Goal: Task Accomplishment & Management: Manage account settings

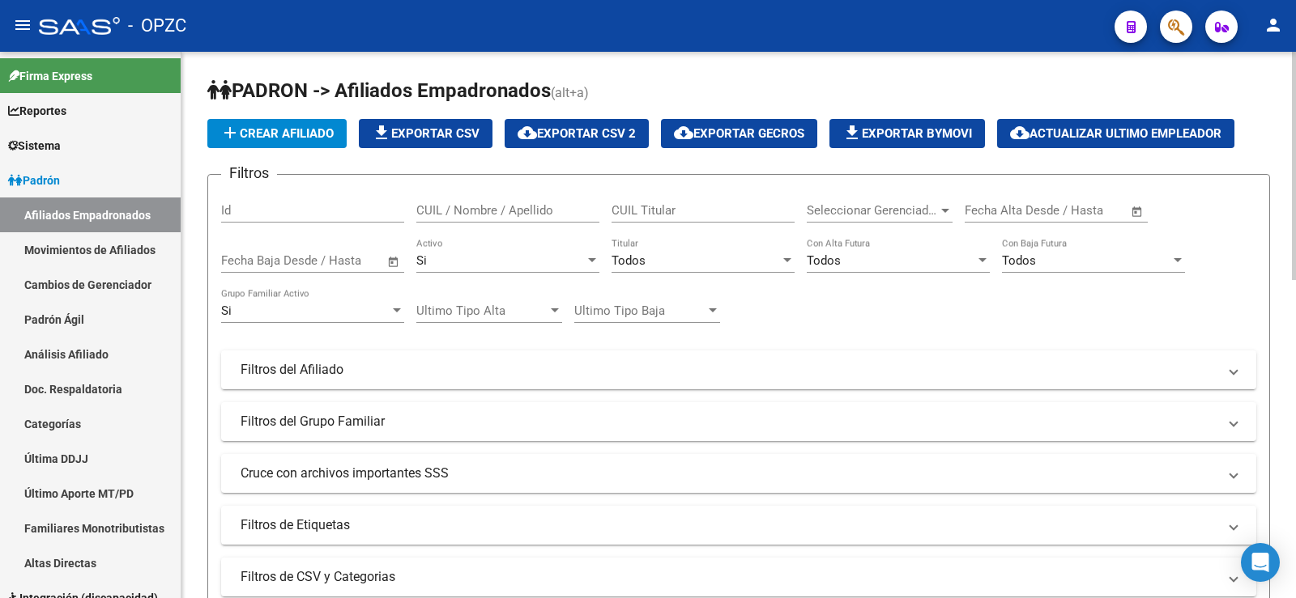
click at [472, 215] on input "CUIL / Nombre / Apellido" at bounding box center [507, 210] width 183 height 15
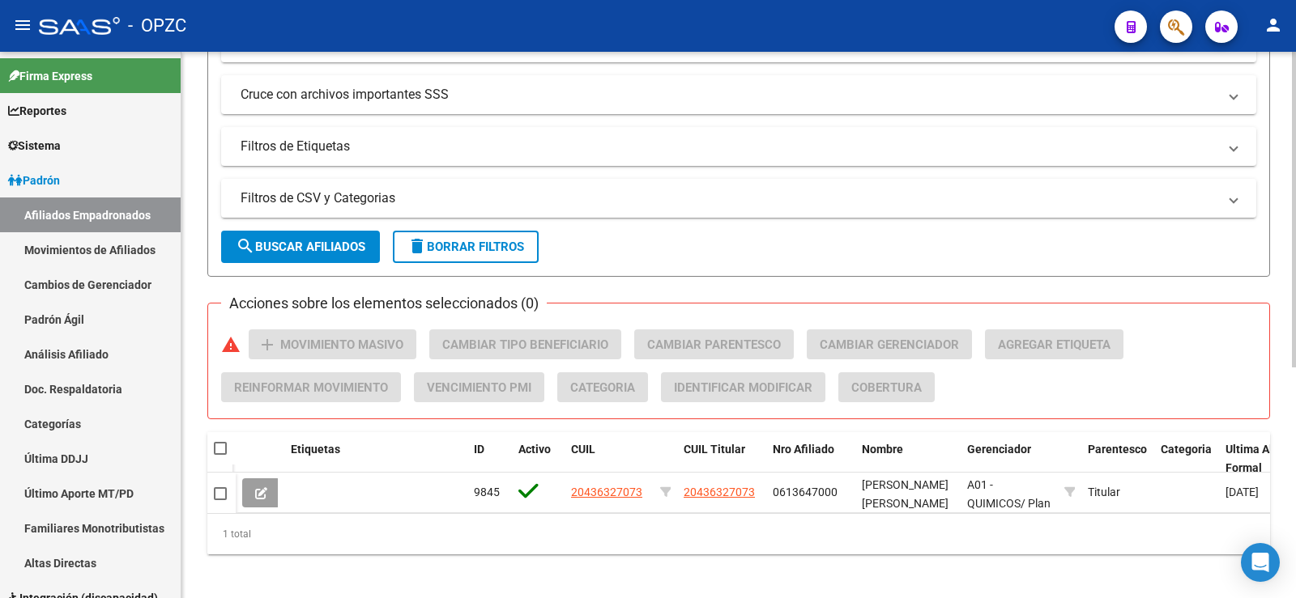
scroll to position [399, 0]
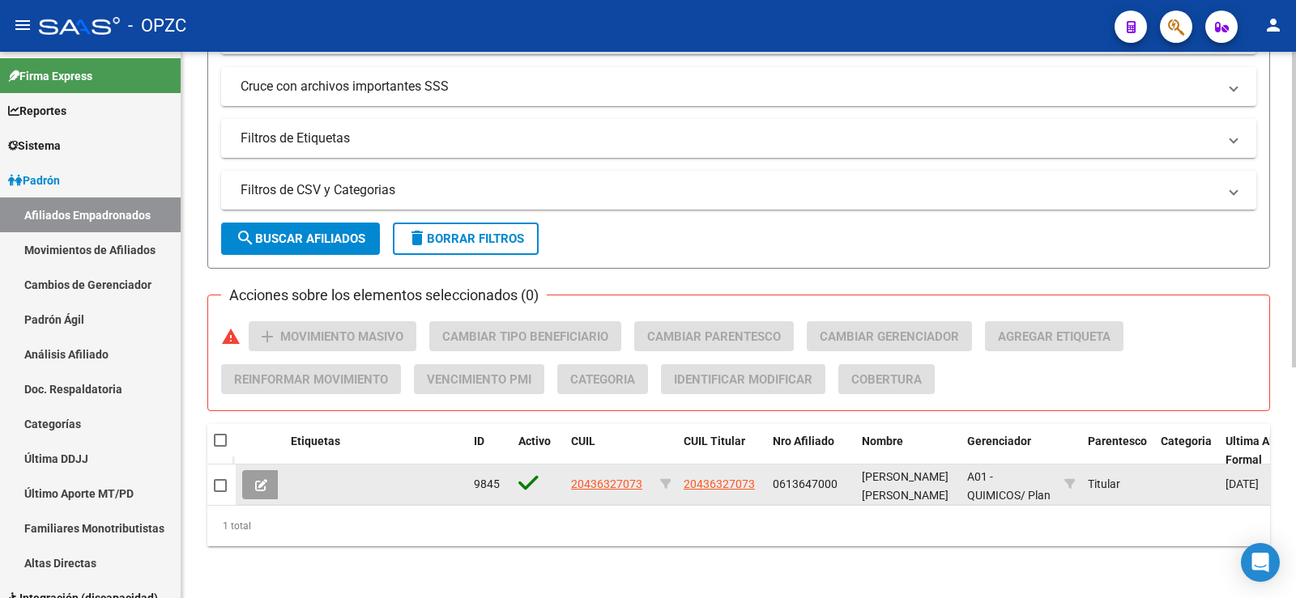
type input "[PERSON_NAME]"
click at [265, 479] on icon at bounding box center [261, 485] width 12 height 12
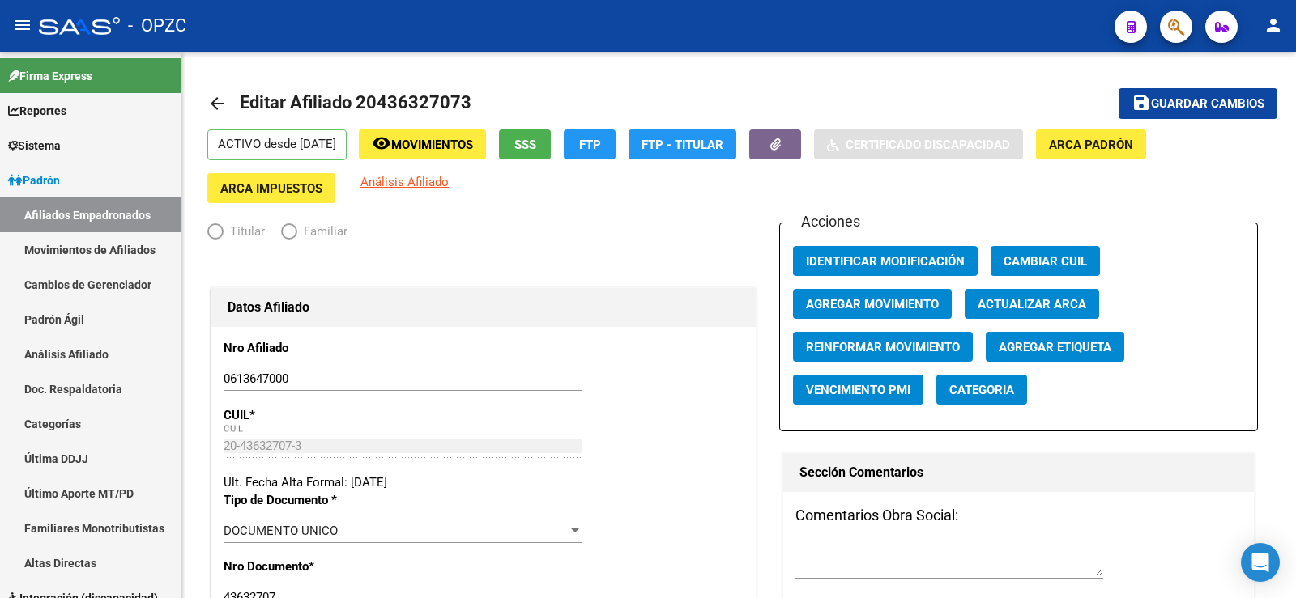
radio input "true"
type input "30-50109269-6"
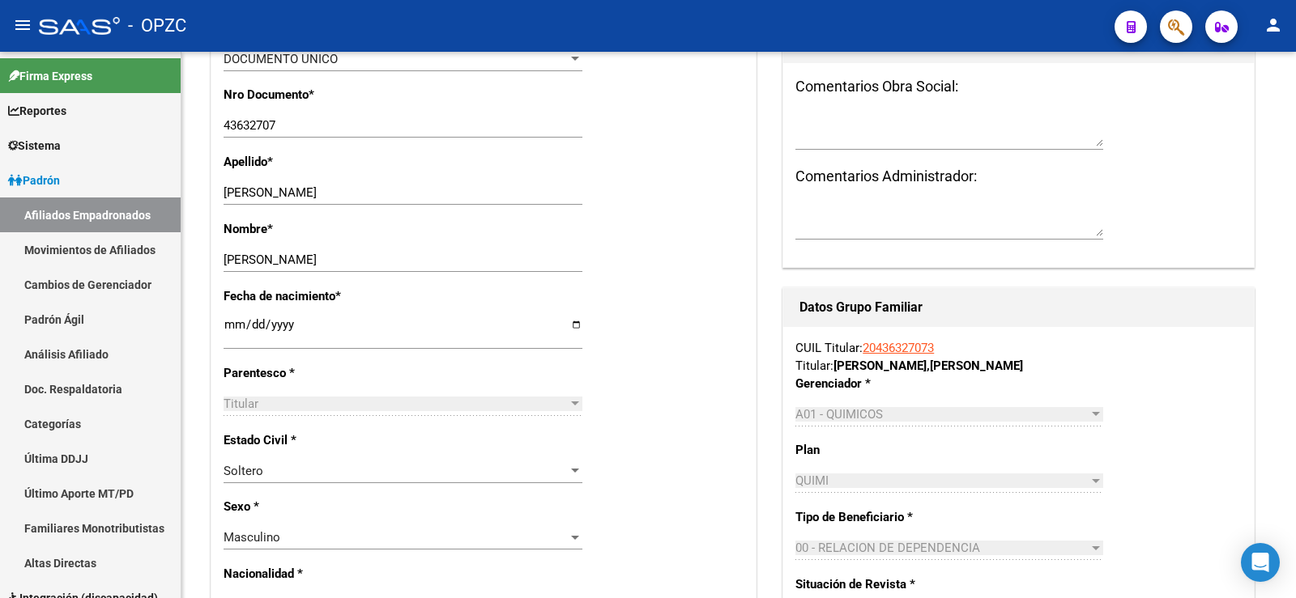
scroll to position [486, 0]
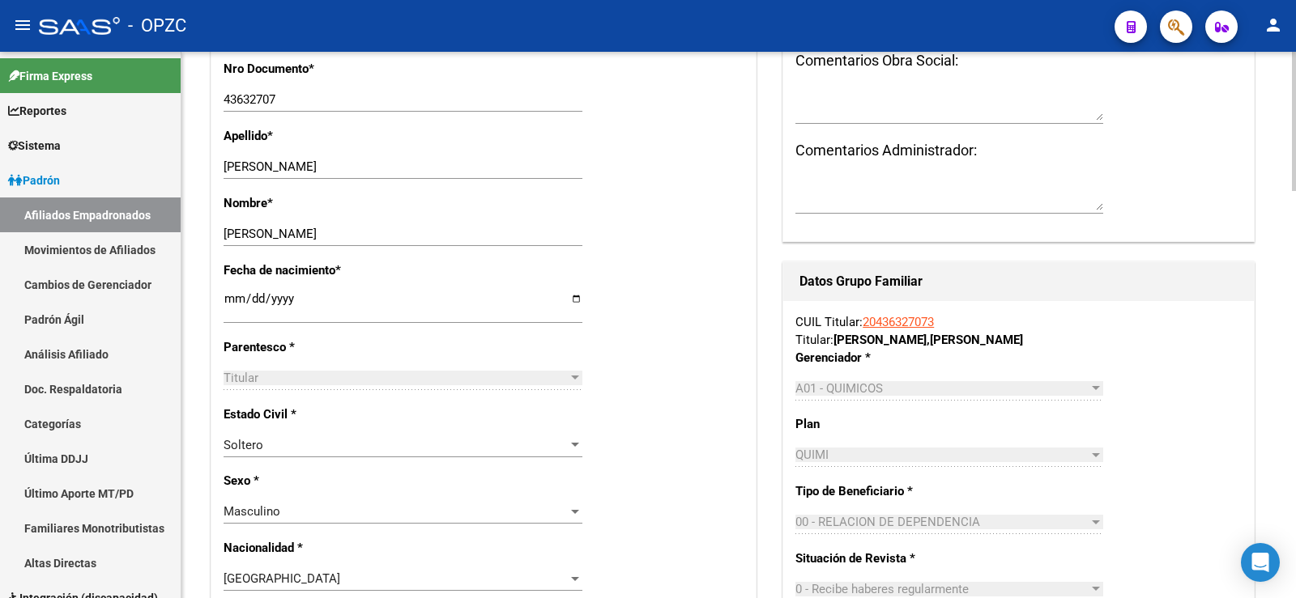
drag, startPoint x: 947, startPoint y: 317, endPoint x: 864, endPoint y: 317, distance: 83.4
click at [864, 317] on div "CUIL Titular: 20436327073 Titular: [PERSON_NAME] [PERSON_NAME]" at bounding box center [1017, 331] width 445 height 36
copy link "20436327073"
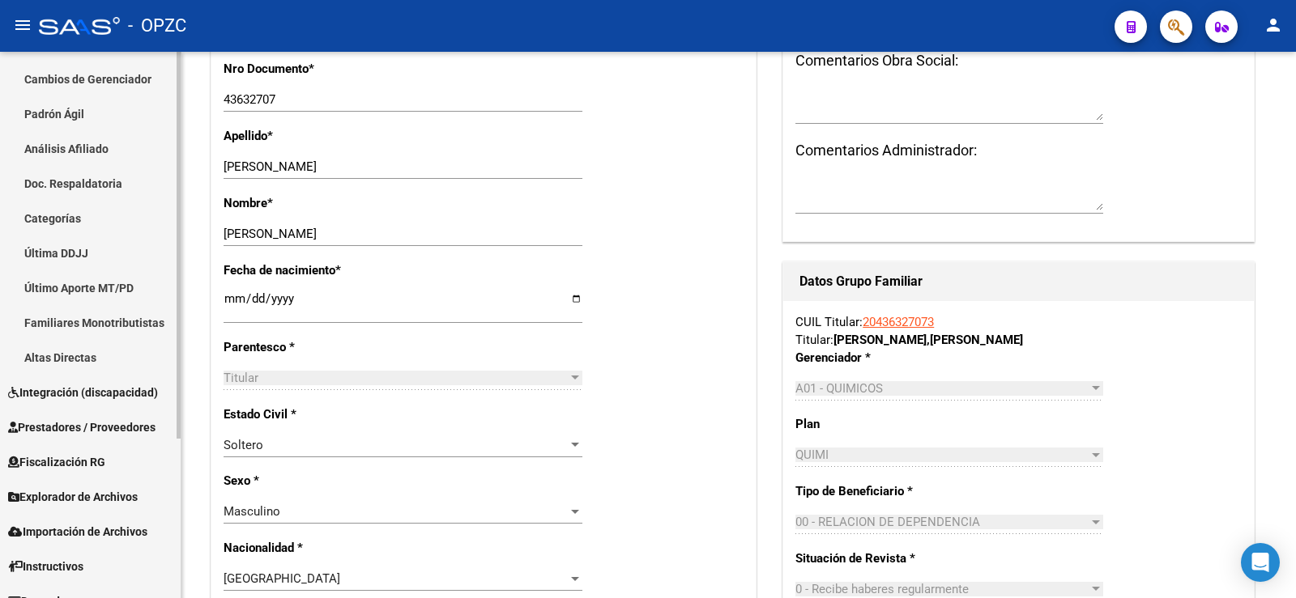
scroll to position [226, 0]
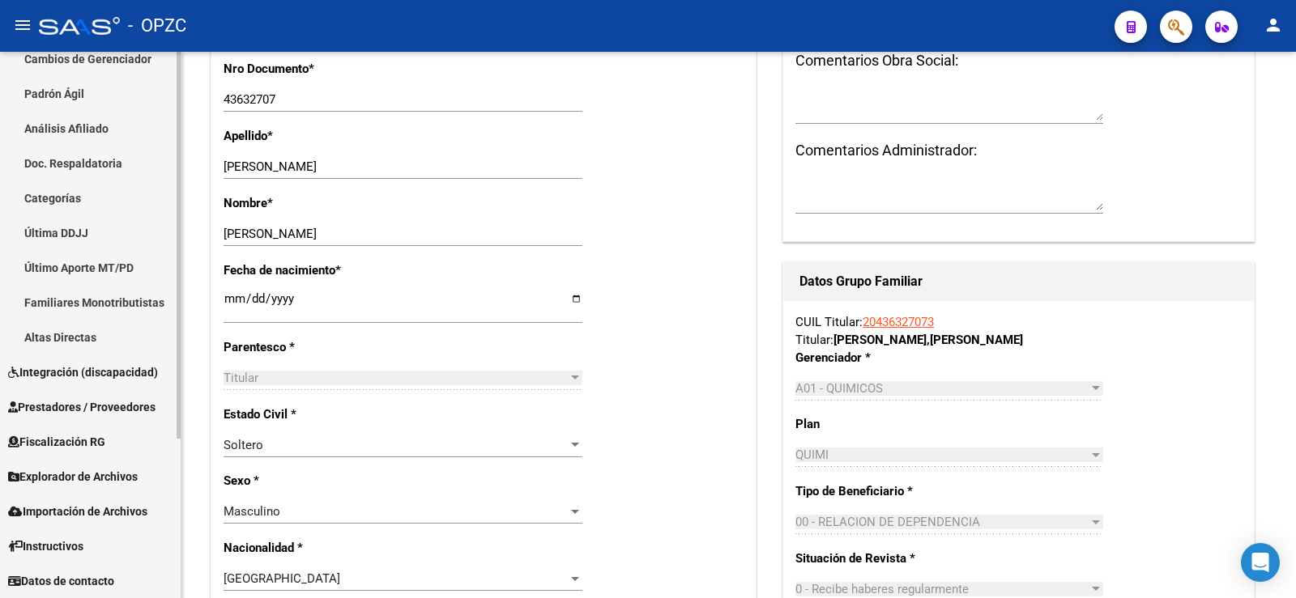
click at [113, 471] on span "Explorador de Archivos" at bounding box center [73, 477] width 130 height 18
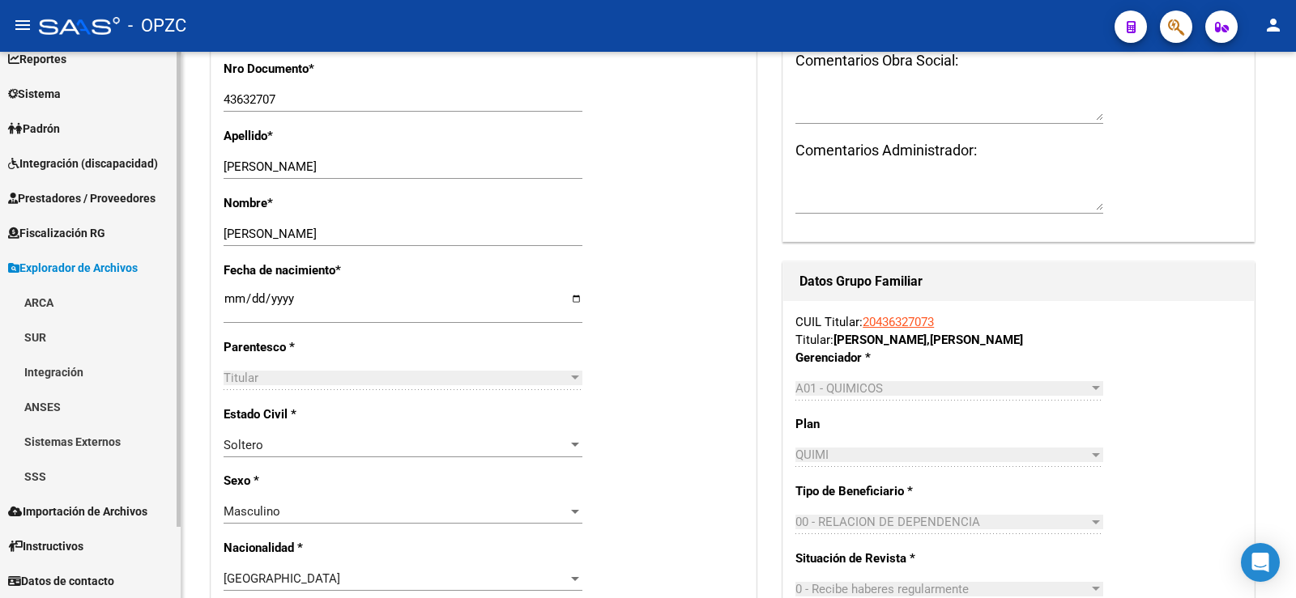
scroll to position [52, 0]
click at [69, 307] on link "ARCA" at bounding box center [90, 302] width 181 height 35
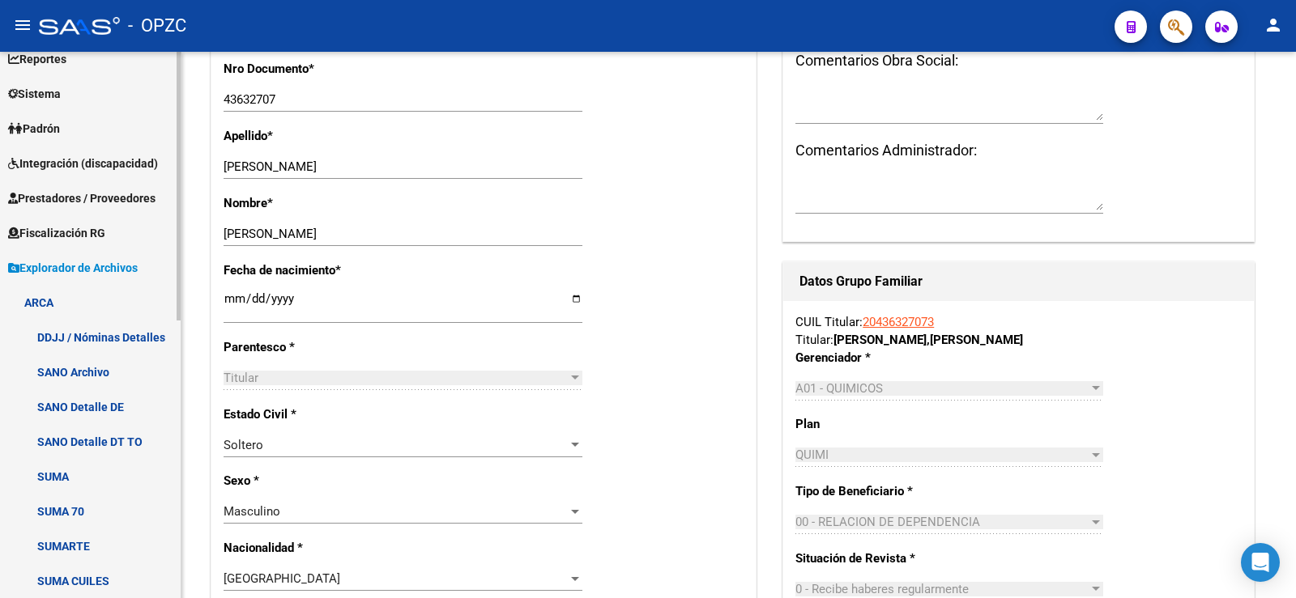
scroll to position [376, 0]
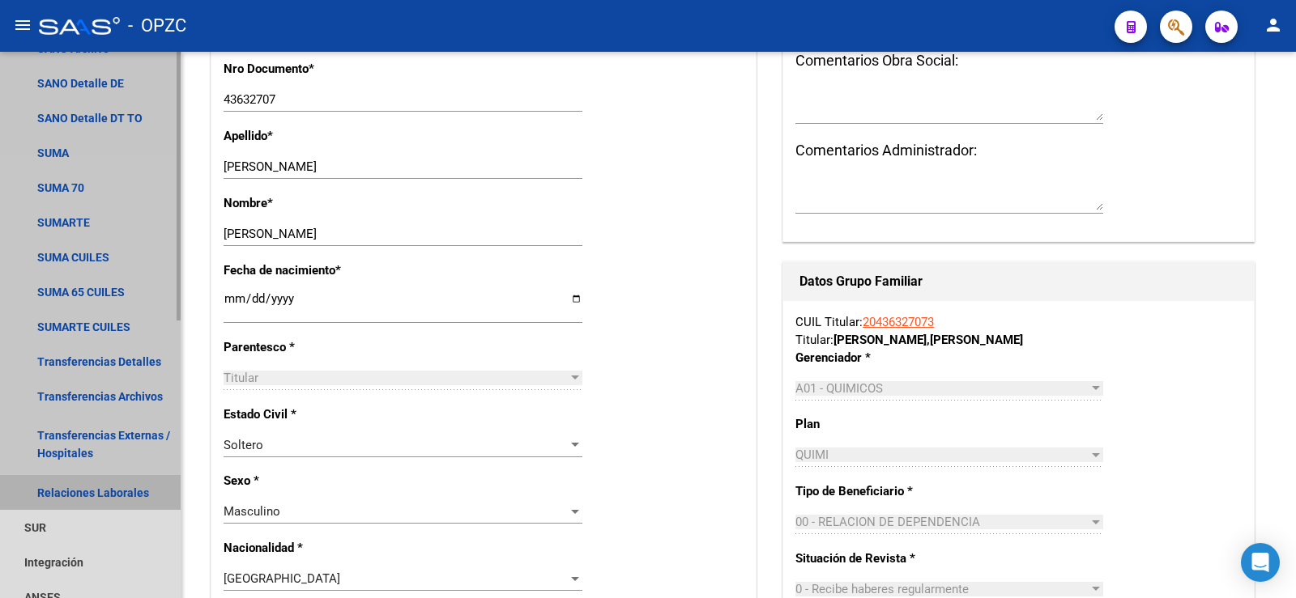
click at [113, 488] on link "Relaciones Laborales" at bounding box center [90, 492] width 181 height 35
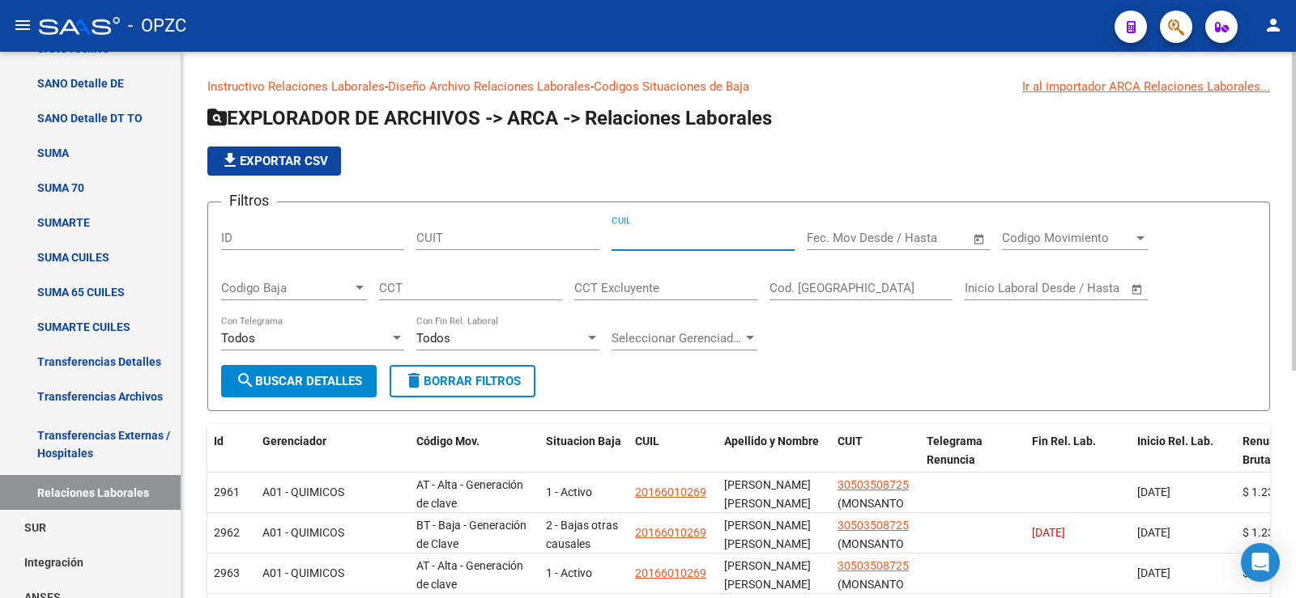
paste input "20-43632707-3"
type input "20-43632707-3"
click at [345, 373] on button "search Buscar Detalles" at bounding box center [298, 381] width 155 height 32
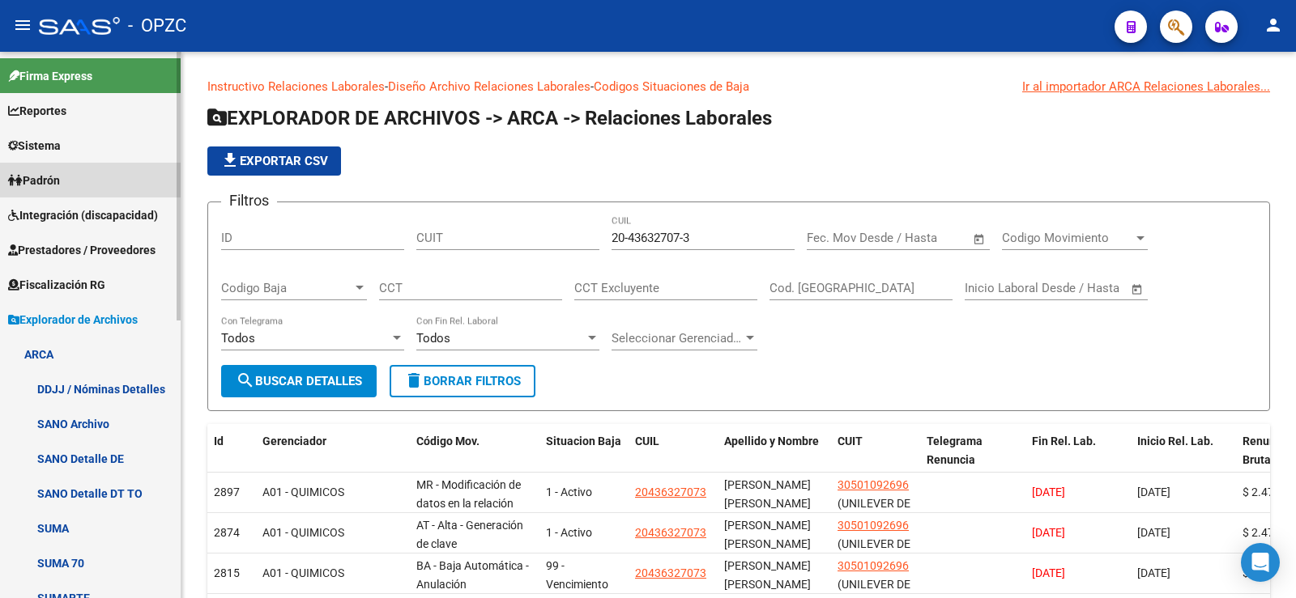
click at [77, 184] on link "Padrón" at bounding box center [90, 180] width 181 height 35
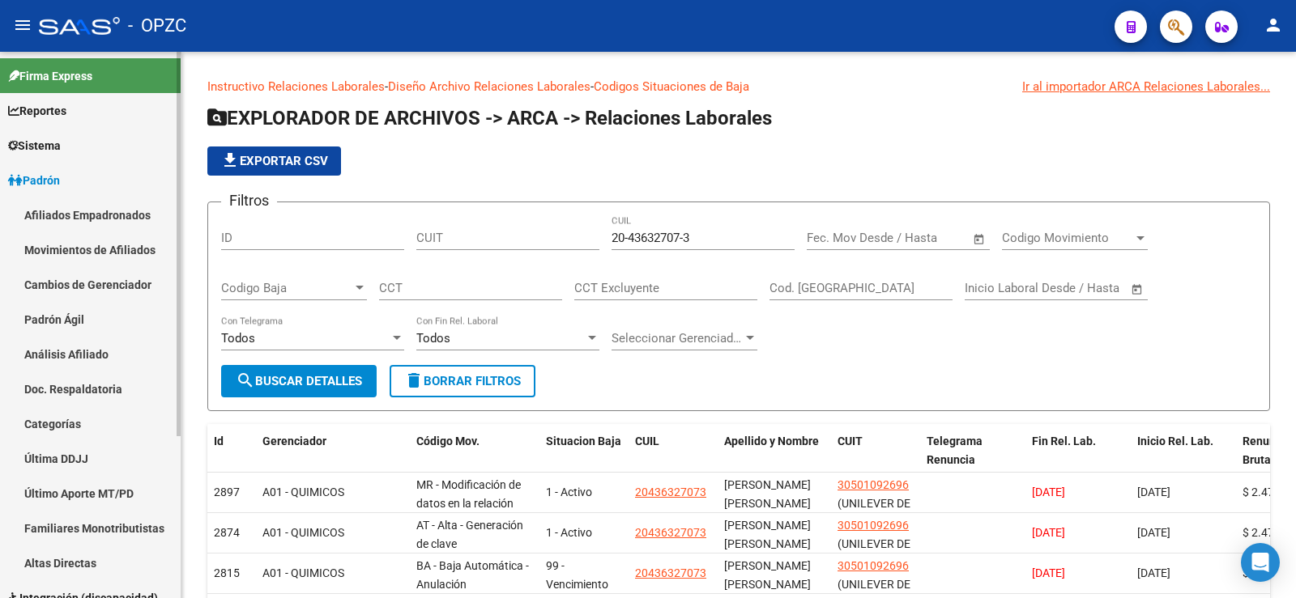
click at [79, 210] on link "Afiliados Empadronados" at bounding box center [90, 215] width 181 height 35
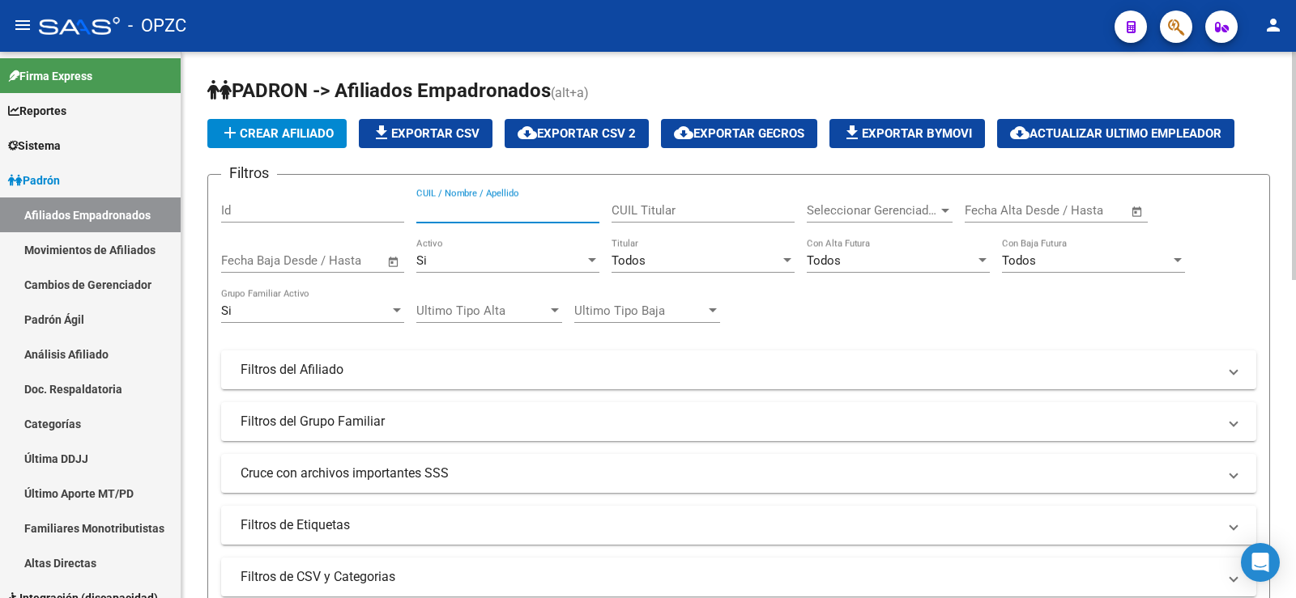
click at [510, 203] on input "CUIL / Nombre / Apellido" at bounding box center [507, 210] width 183 height 15
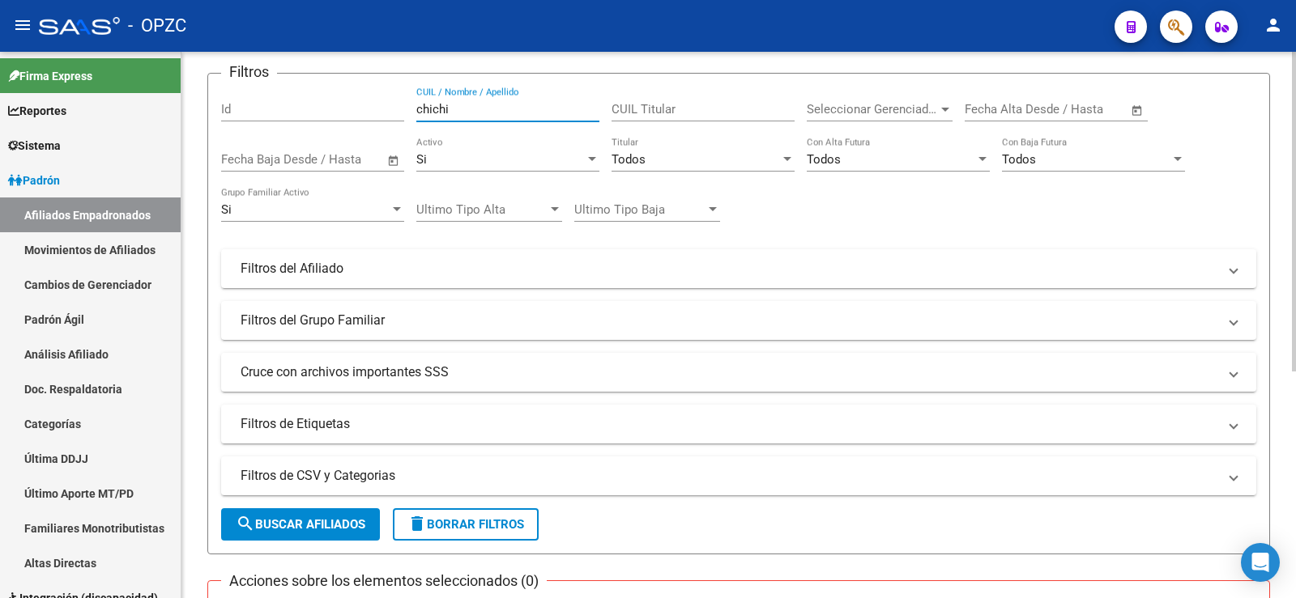
scroll to position [63, 0]
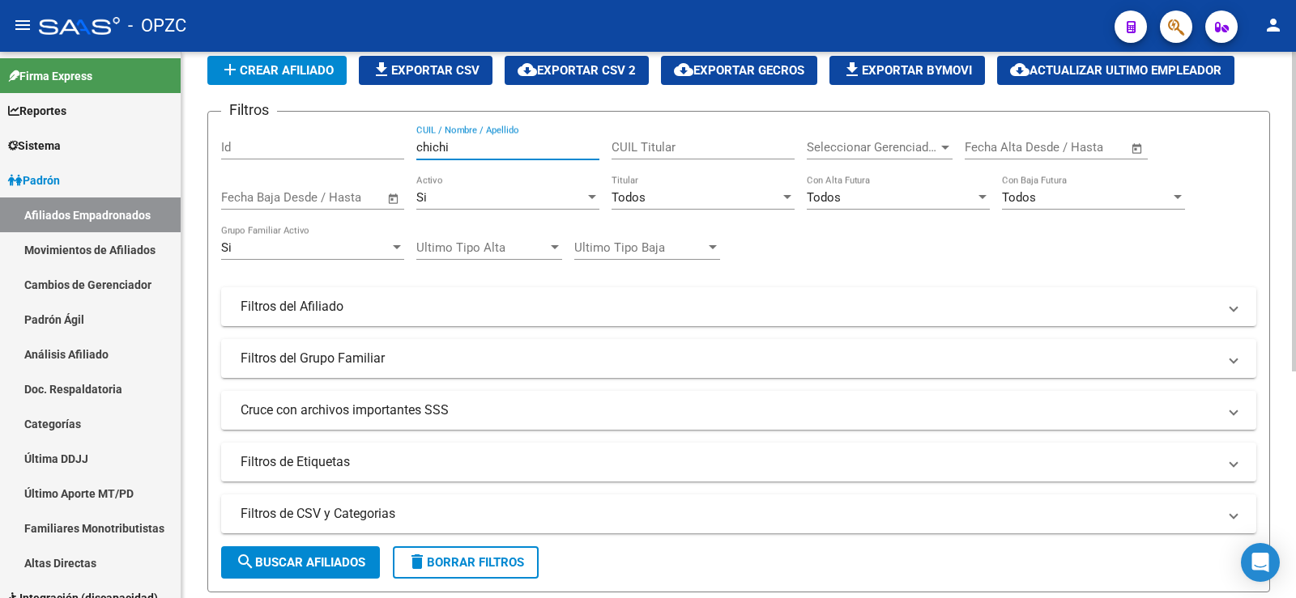
click at [535, 187] on div "Si Activo" at bounding box center [507, 192] width 183 height 35
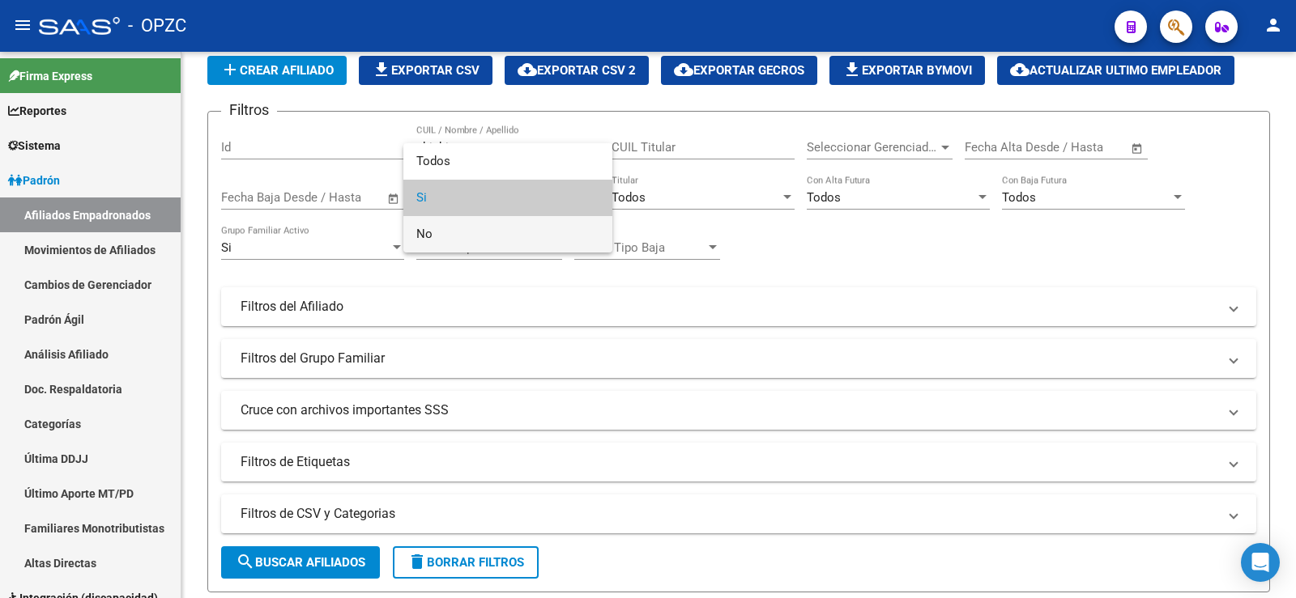
click at [504, 235] on span "No" at bounding box center [507, 234] width 183 height 36
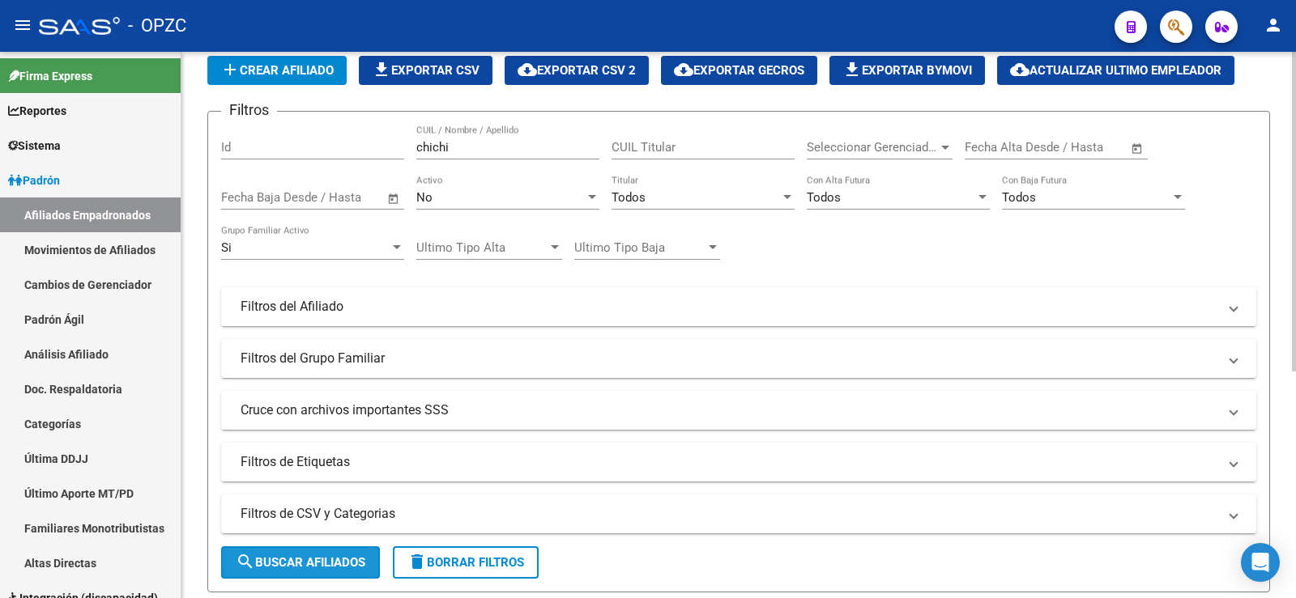
drag, startPoint x: 289, startPoint y: 563, endPoint x: 309, endPoint y: 539, distance: 30.5
click at [290, 562] on span "search Buscar Afiliados" at bounding box center [301, 563] width 130 height 15
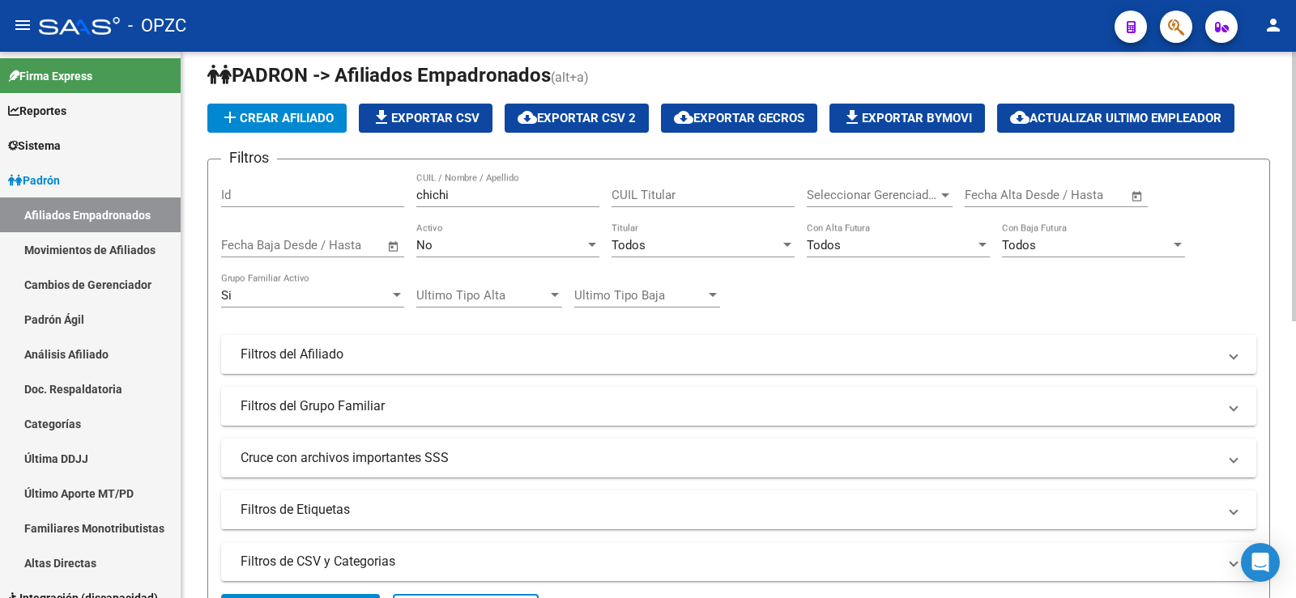
scroll to position [0, 0]
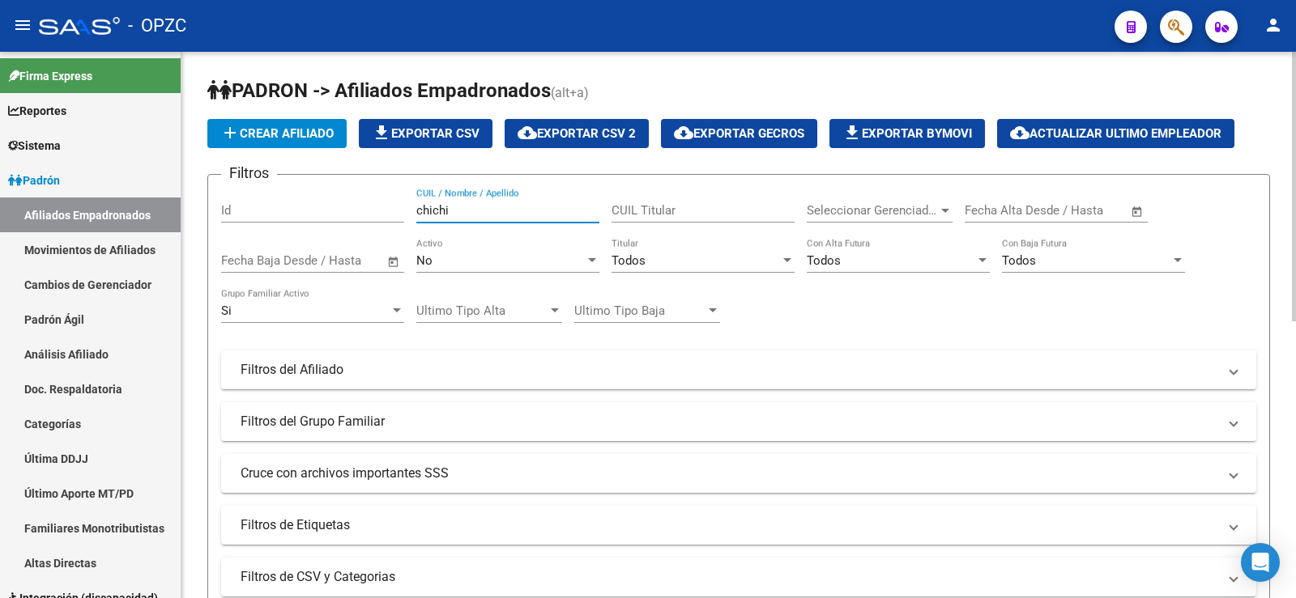
drag, startPoint x: 451, startPoint y: 211, endPoint x: 249, endPoint y: 215, distance: 202.5
click at [249, 215] on div "Filtros Id chichi CUIL / Nombre / Apellido CUIL Titular Seleccionar Gerenciador…" at bounding box center [738, 366] width 1035 height 357
drag, startPoint x: 460, startPoint y: 206, endPoint x: 382, endPoint y: 206, distance: 77.7
click at [382, 206] on div "Filtros Id [PERSON_NAME] CUIL / Nombre / Apellido CUIL Titular Seleccionar Gere…" at bounding box center [738, 366] width 1035 height 357
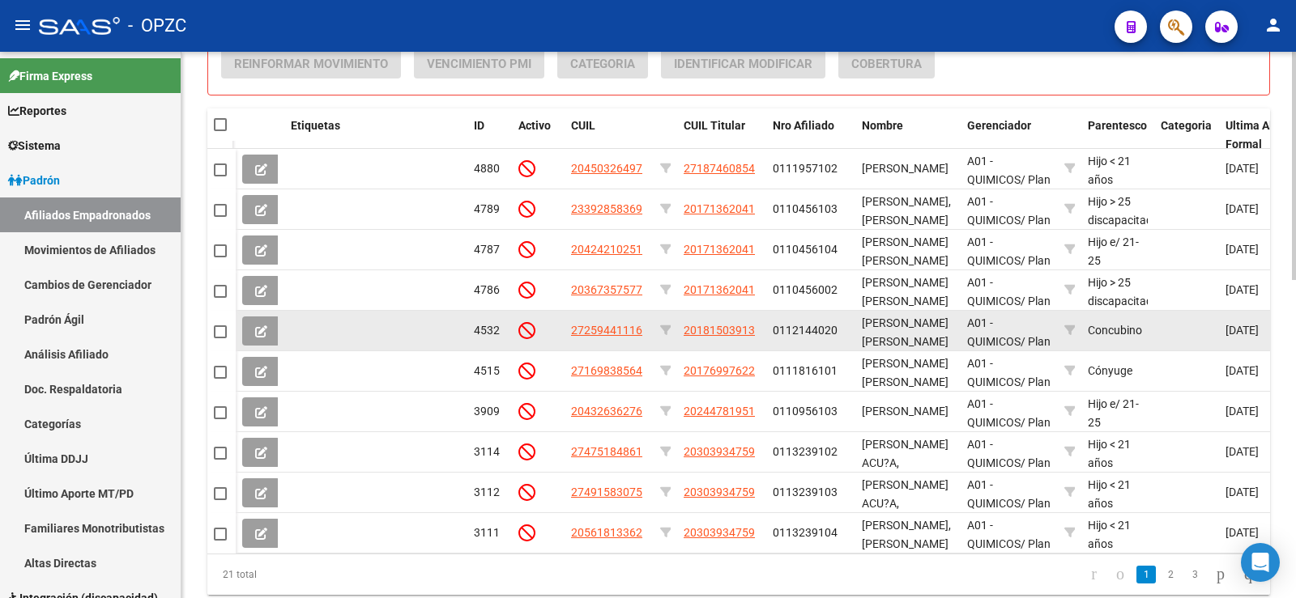
scroll to position [729, 0]
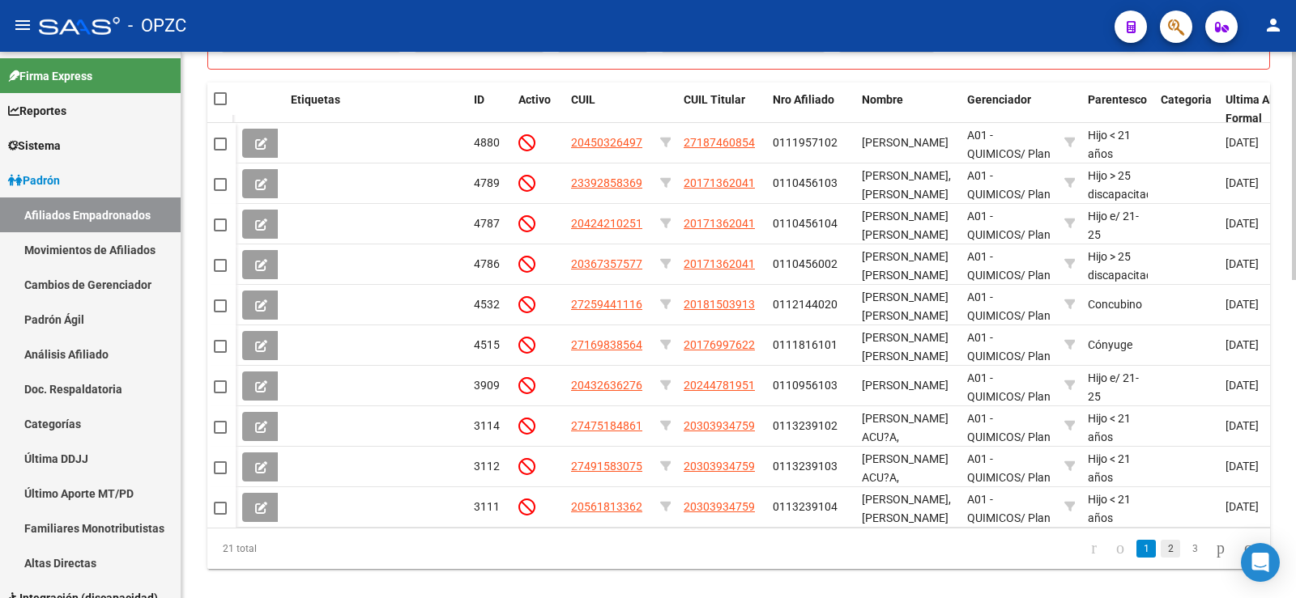
click at [1160, 558] on link "2" at bounding box center [1169, 549] width 19 height 18
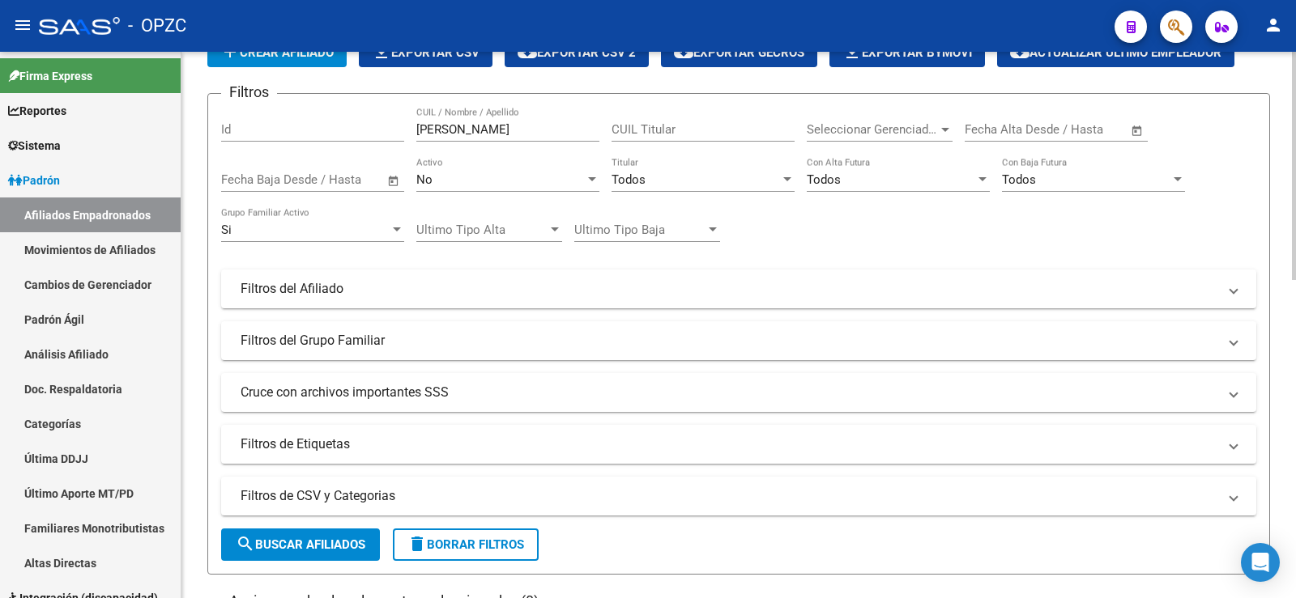
scroll to position [0, 0]
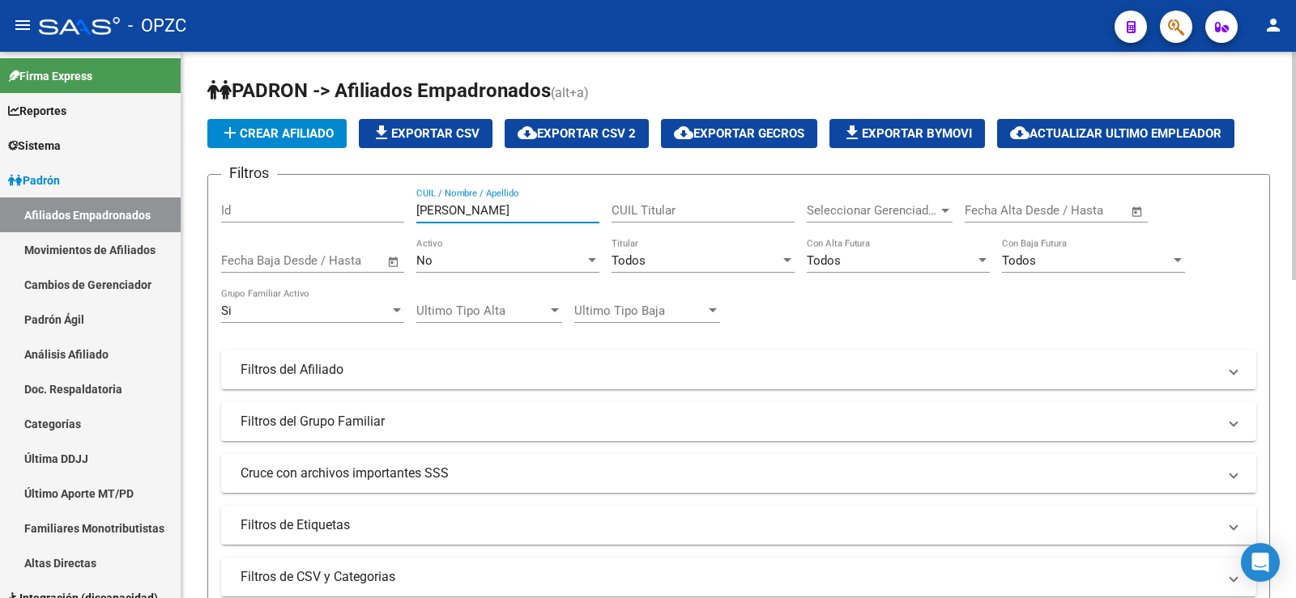
drag, startPoint x: 489, startPoint y: 207, endPoint x: 203, endPoint y: 206, distance: 285.9
click at [587, 257] on div at bounding box center [592, 260] width 15 height 13
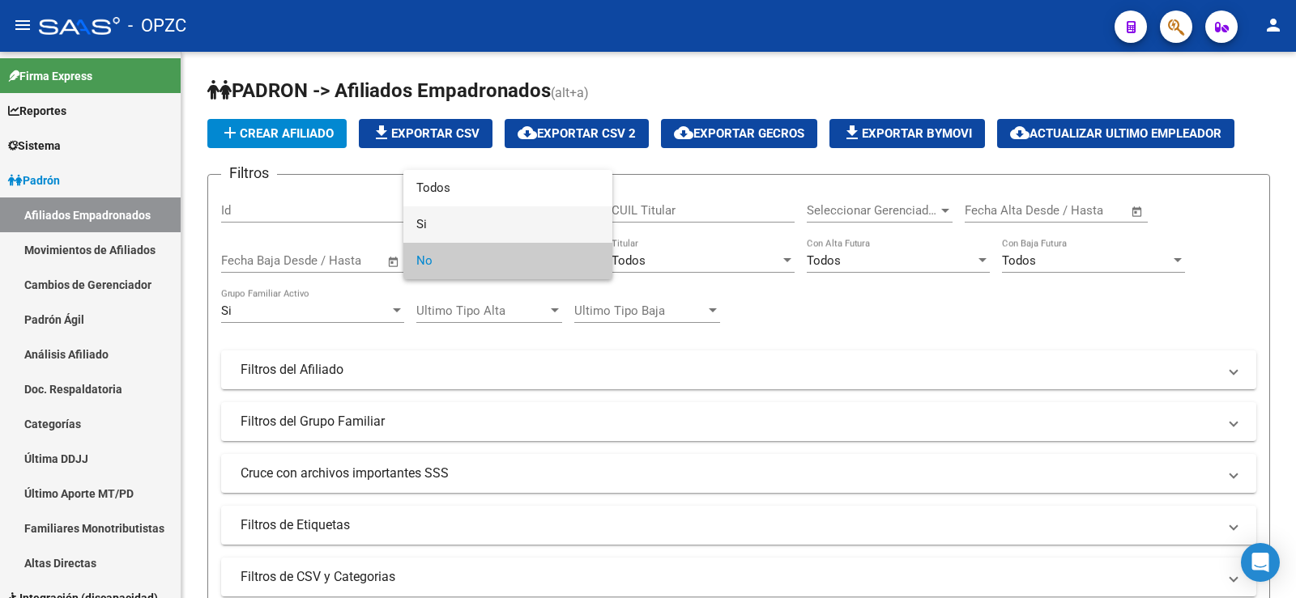
click at [515, 224] on span "Si" at bounding box center [507, 225] width 183 height 36
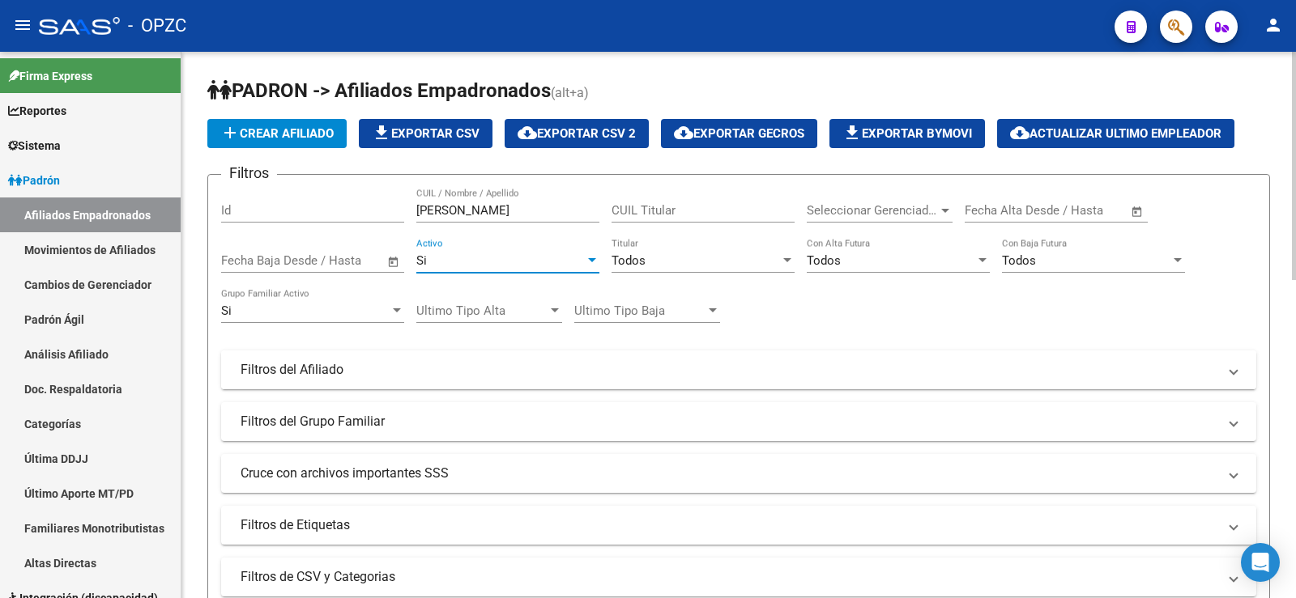
scroll to position [243, 0]
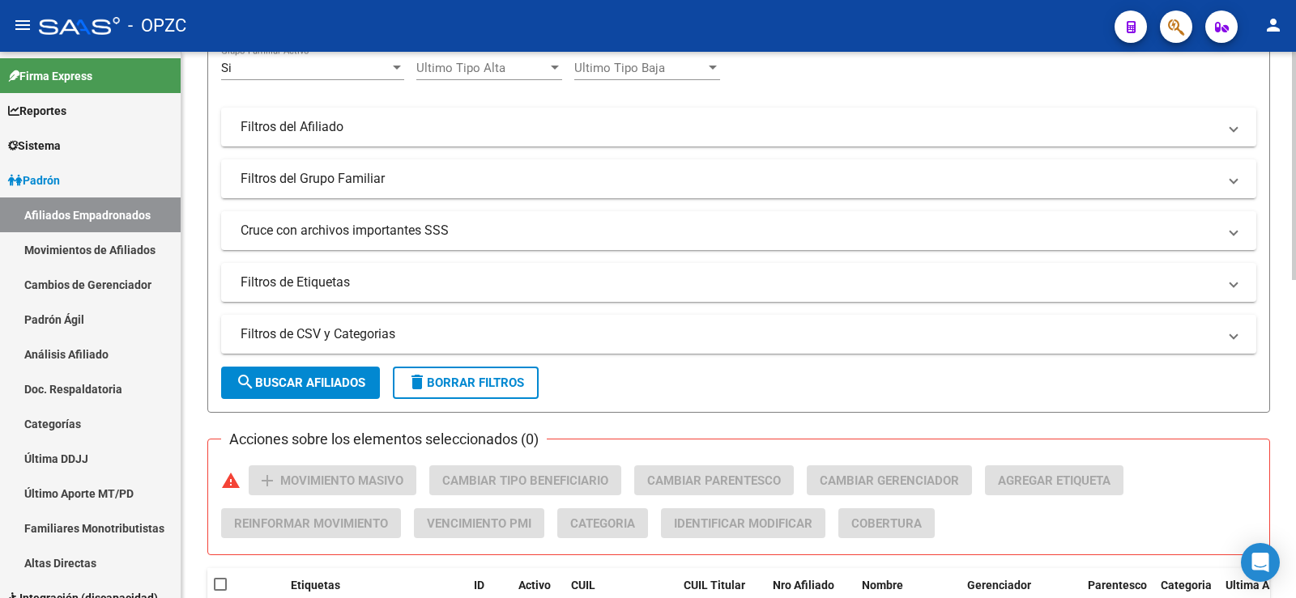
click at [348, 386] on span "search Buscar Afiliados" at bounding box center [301, 383] width 130 height 15
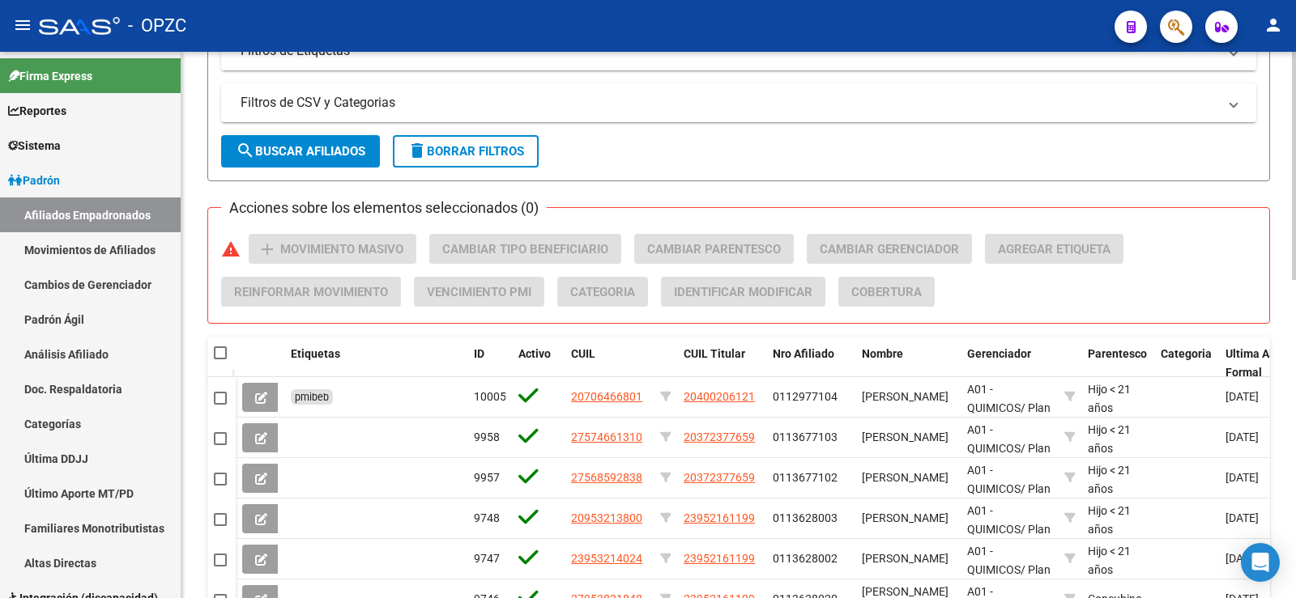
scroll to position [567, 0]
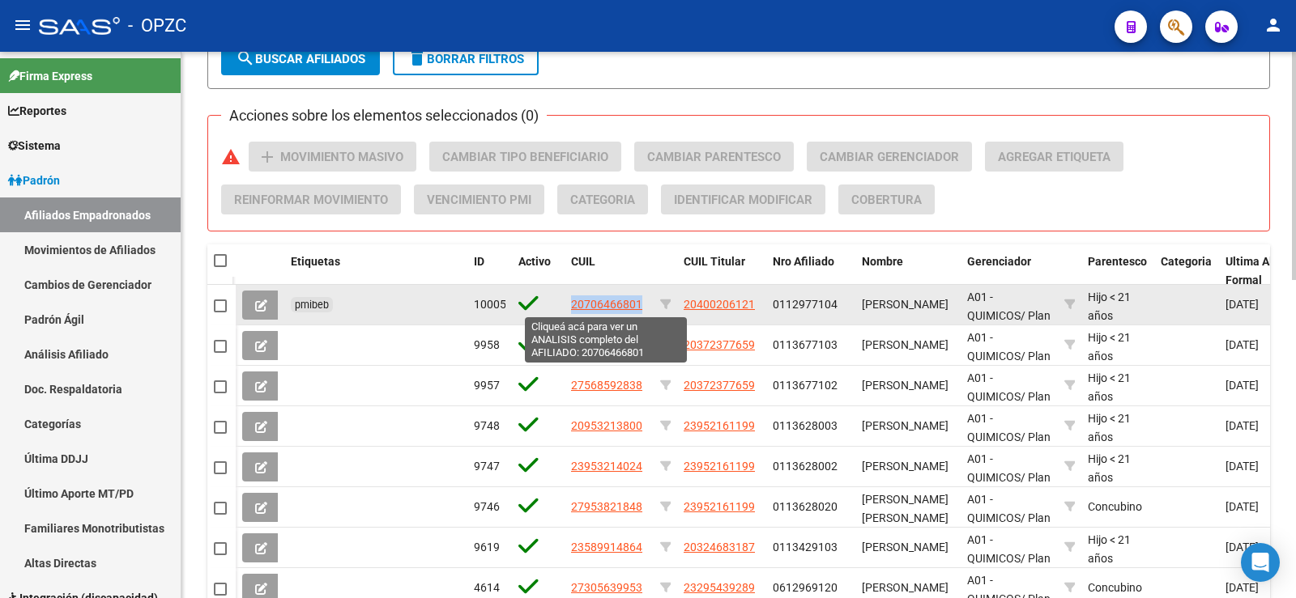
drag, startPoint x: 641, startPoint y: 301, endPoint x: 573, endPoint y: 304, distance: 68.9
click at [573, 304] on div "20706466801" at bounding box center [609, 305] width 76 height 19
copy span "20706466801"
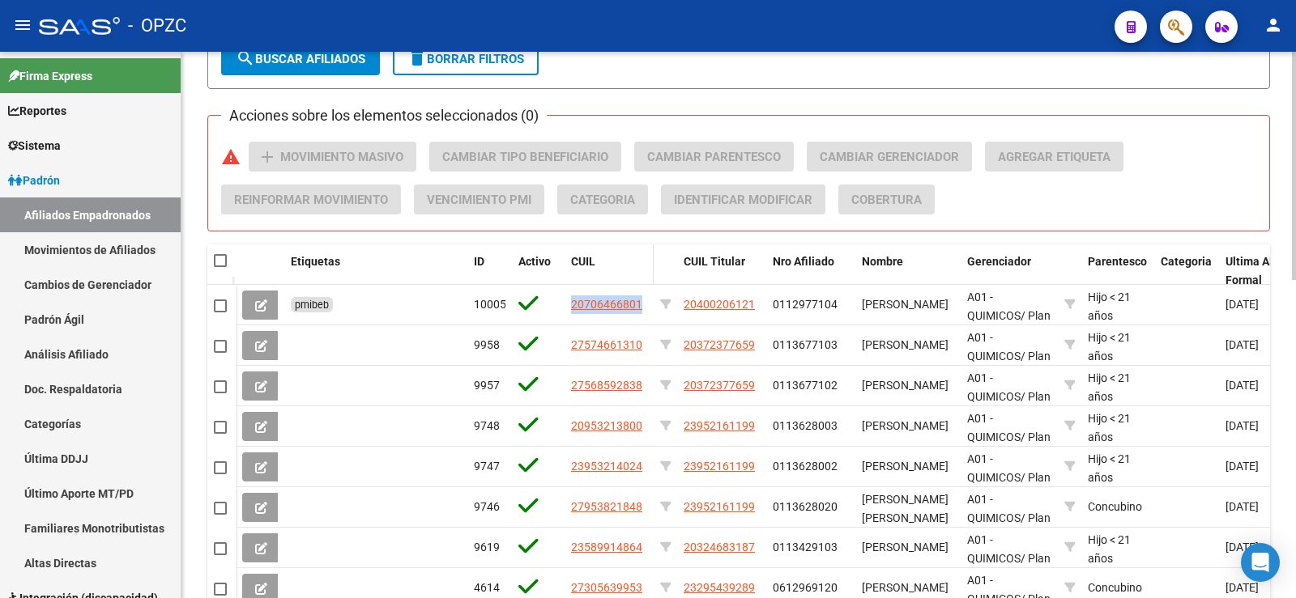
scroll to position [81, 0]
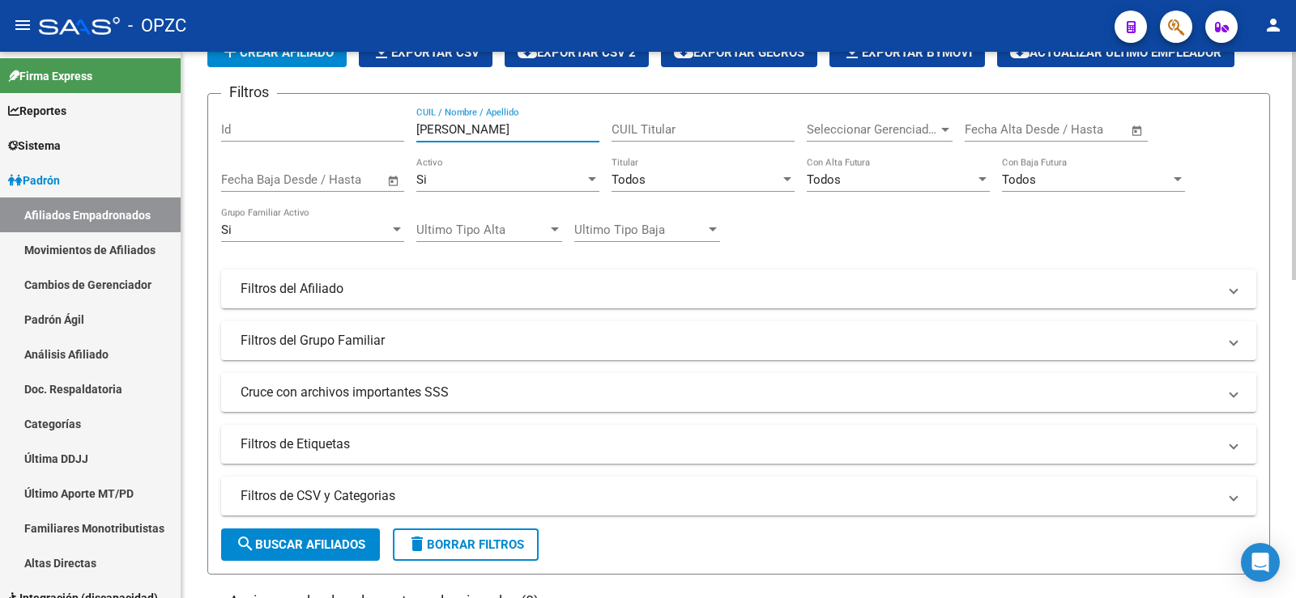
drag, startPoint x: 492, startPoint y: 127, endPoint x: 372, endPoint y: 126, distance: 119.9
click at [372, 126] on div "Filtros Id [PERSON_NAME] CUIL / Nombre / Apellido CUIL Titular Seleccionar Gere…" at bounding box center [738, 285] width 1035 height 357
type input "JUAREZ"
click at [459, 191] on div "Si Activo" at bounding box center [507, 174] width 183 height 35
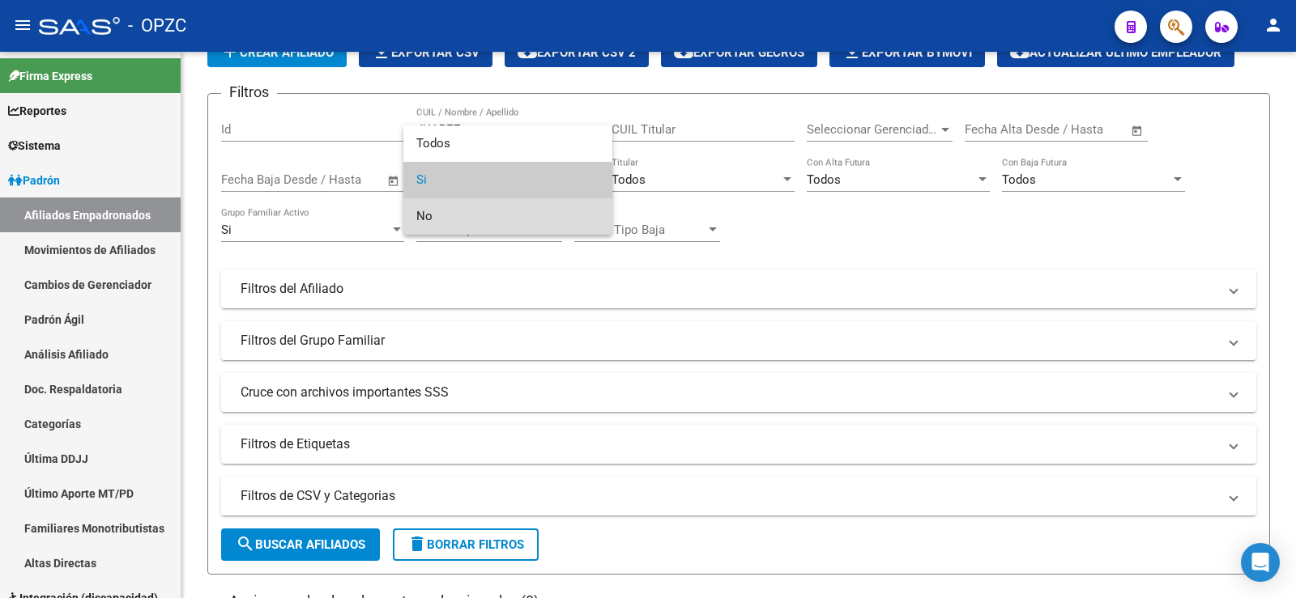
click at [454, 214] on span "No" at bounding box center [507, 216] width 183 height 36
click at [653, 281] on div at bounding box center [648, 299] width 1296 height 598
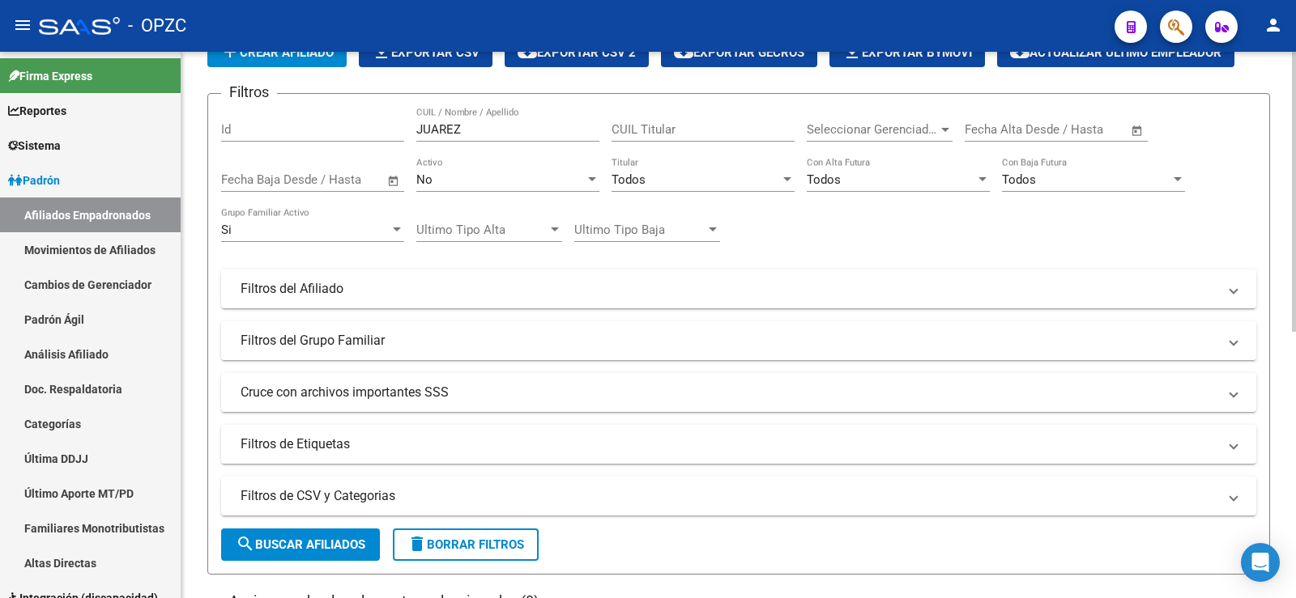
click at [296, 235] on div "Si" at bounding box center [305, 230] width 168 height 15
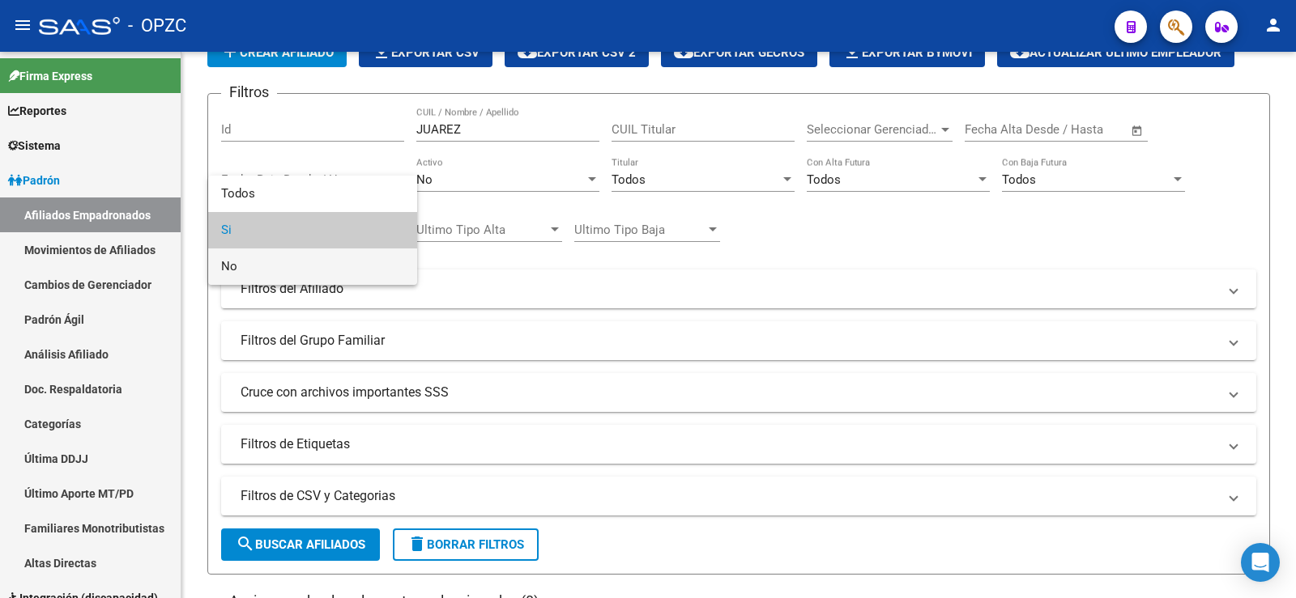
click at [297, 266] on span "No" at bounding box center [312, 267] width 183 height 36
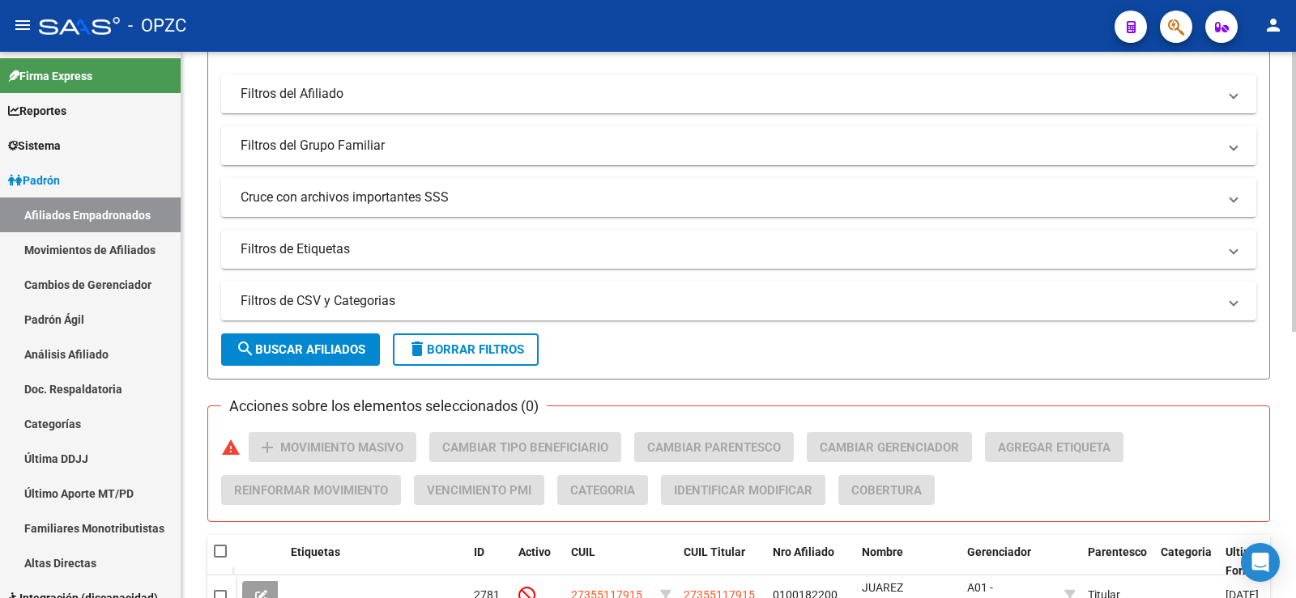
scroll to position [486, 0]
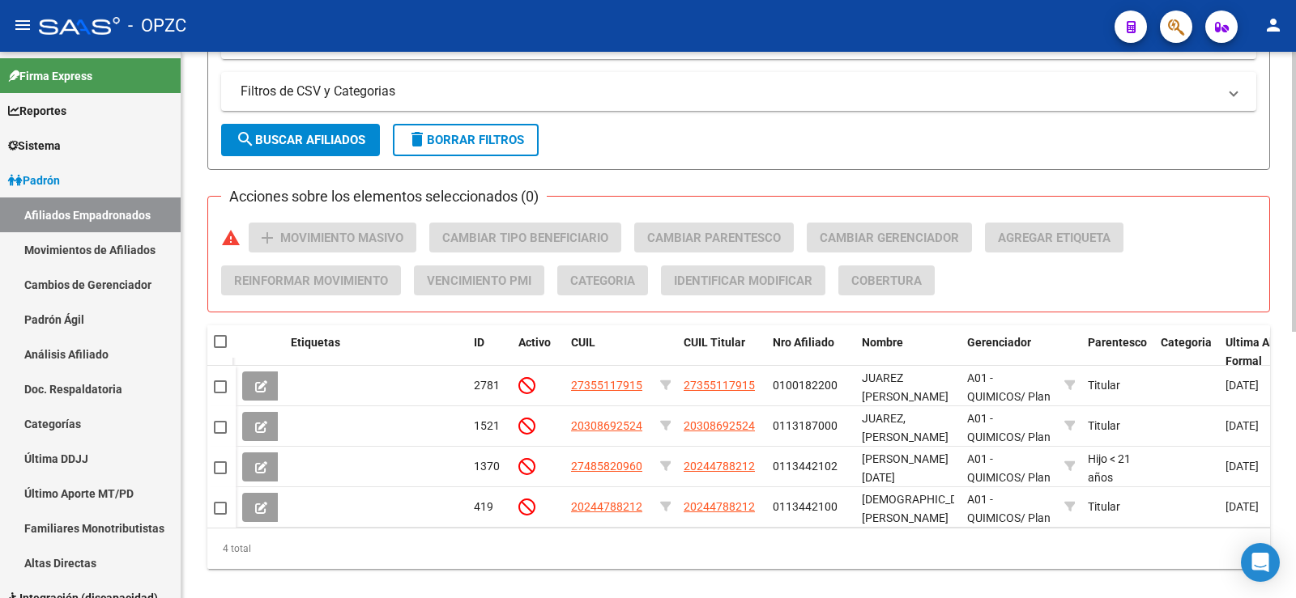
click at [309, 140] on span "search Buscar Afiliados" at bounding box center [301, 140] width 130 height 15
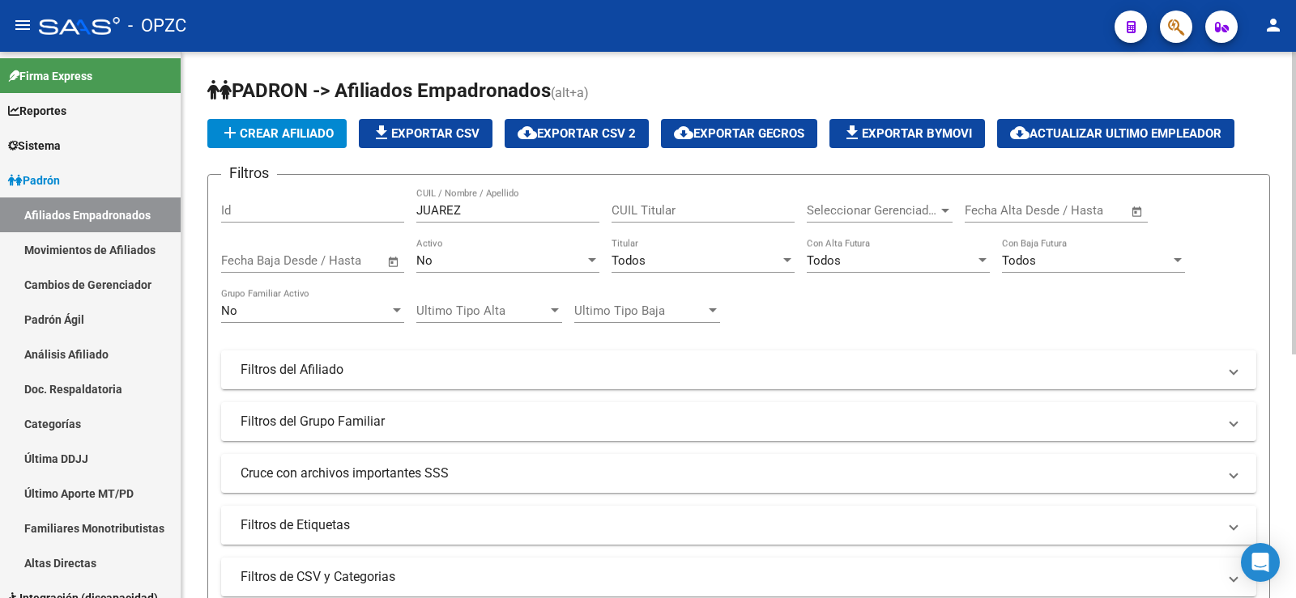
scroll to position [162, 0]
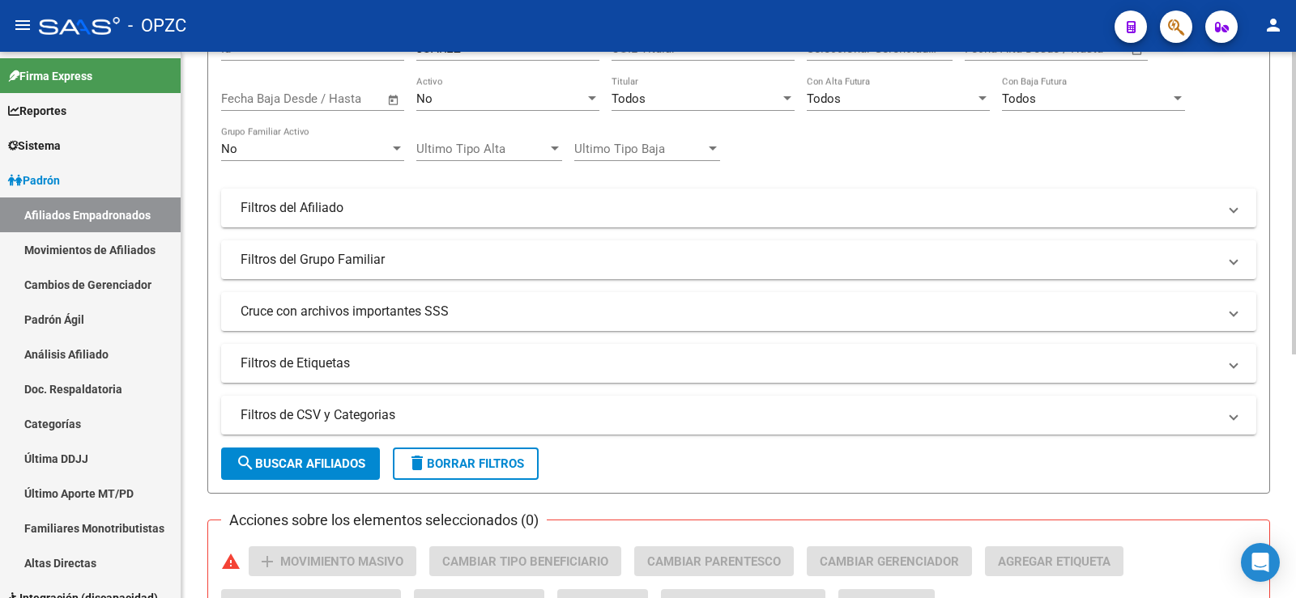
click at [509, 473] on button "delete Borrar Filtros" at bounding box center [466, 464] width 146 height 32
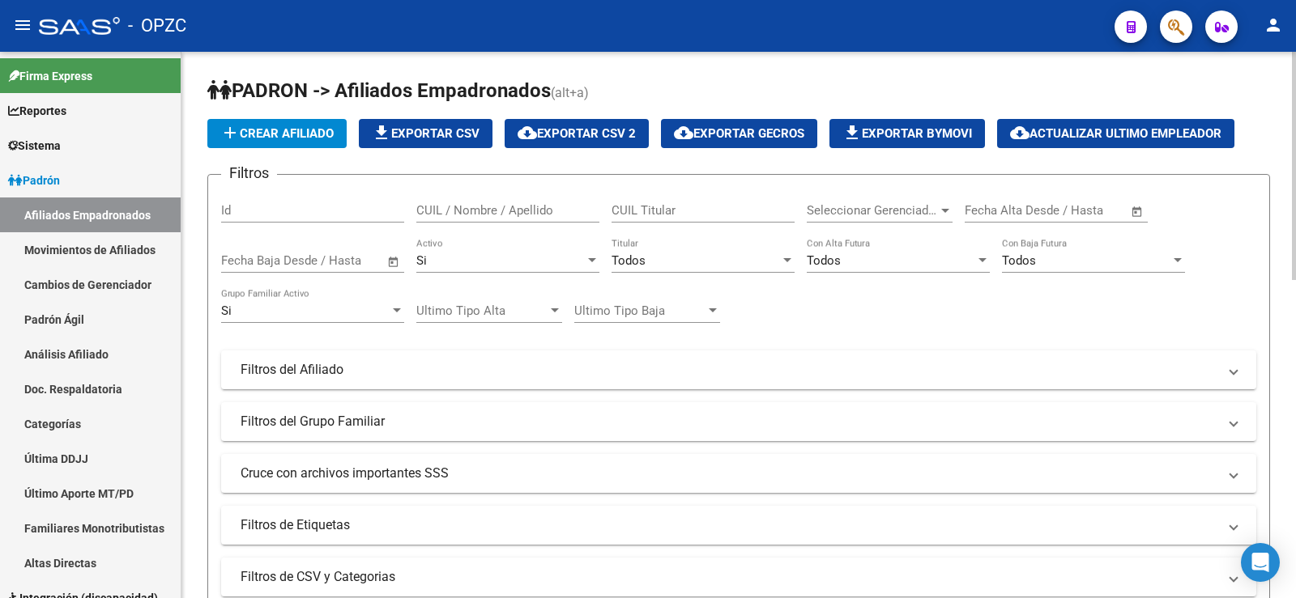
click at [498, 209] on input "CUIL / Nombre / Apellido" at bounding box center [507, 210] width 183 height 15
click at [506, 262] on div "Si" at bounding box center [500, 260] width 168 height 15
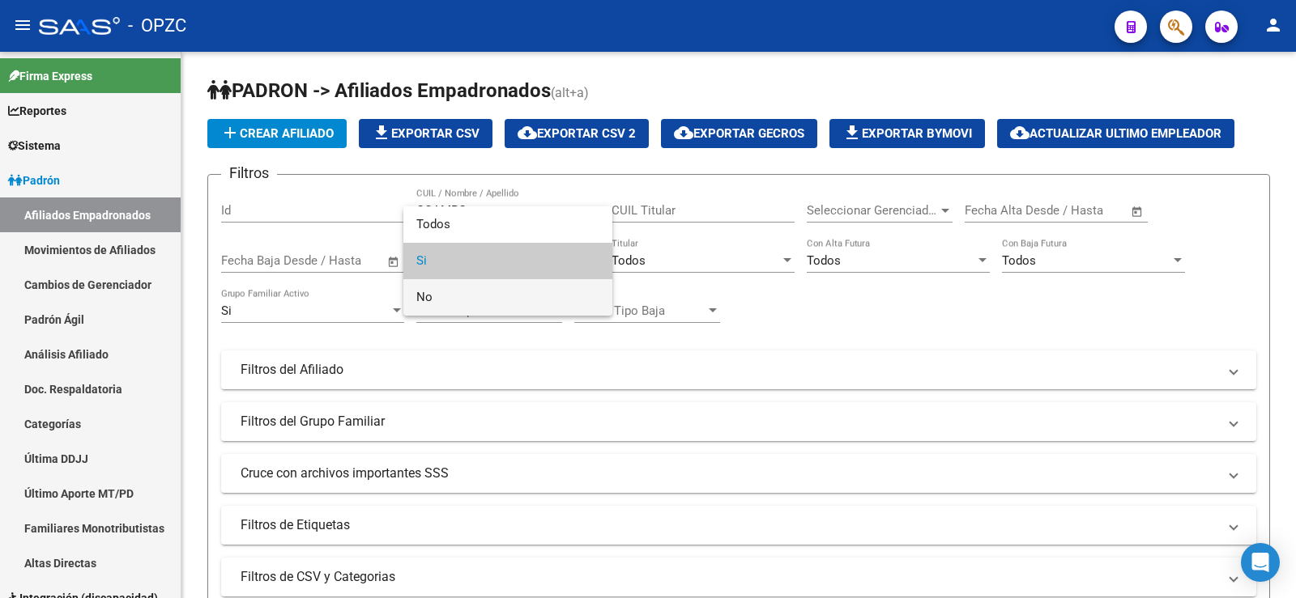
click at [492, 297] on span "No" at bounding box center [507, 297] width 183 height 36
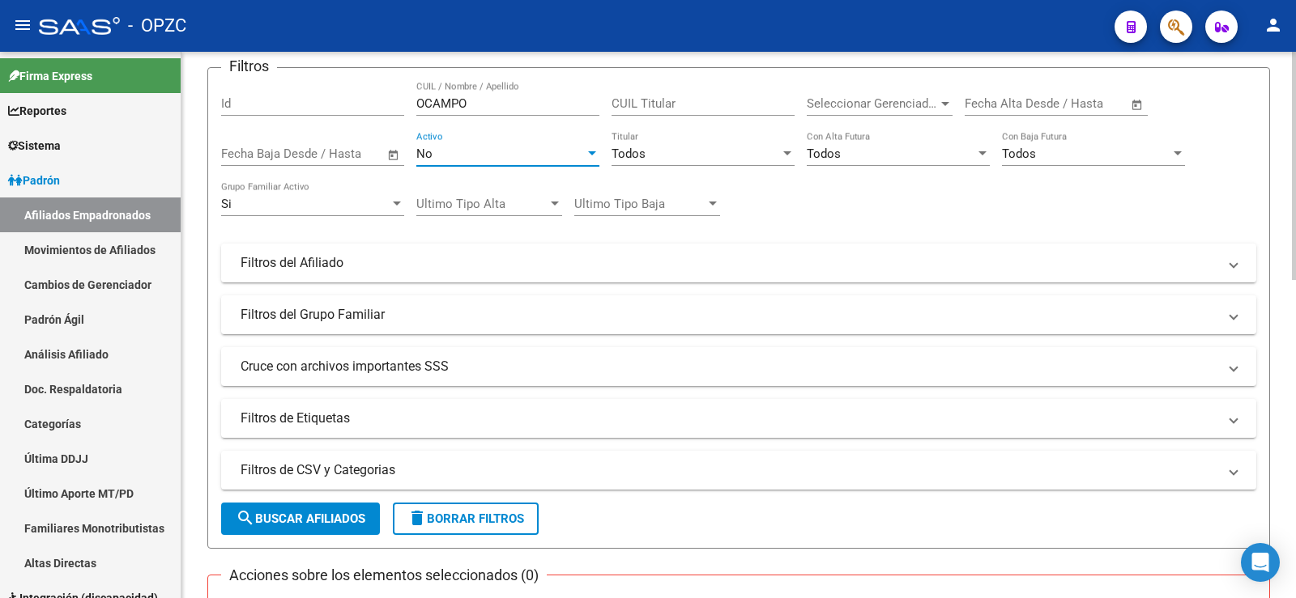
scroll to position [243, 0]
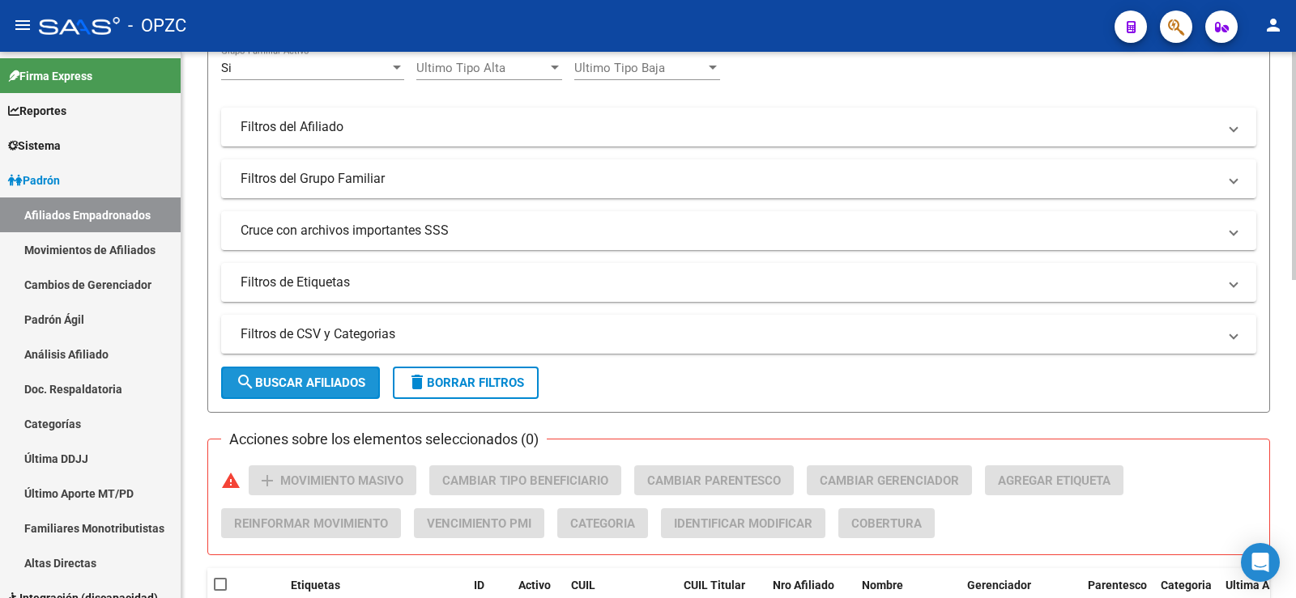
click at [355, 373] on button "search Buscar Afiliados" at bounding box center [300, 383] width 159 height 32
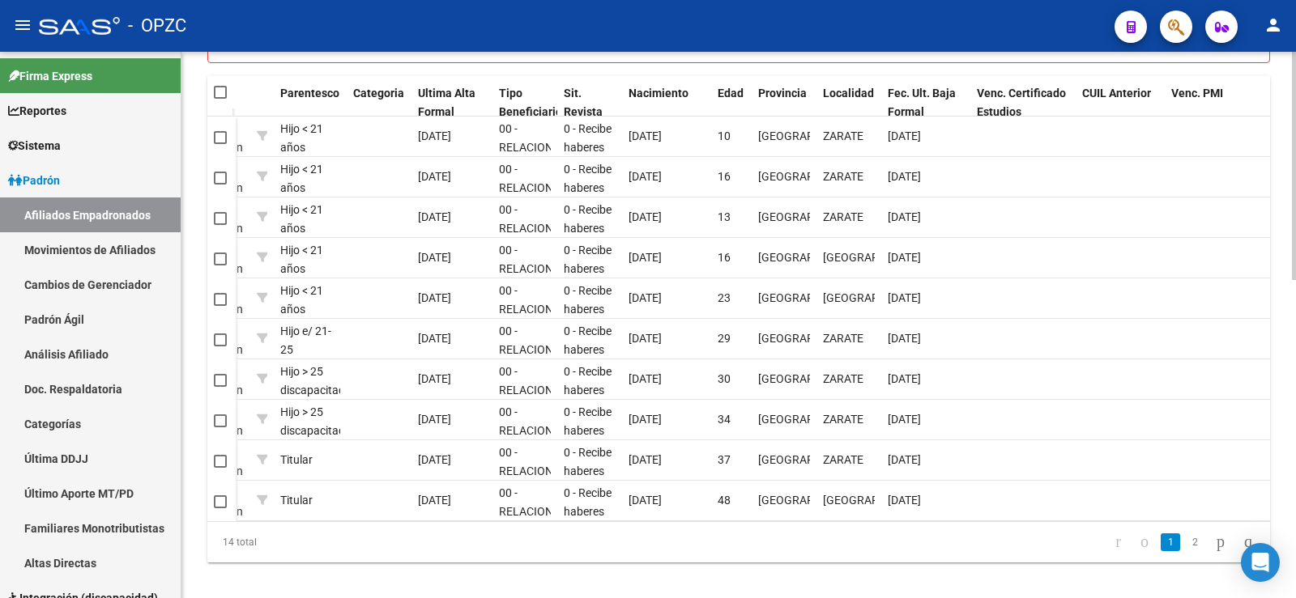
scroll to position [764, 0]
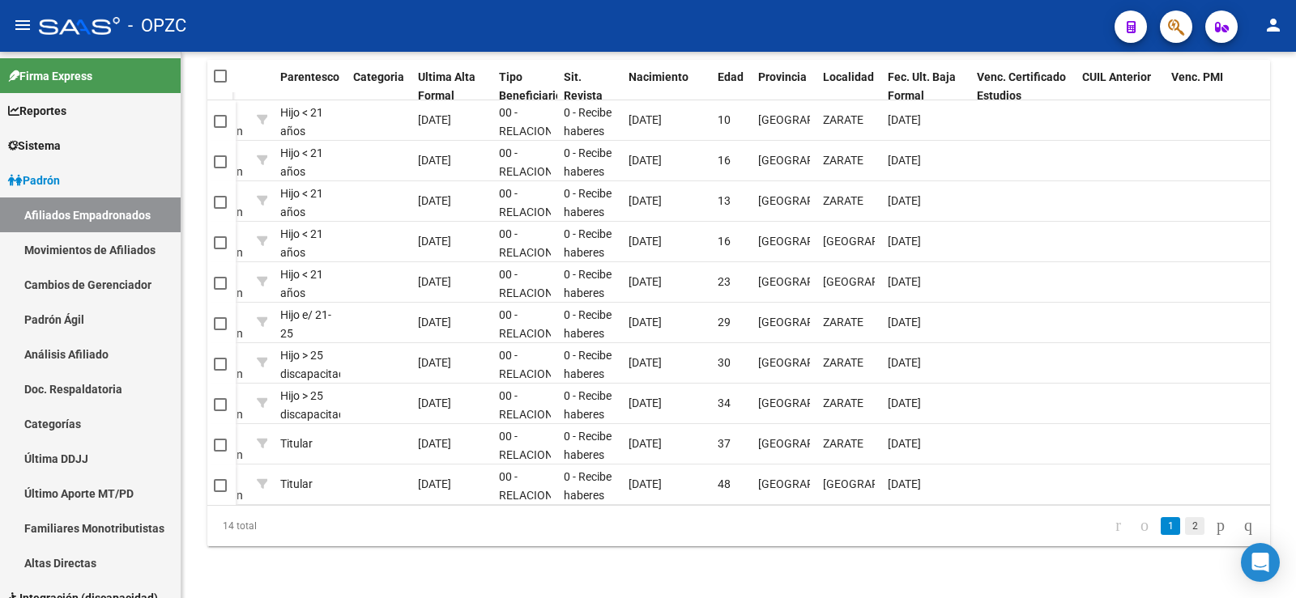
click at [1185, 532] on link "2" at bounding box center [1194, 526] width 19 height 18
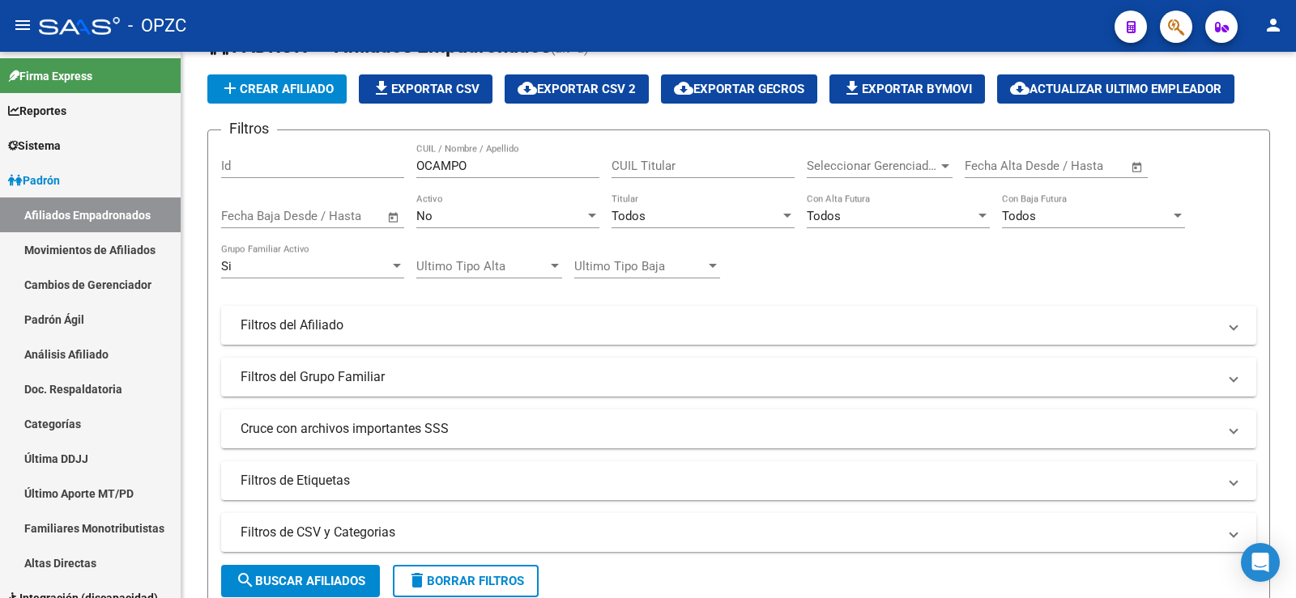
scroll to position [35, 0]
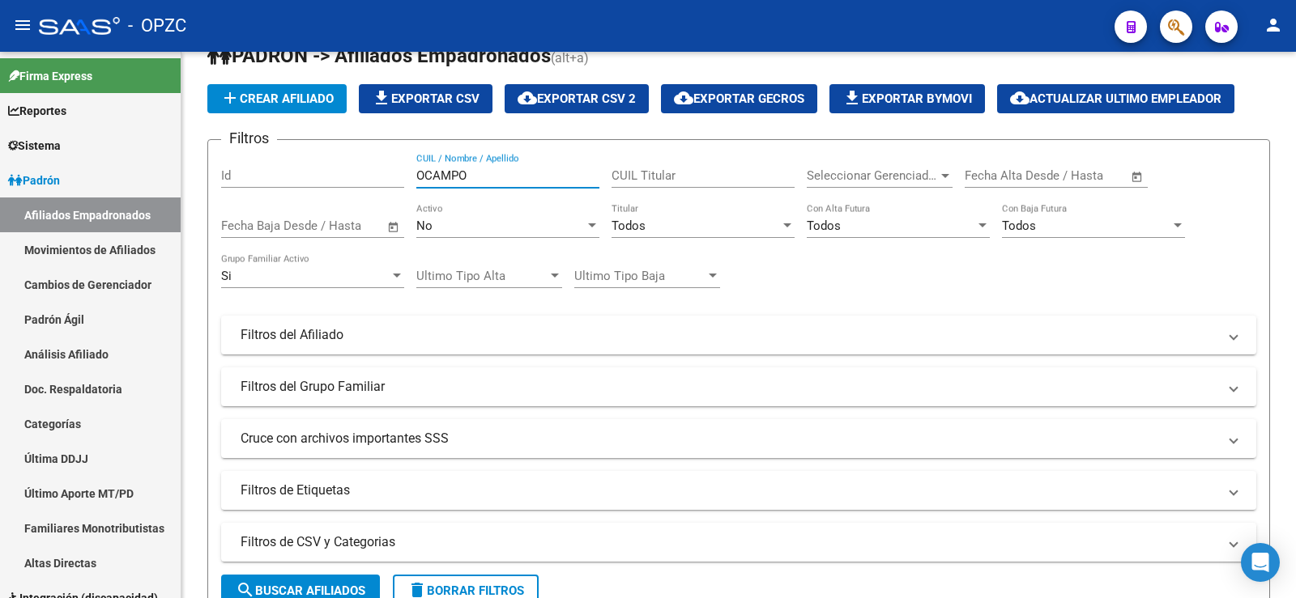
drag, startPoint x: 504, startPoint y: 177, endPoint x: 352, endPoint y: 175, distance: 151.5
click at [352, 175] on div "Filtros Id [PERSON_NAME] CUIL / Nombre / Apellido CUIL Titular Seleccionar Gere…" at bounding box center [738, 331] width 1035 height 357
click at [330, 277] on div "Si" at bounding box center [305, 276] width 168 height 15
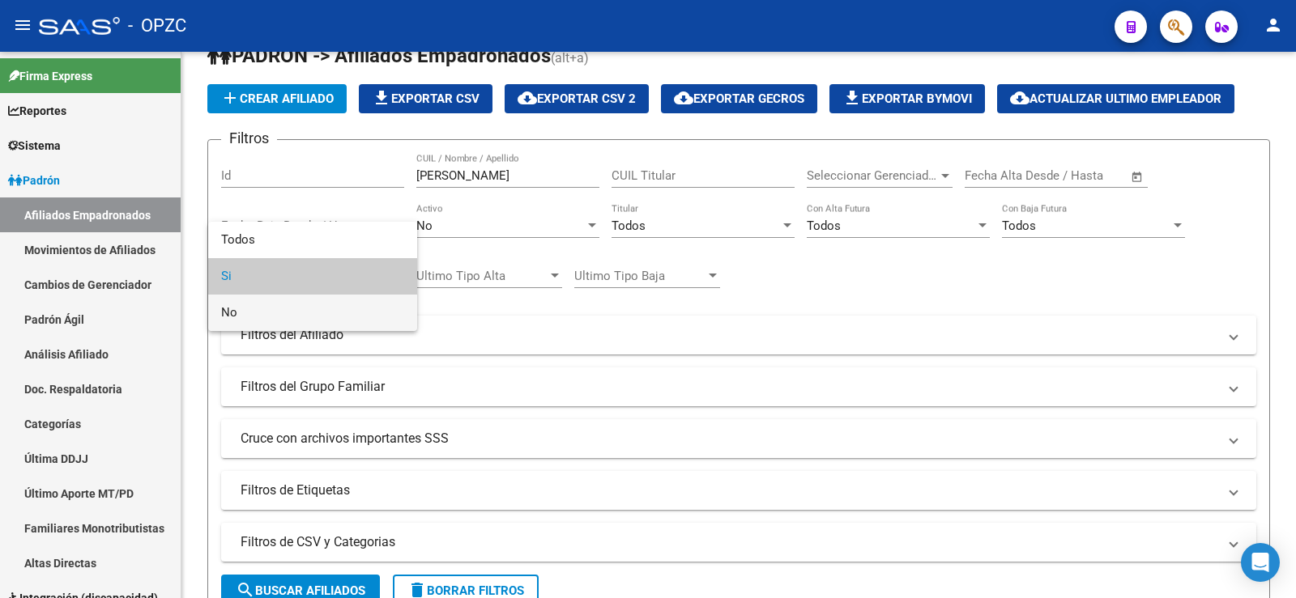
click at [310, 308] on span "No" at bounding box center [312, 313] width 183 height 36
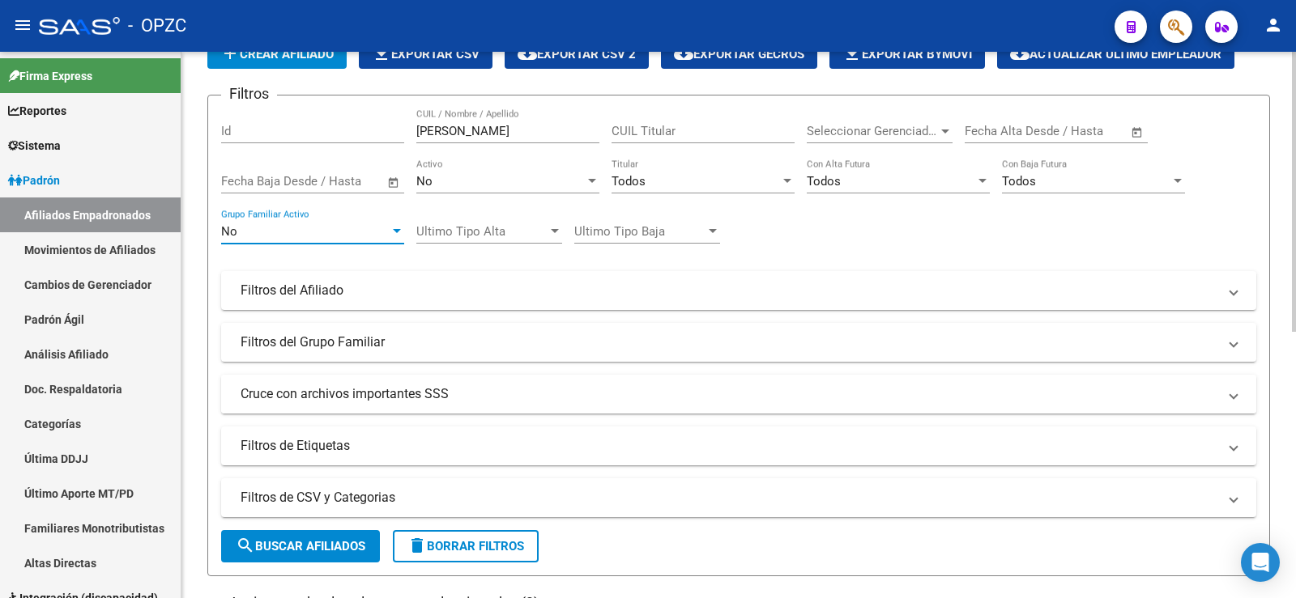
scroll to position [116, 0]
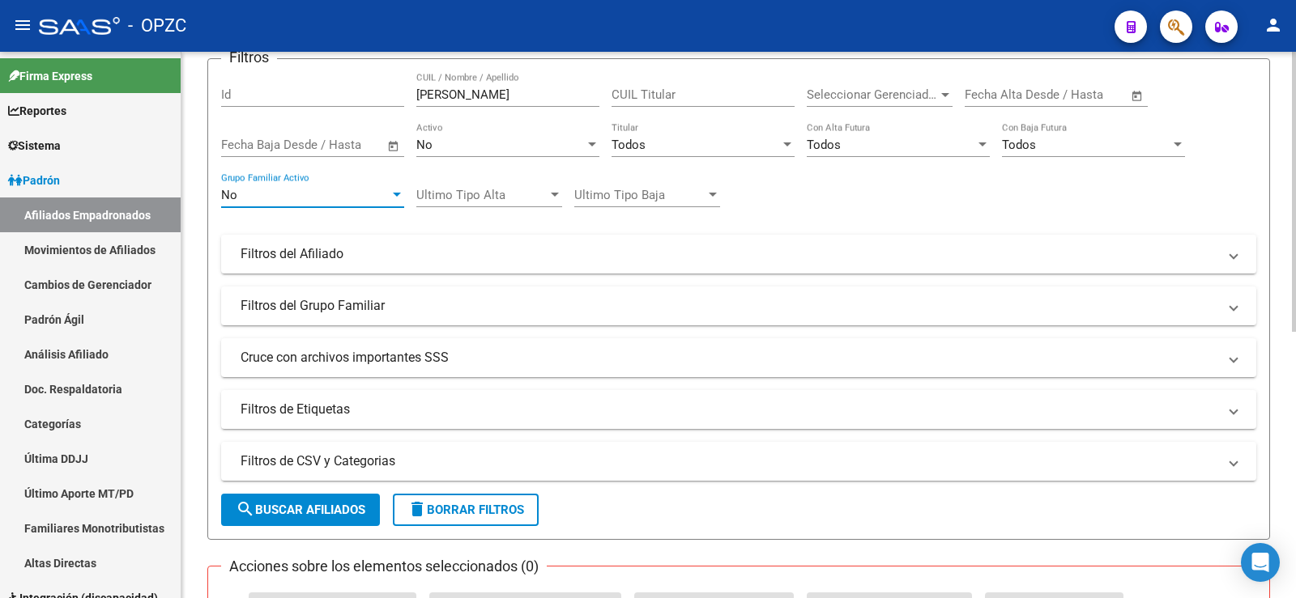
click at [322, 505] on span "search Buscar Afiliados" at bounding box center [301, 510] width 130 height 15
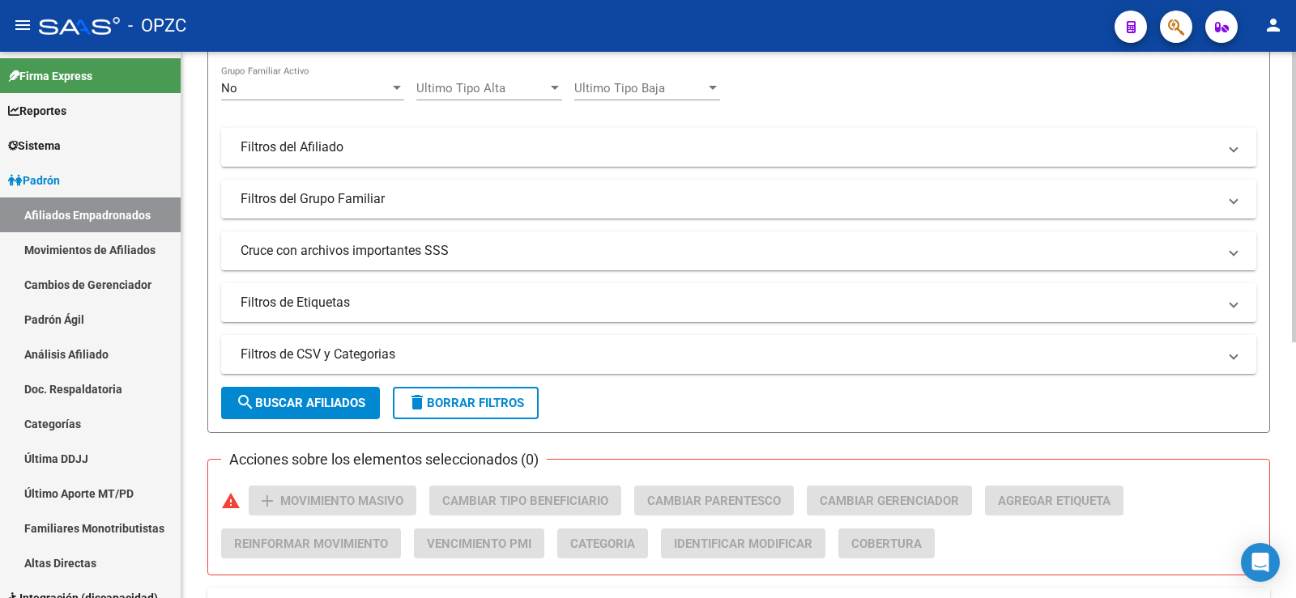
scroll to position [0, 0]
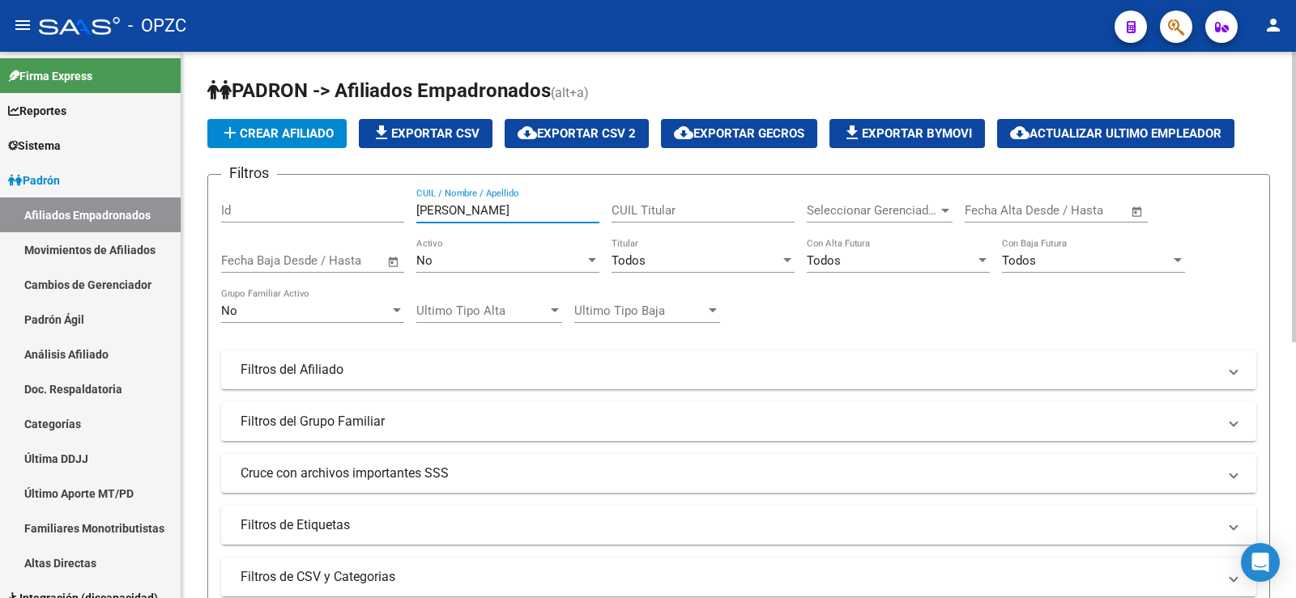
drag, startPoint x: 460, startPoint y: 210, endPoint x: 337, endPoint y: 197, distance: 123.8
click at [337, 197] on div "Filtros Id [PERSON_NAME] CUIL / Nombre / Apellido CUIL Titular Seleccionar Gere…" at bounding box center [738, 366] width 1035 height 357
click at [340, 315] on div "No" at bounding box center [305, 311] width 168 height 15
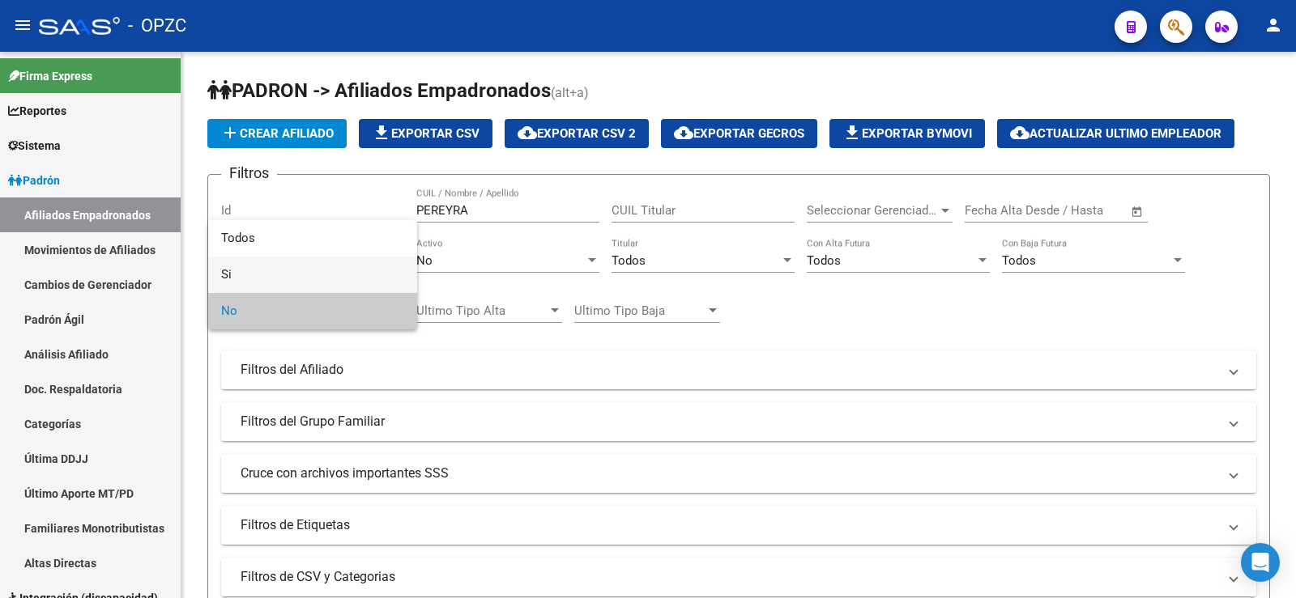
click at [317, 274] on span "Si" at bounding box center [312, 275] width 183 height 36
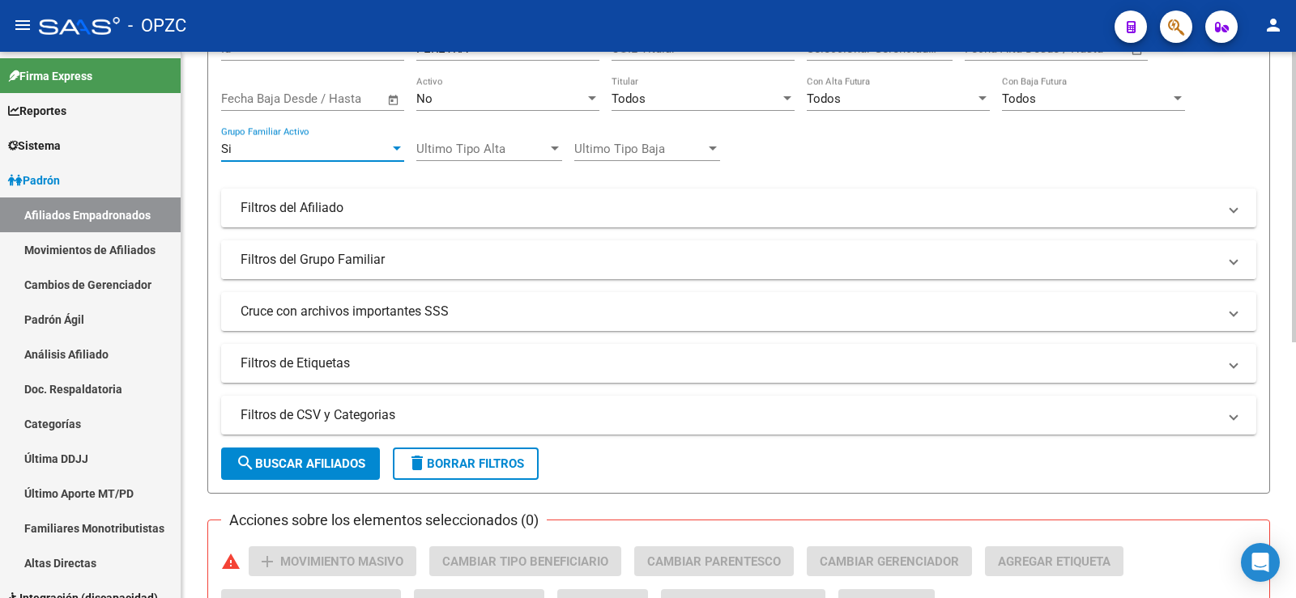
scroll to position [243, 0]
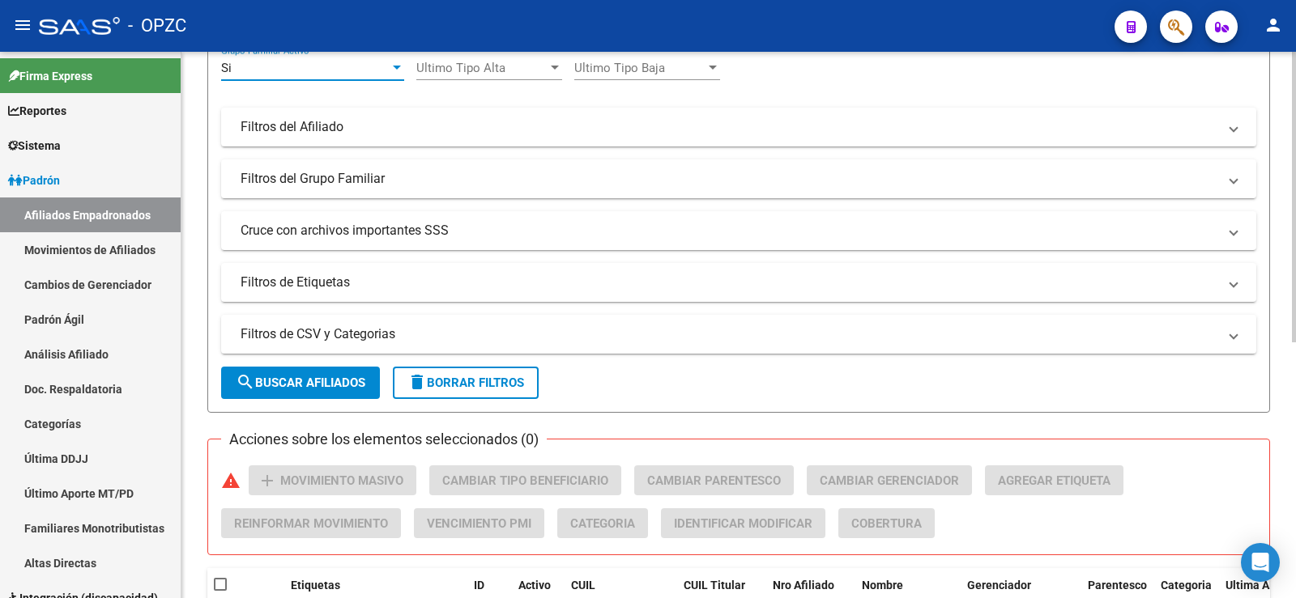
click at [308, 373] on button "search Buscar Afiliados" at bounding box center [300, 383] width 159 height 32
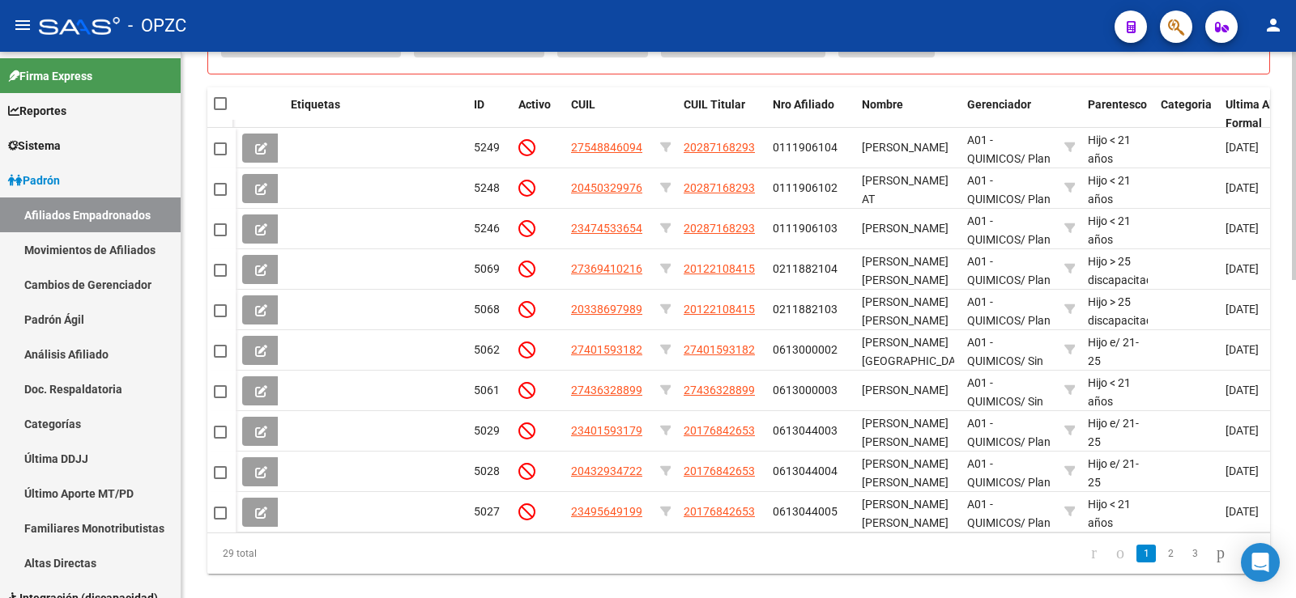
scroll to position [729, 0]
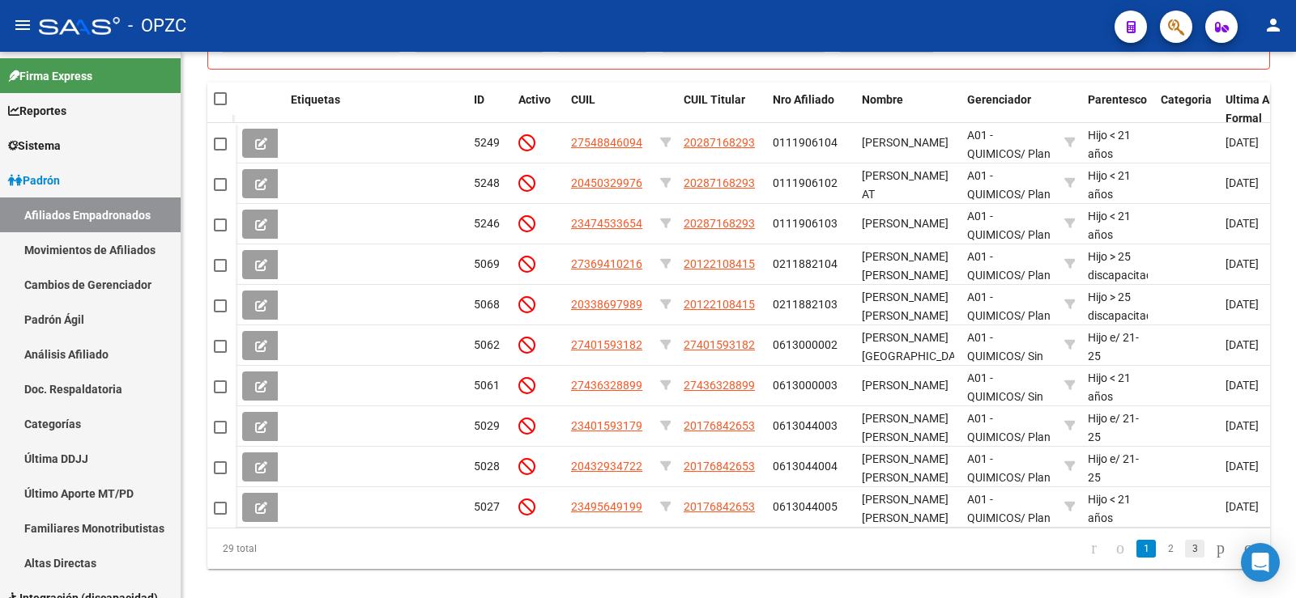
click at [1185, 556] on link "3" at bounding box center [1194, 549] width 19 height 18
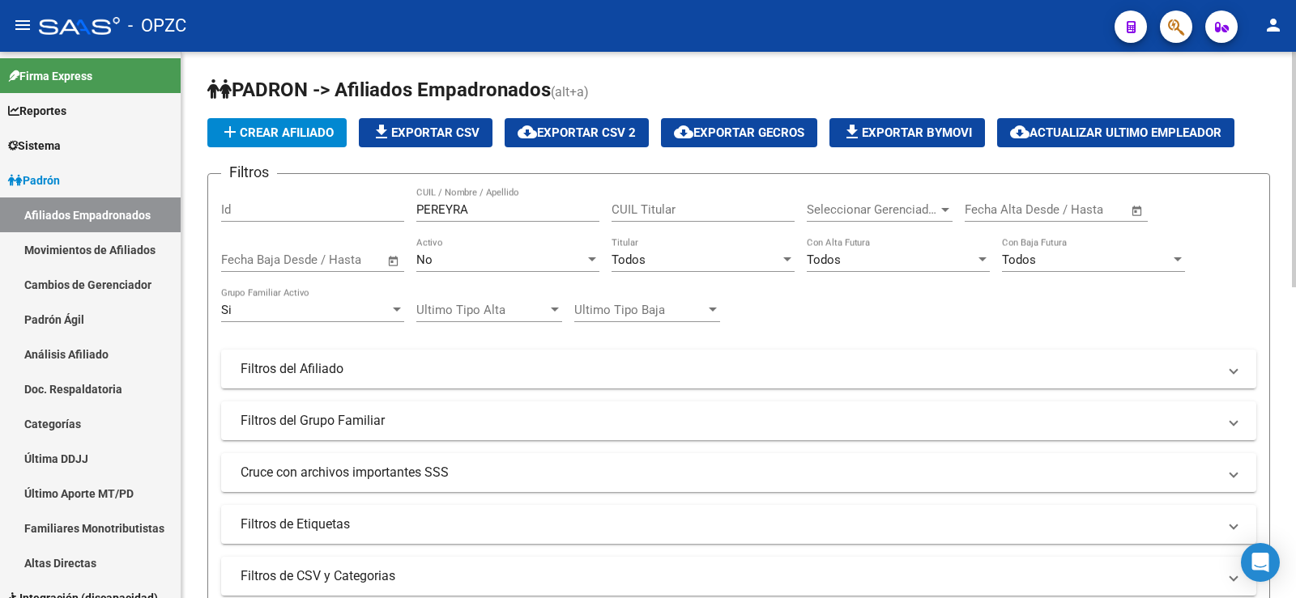
scroll to position [0, 0]
drag, startPoint x: 477, startPoint y: 212, endPoint x: 384, endPoint y: 211, distance: 93.1
click at [384, 211] on div "Filtros Id [PERSON_NAME] CUIL / Nombre / Apellido CUIL Titular Seleccionar Gere…" at bounding box center [738, 366] width 1035 height 357
drag, startPoint x: 513, startPoint y: 210, endPoint x: 391, endPoint y: 202, distance: 121.7
click at [391, 202] on div "Filtros Id [PERSON_NAME] CUIL / Nombre / Apellido CUIL Titular Seleccionar Gere…" at bounding box center [738, 366] width 1035 height 357
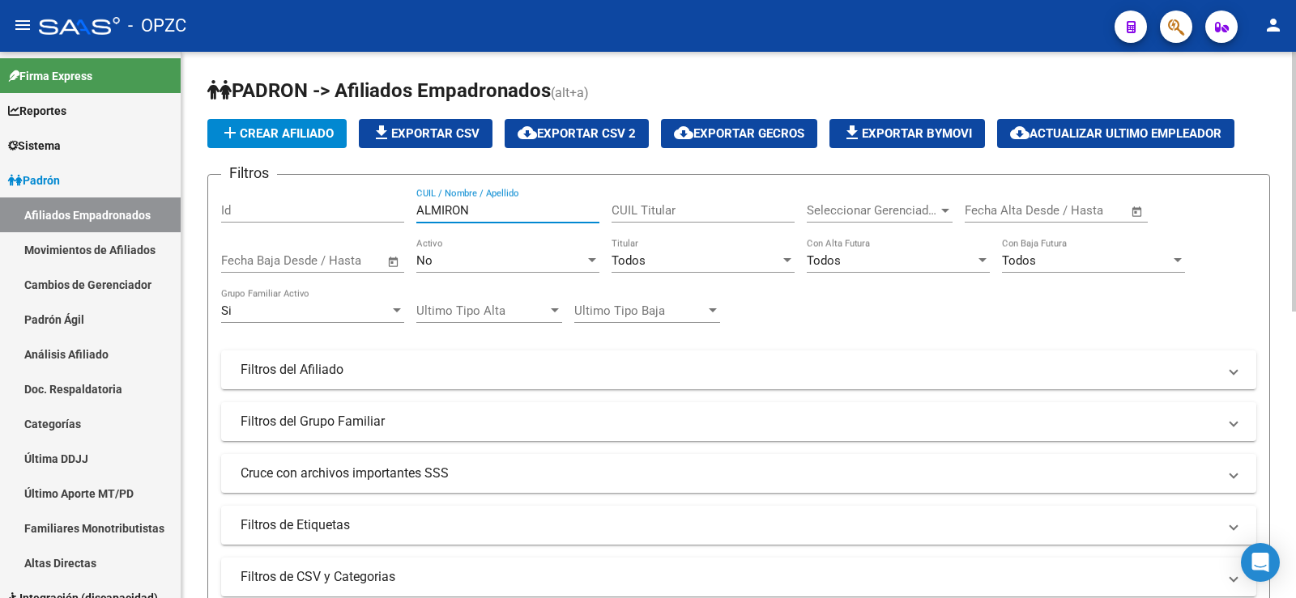
drag, startPoint x: 470, startPoint y: 210, endPoint x: 378, endPoint y: 207, distance: 91.5
click at [378, 207] on div "Filtros Id [PERSON_NAME] CUIL / Nombre / Apellido CUIL Titular Seleccionar Gere…" at bounding box center [738, 366] width 1035 height 357
click at [351, 310] on div "Si" at bounding box center [305, 311] width 168 height 15
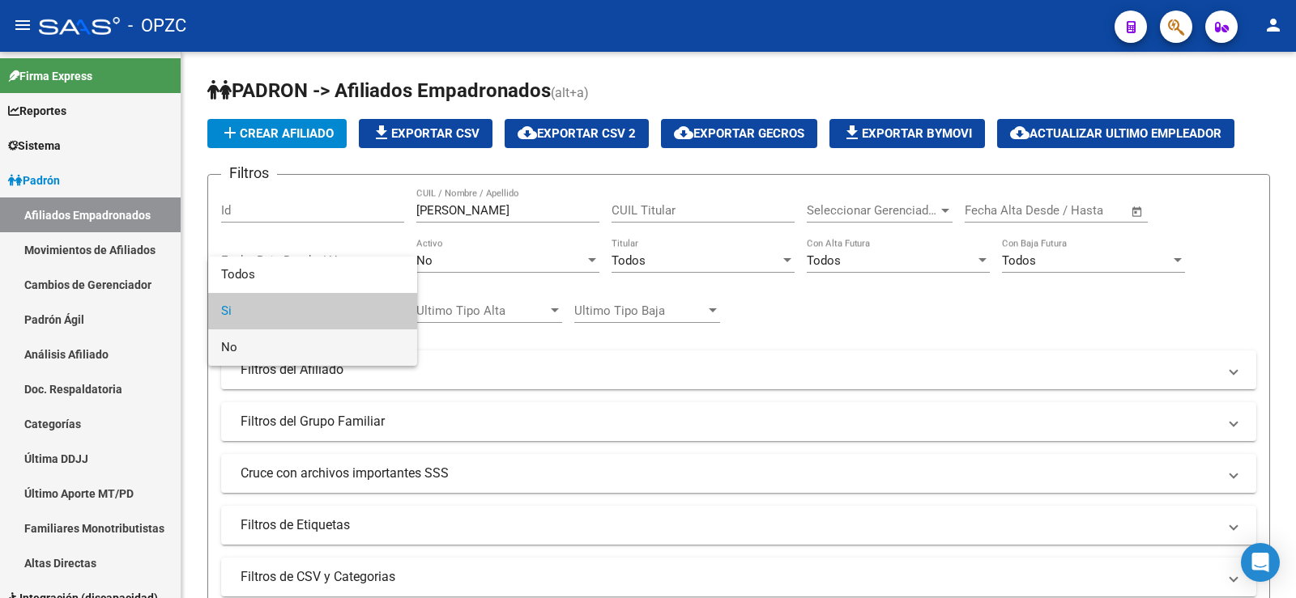
click at [326, 345] on span "No" at bounding box center [312, 348] width 183 height 36
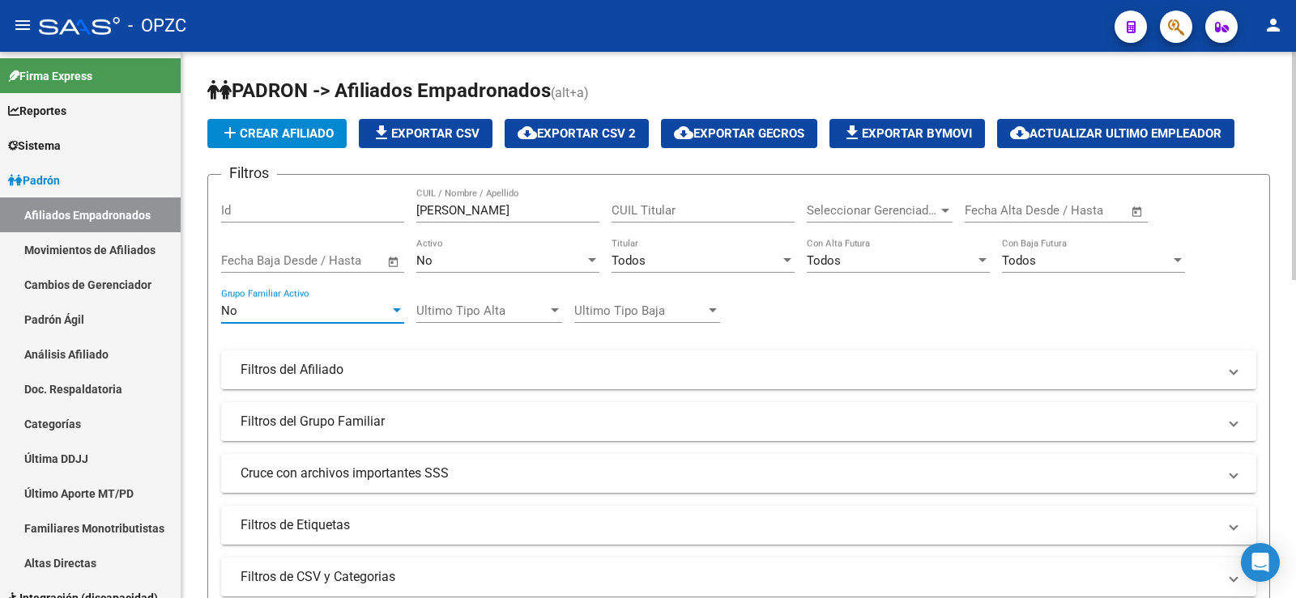
click at [402, 348] on div "Filtros Id [PERSON_NAME] CUIL / Nombre / Apellido CUIL Titular Seleccionar Gere…" at bounding box center [738, 366] width 1035 height 357
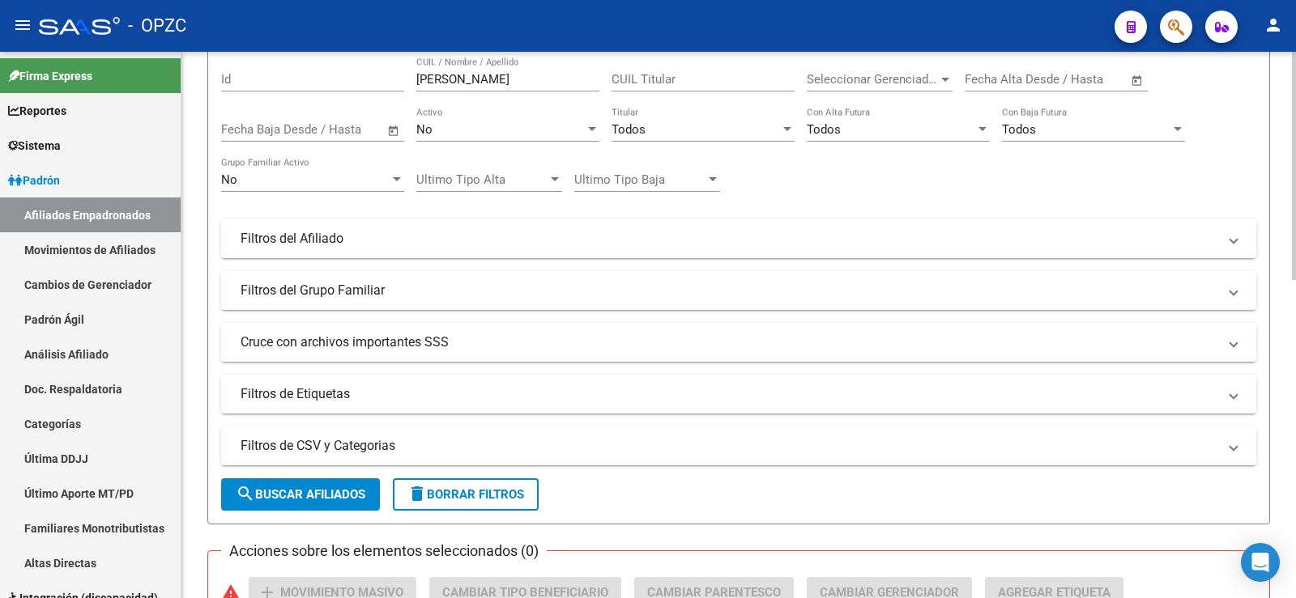
scroll to position [324, 0]
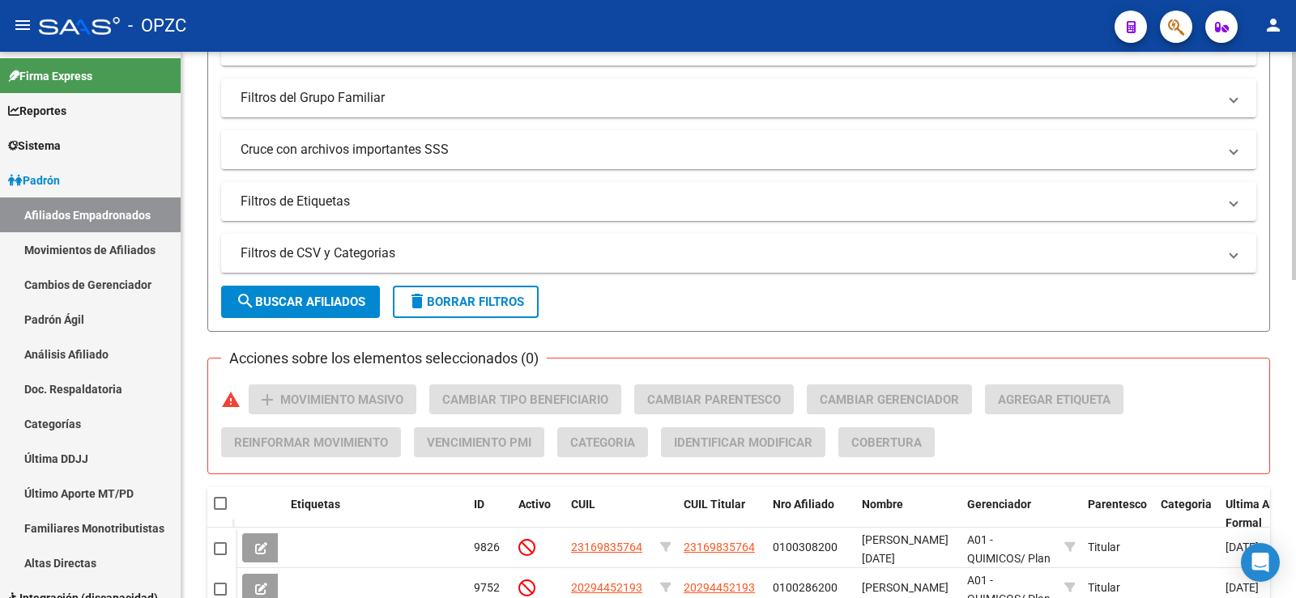
click at [351, 304] on span "search Buscar Afiliados" at bounding box center [301, 302] width 130 height 15
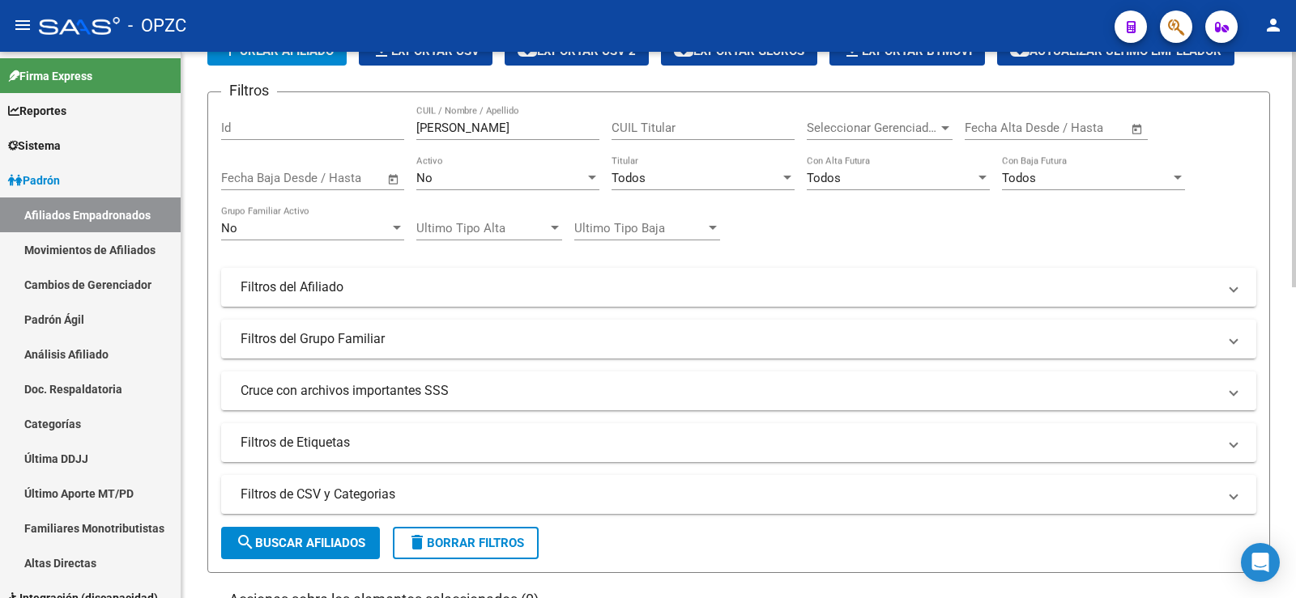
scroll to position [0, 0]
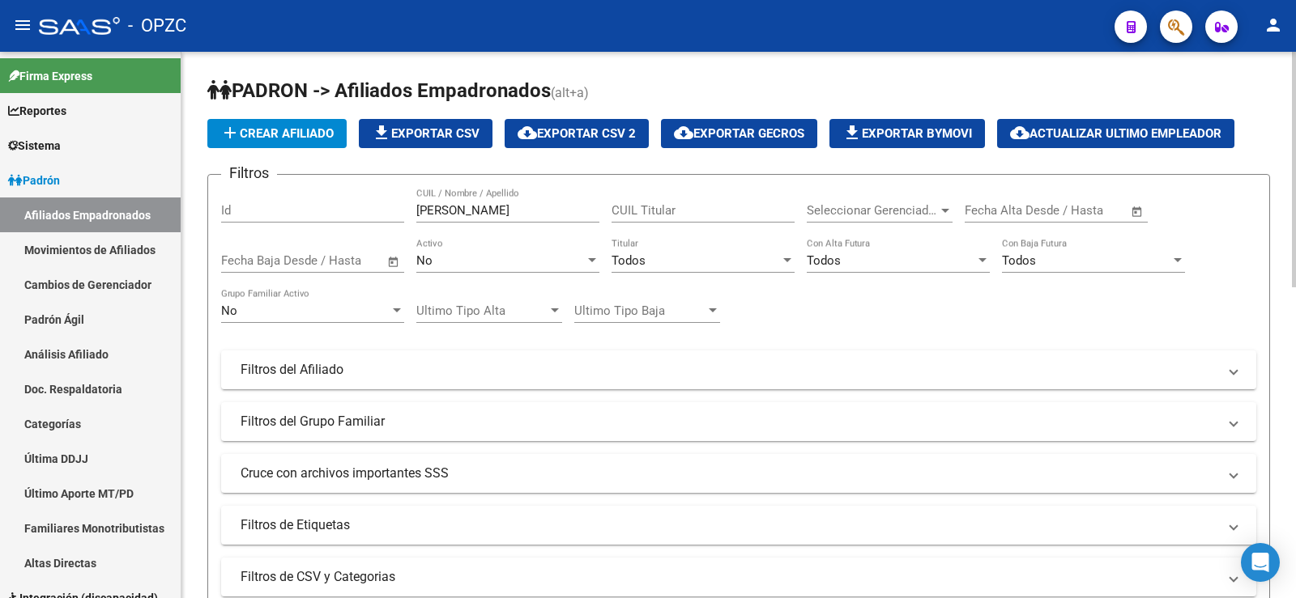
click at [398, 310] on div at bounding box center [397, 311] width 8 height 4
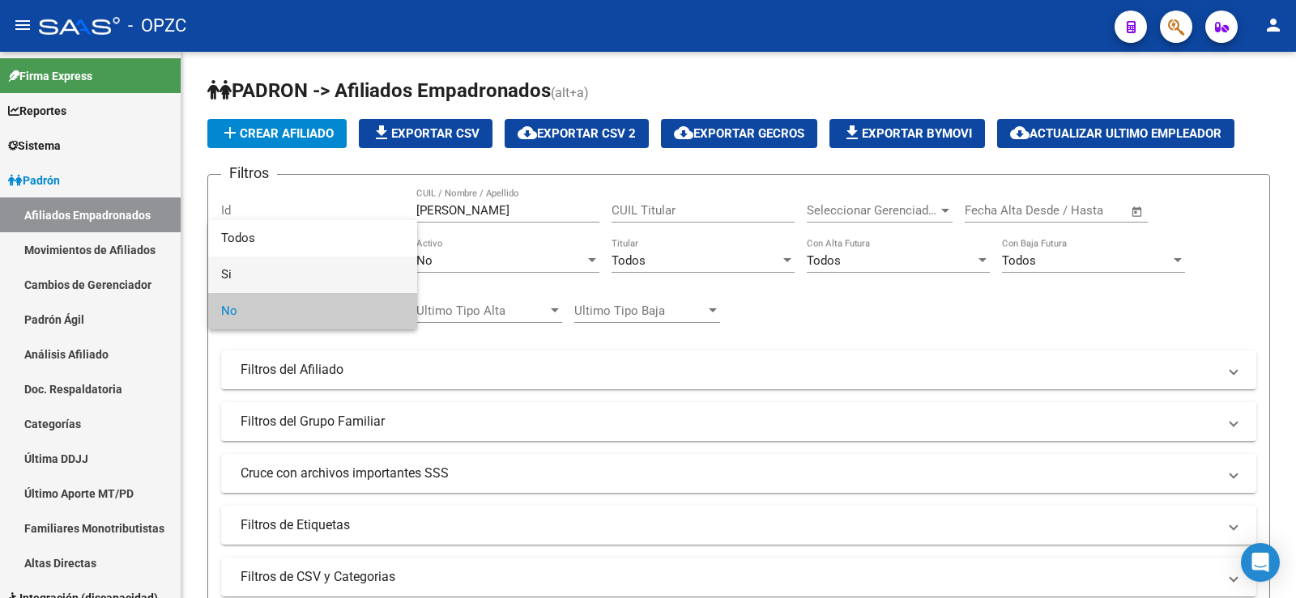
click at [341, 283] on span "Si" at bounding box center [312, 275] width 183 height 36
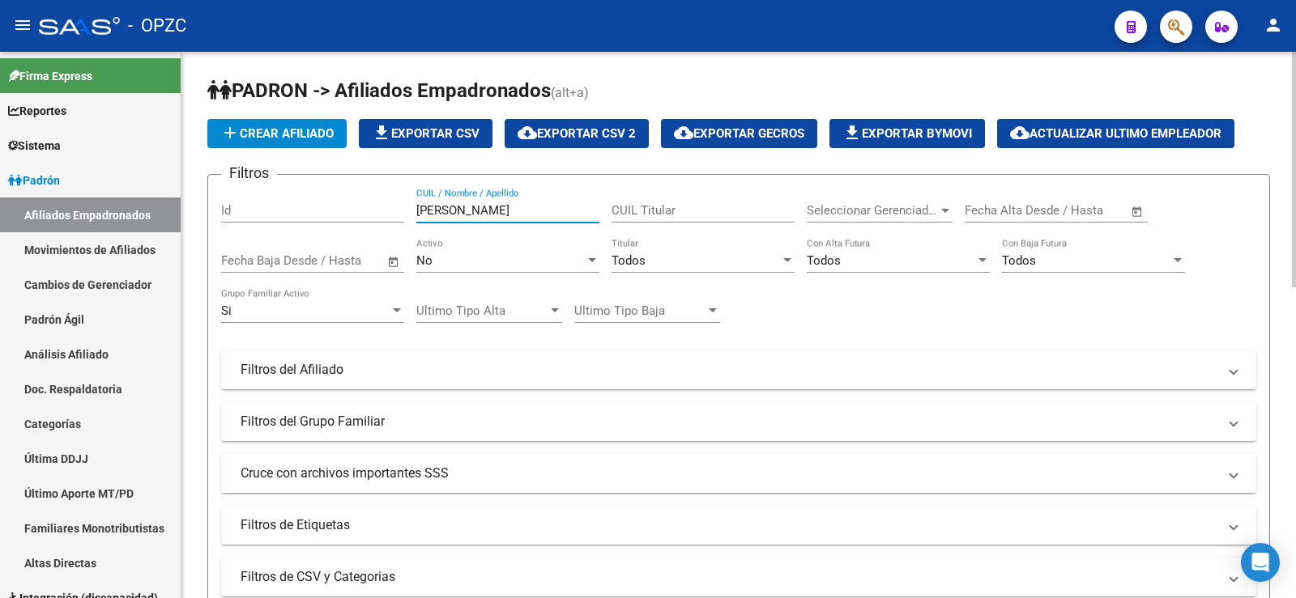
drag, startPoint x: 485, startPoint y: 207, endPoint x: 372, endPoint y: 207, distance: 113.4
click at [372, 207] on div "Filtros Id [PERSON_NAME] CUIL / Nombre / Apellido CUIL Titular Seleccionar Gere…" at bounding box center [738, 366] width 1035 height 357
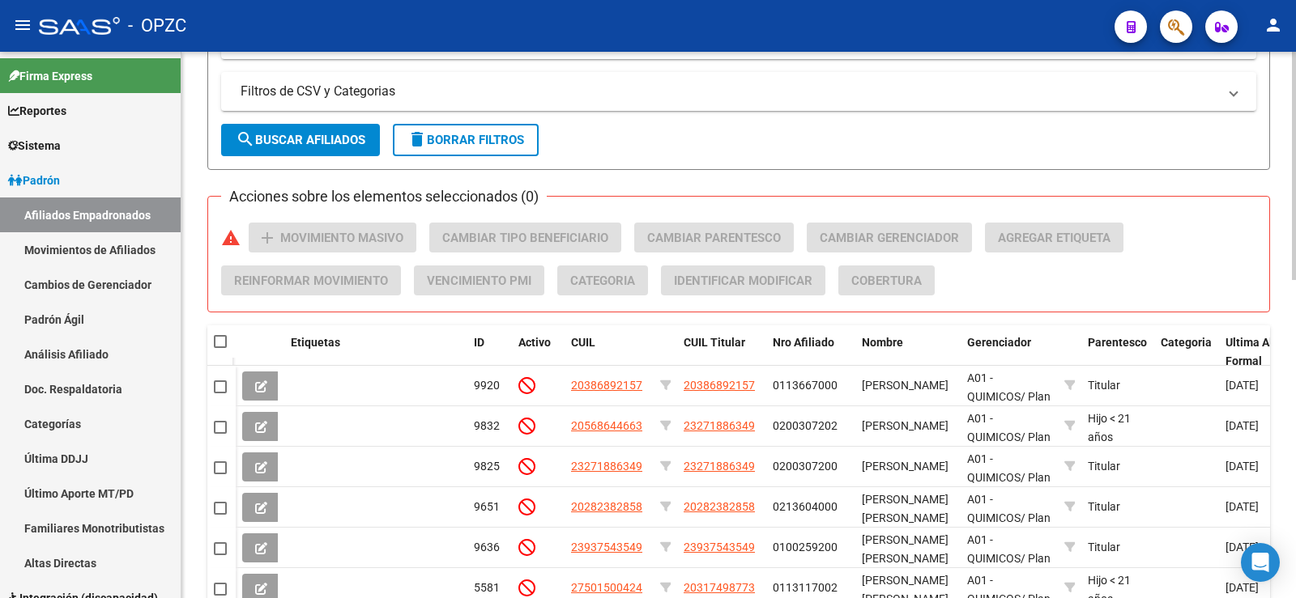
scroll to position [764, 0]
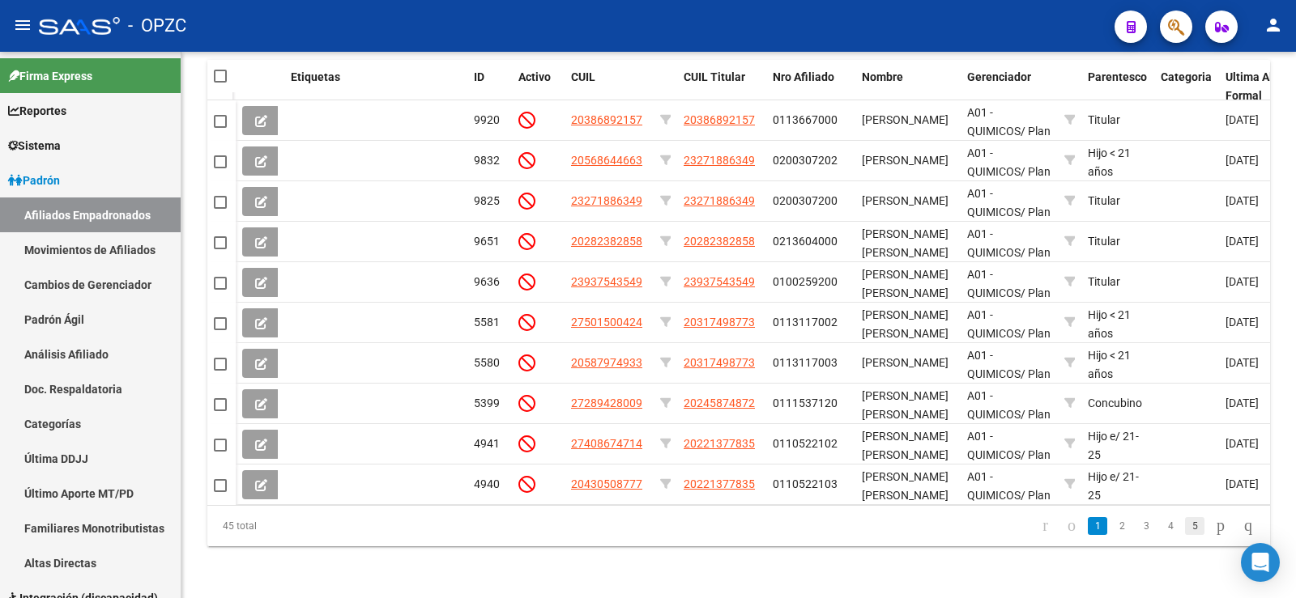
click at [1185, 521] on link "5" at bounding box center [1194, 526] width 19 height 18
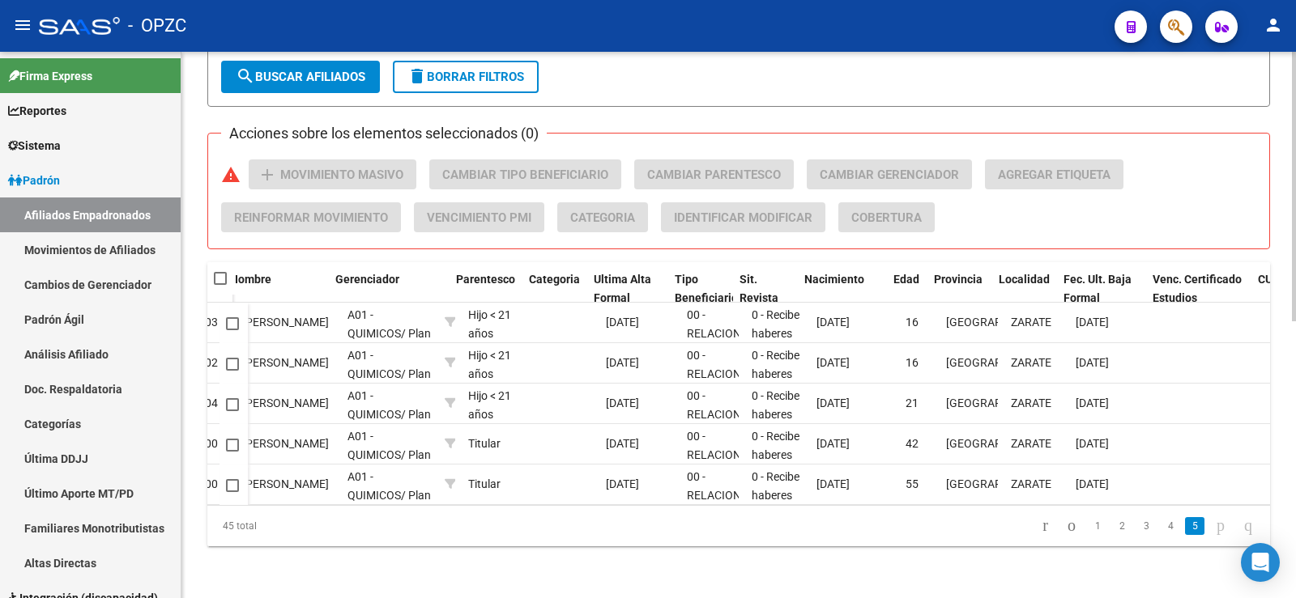
scroll to position [0, 633]
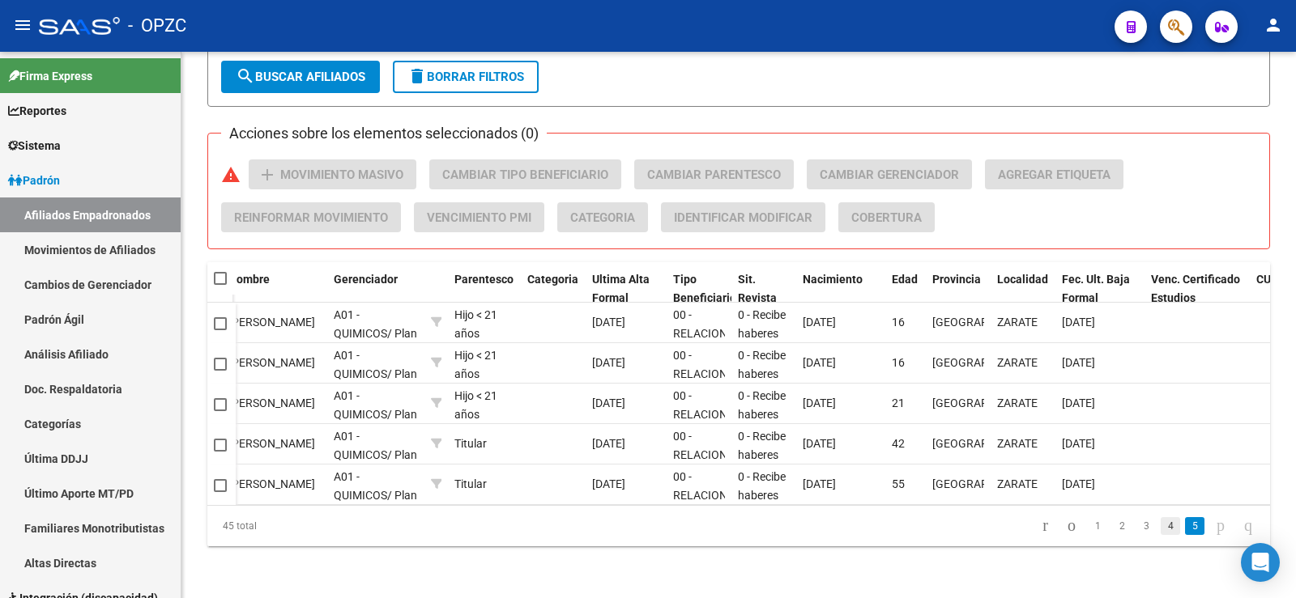
click at [1160, 525] on link "4" at bounding box center [1169, 526] width 19 height 18
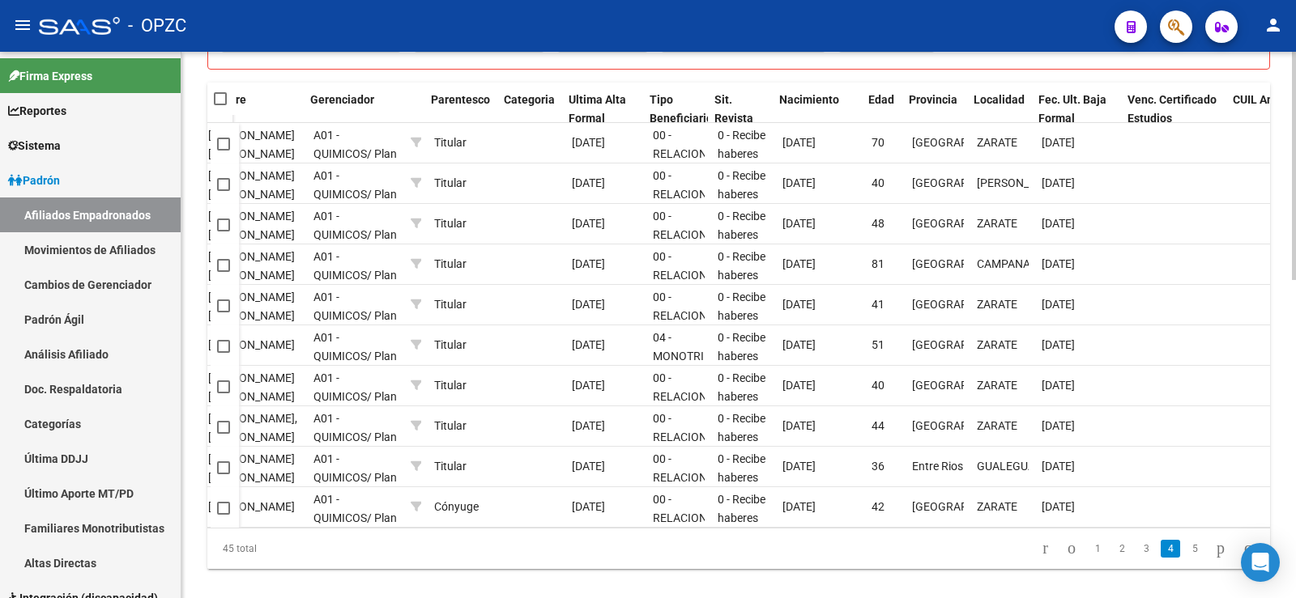
scroll to position [0, 657]
click at [1068, 93] on span "Fec. Ult. Baja Formal" at bounding box center [1072, 109] width 68 height 32
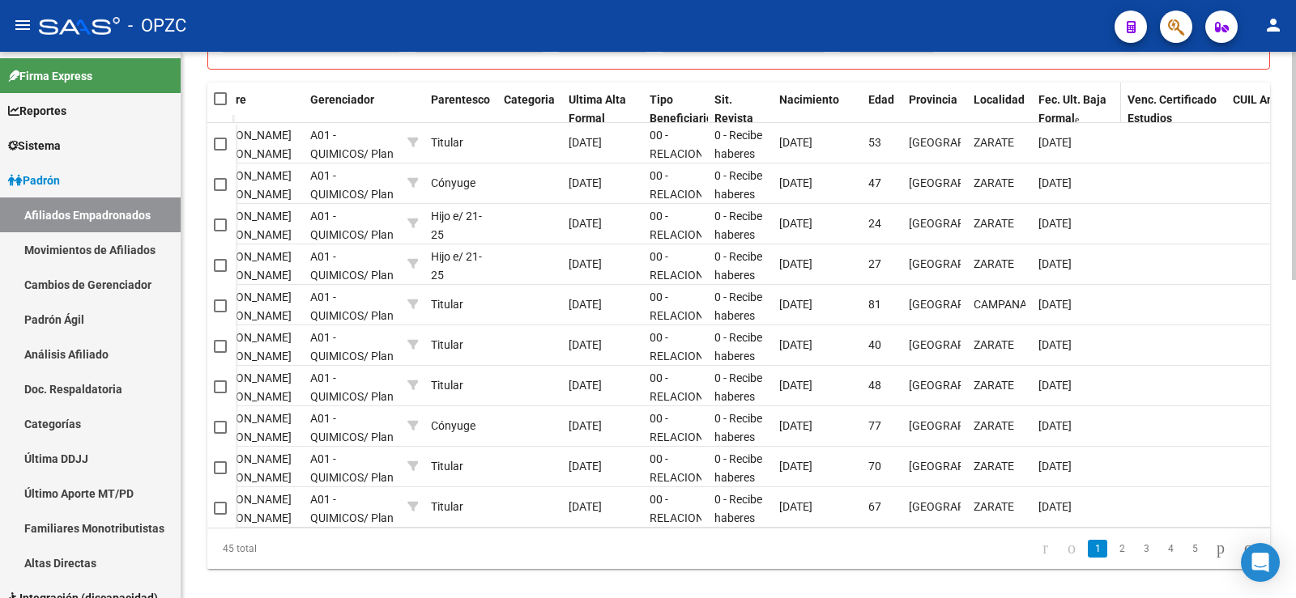
click at [1068, 93] on span "Fec. Ult. Baja Formal" at bounding box center [1072, 109] width 68 height 32
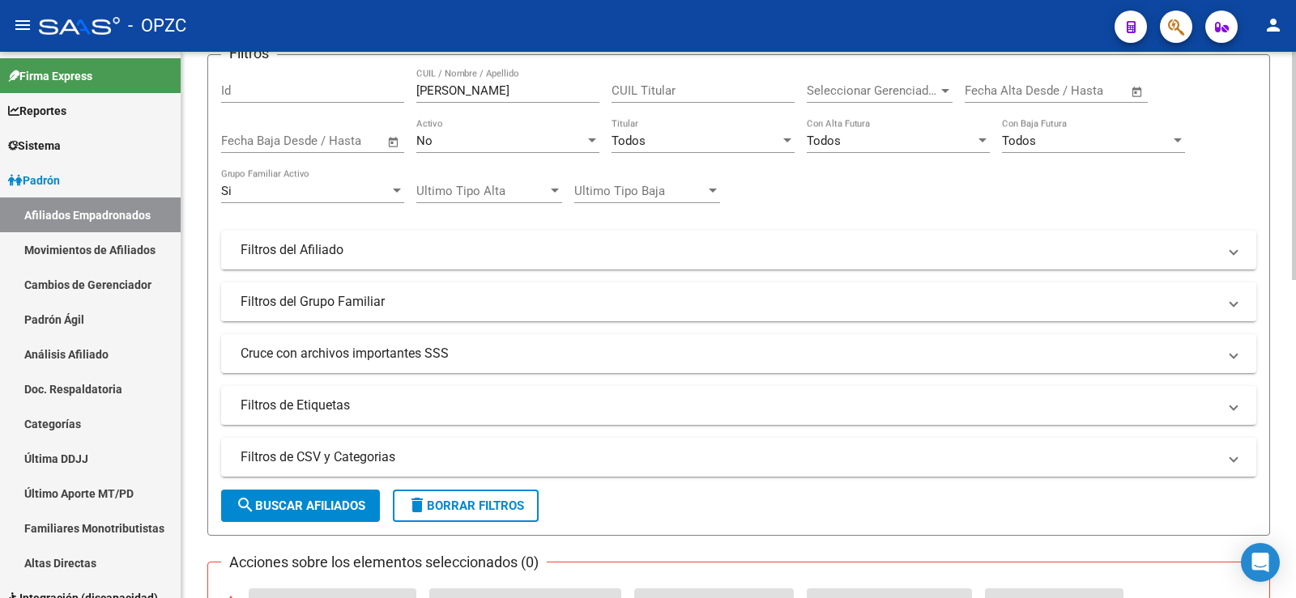
scroll to position [0, 0]
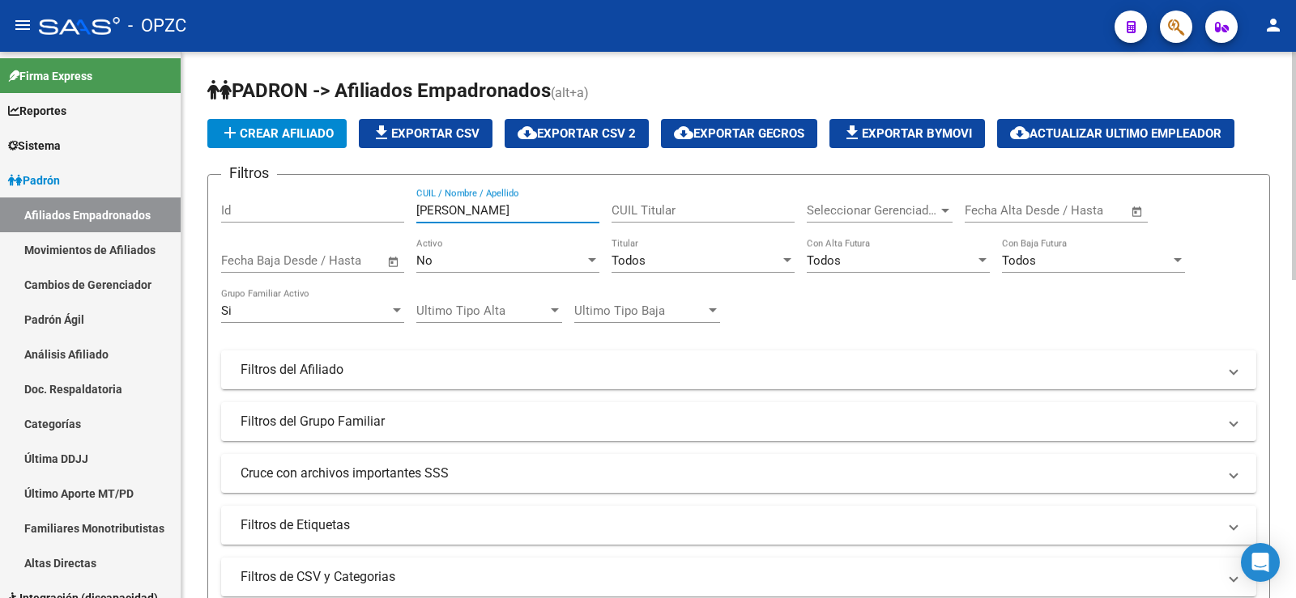
drag, startPoint x: 474, startPoint y: 206, endPoint x: 329, endPoint y: 201, distance: 145.0
click at [329, 201] on div "Filtros Id [PERSON_NAME] CUIL / Nombre / Apellido CUIL Titular Seleccionar Gere…" at bounding box center [738, 366] width 1035 height 357
drag, startPoint x: 468, startPoint y: 211, endPoint x: 397, endPoint y: 200, distance: 72.0
click at [397, 200] on div "Filtros Id [PERSON_NAME] CUIL / Nombre / Apellido CUIL Titular Seleccionar Gere…" at bounding box center [738, 366] width 1035 height 357
drag, startPoint x: 492, startPoint y: 208, endPoint x: 305, endPoint y: 211, distance: 186.3
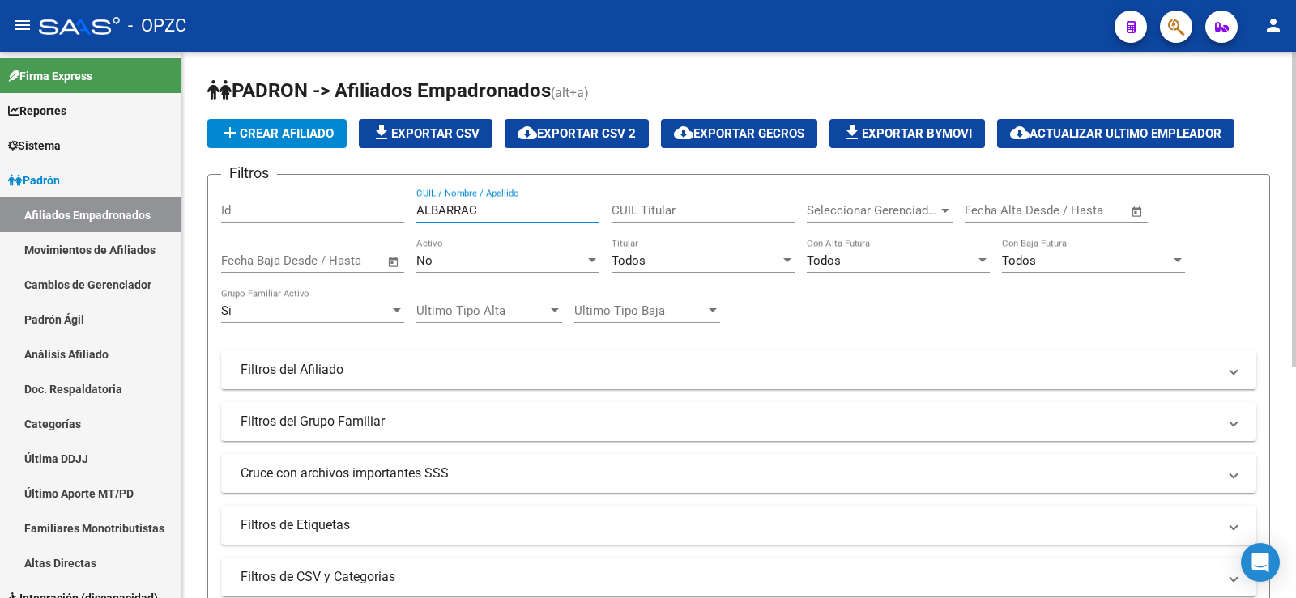
click at [305, 211] on div "Filtros Id ALBARRAC CUIL / Nombre / Apellido CUIL Titular Seleccionar Gerenciad…" at bounding box center [738, 366] width 1035 height 357
drag, startPoint x: 482, startPoint y: 215, endPoint x: 243, endPoint y: 211, distance: 238.9
click at [243, 211] on div "Filtros Id [PERSON_NAME] CUIL / Nombre / Apellido CUIL Titular Seleccionar Gere…" at bounding box center [738, 366] width 1035 height 357
drag, startPoint x: 479, startPoint y: 218, endPoint x: 311, endPoint y: 212, distance: 167.7
click at [311, 212] on div "Filtros Id [PERSON_NAME] CUIL / Nombre / Apellido CUIL Titular Seleccionar Gere…" at bounding box center [738, 366] width 1035 height 357
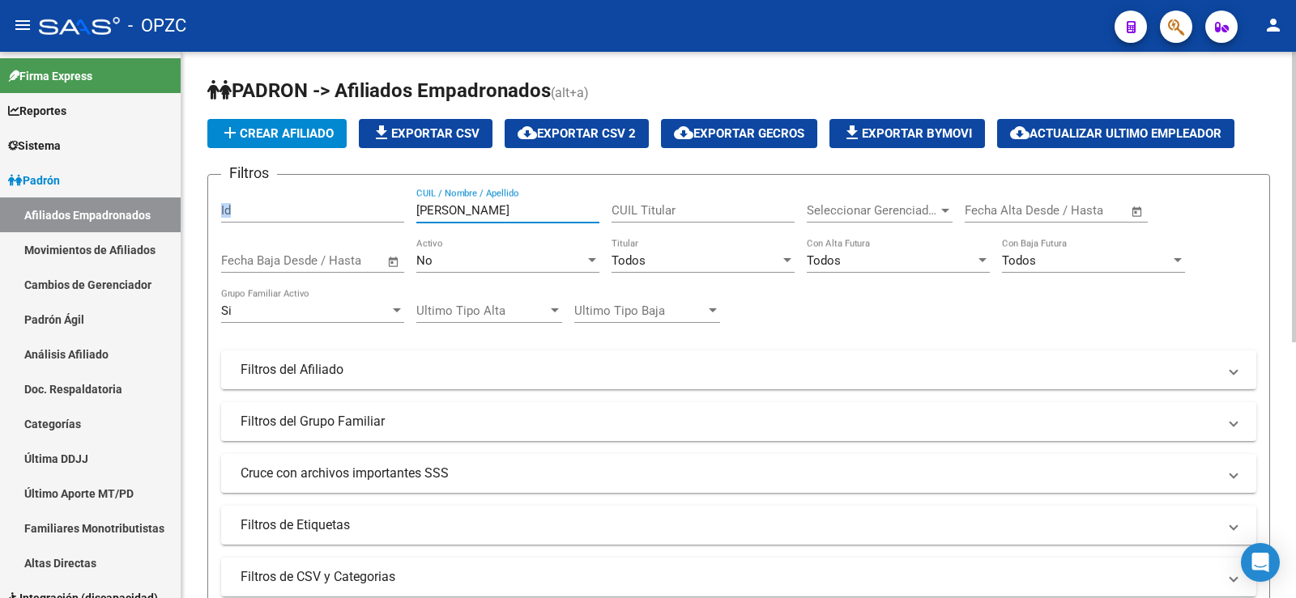
click at [496, 211] on input "[PERSON_NAME]" at bounding box center [507, 210] width 183 height 15
drag, startPoint x: 496, startPoint y: 211, endPoint x: 426, endPoint y: 202, distance: 70.1
click at [426, 202] on div "[PERSON_NAME] CUIL / Nombre / Apellido" at bounding box center [507, 205] width 183 height 35
drag, startPoint x: 537, startPoint y: 202, endPoint x: 458, endPoint y: 211, distance: 79.9
click at [458, 207] on div "[PERSON_NAME] CUIL / Nombre / Apellido" at bounding box center [507, 205] width 183 height 35
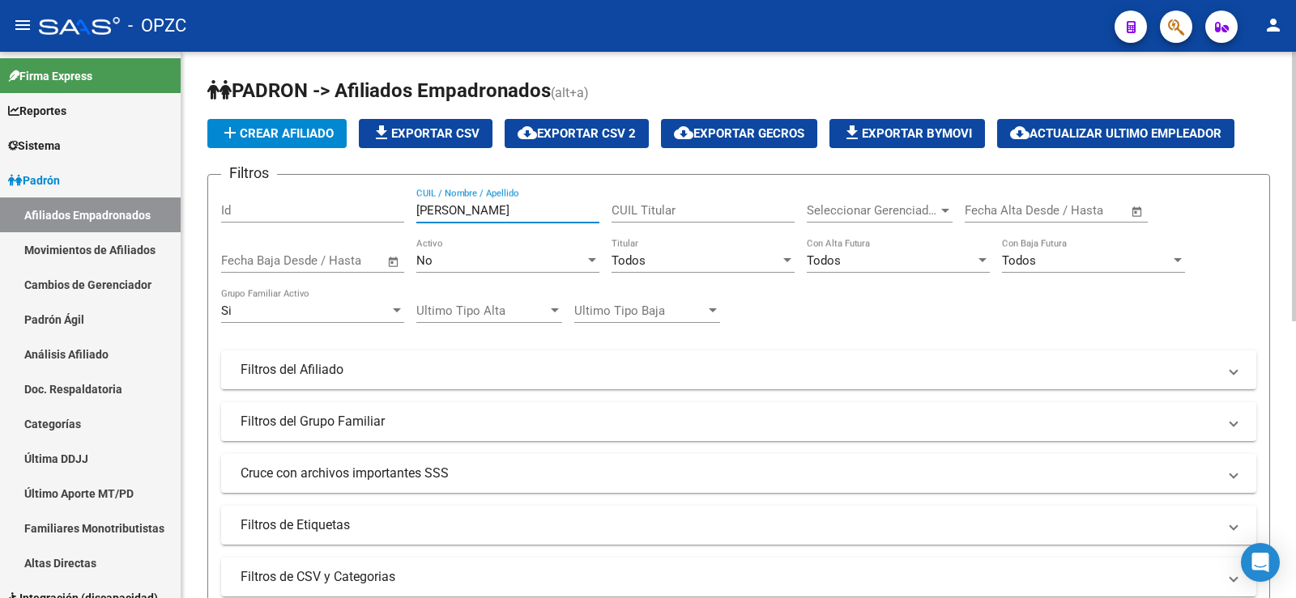
drag, startPoint x: 483, startPoint y: 207, endPoint x: 398, endPoint y: 205, distance: 84.3
click at [398, 205] on div "Filtros Id [PERSON_NAME] CUIL / Nombre / Apellido CUIL Titular Seleccionar Gere…" at bounding box center [738, 366] width 1035 height 357
drag, startPoint x: 488, startPoint y: 212, endPoint x: 326, endPoint y: 212, distance: 162.8
click at [326, 212] on div "Filtros Id [PERSON_NAME] CUIL / Nombre / Apellido CUIL Titular Seleccionar Gere…" at bounding box center [738, 366] width 1035 height 357
drag, startPoint x: 483, startPoint y: 208, endPoint x: 354, endPoint y: 207, distance: 128.8
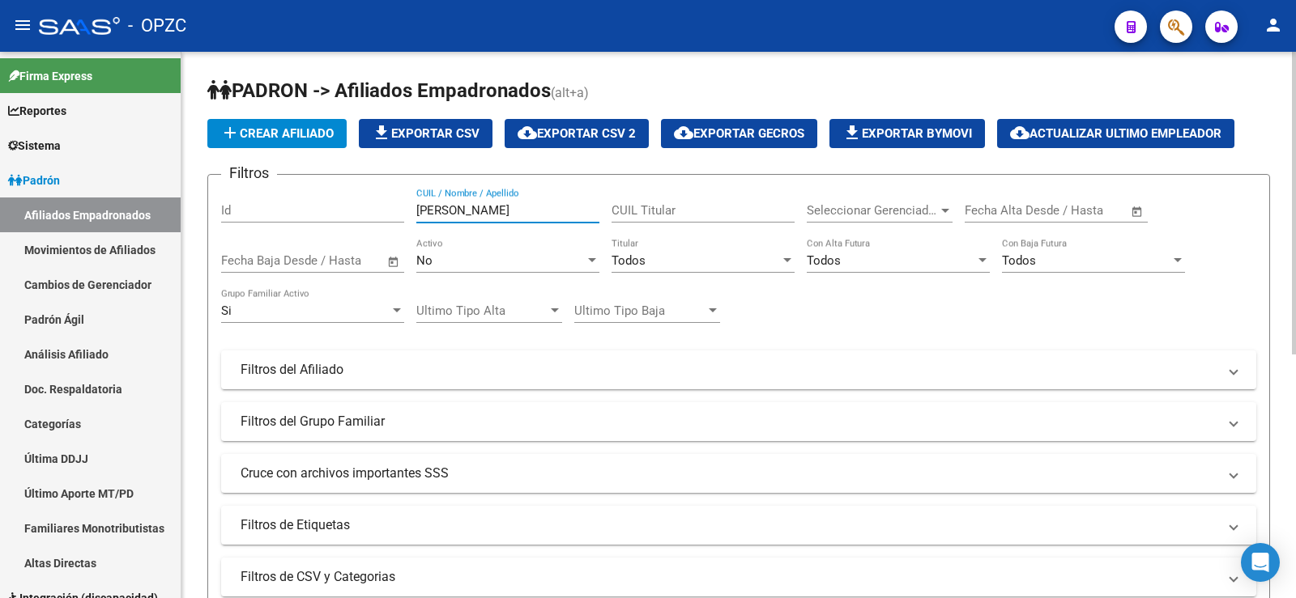
click at [354, 207] on div "Filtros Id [PERSON_NAME] CUIL / Nombre / Apellido CUIL Titular Seleccionar Gere…" at bounding box center [738, 366] width 1035 height 357
click at [339, 317] on div "Si" at bounding box center [305, 311] width 168 height 15
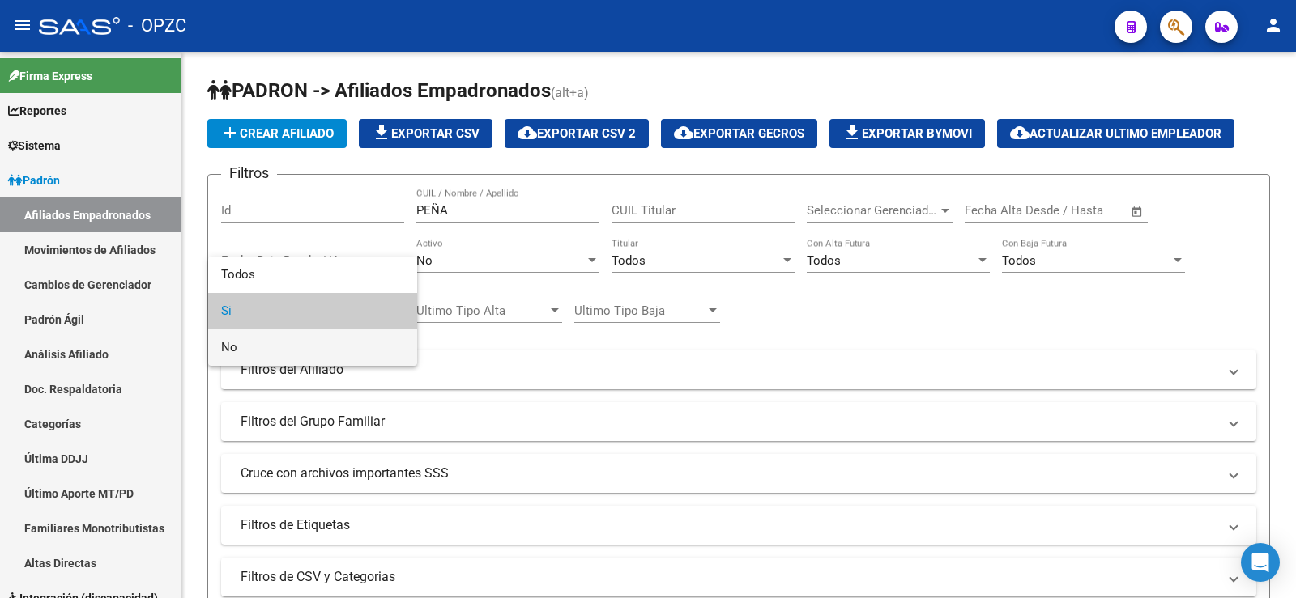
click at [322, 338] on span "No" at bounding box center [312, 348] width 183 height 36
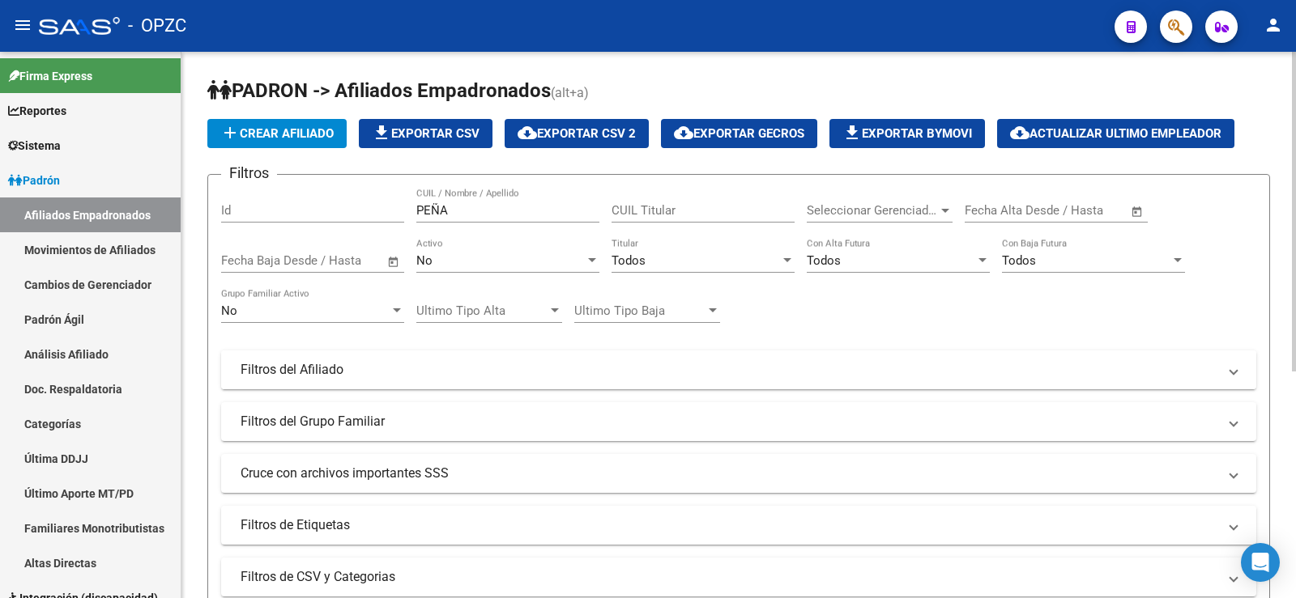
click at [427, 359] on mat-expansion-panel-header "Filtros del Afiliado" at bounding box center [738, 370] width 1035 height 39
drag, startPoint x: 479, startPoint y: 215, endPoint x: 313, endPoint y: 211, distance: 166.0
click at [313, 211] on div "Filtros Id PEÑA CUIL / Nombre / Apellido CUIL Titular Seleccionar Gerenciador S…" at bounding box center [738, 366] width 1035 height 357
drag, startPoint x: 460, startPoint y: 213, endPoint x: 360, endPoint y: 211, distance: 100.4
click at [360, 211] on div "Filtros Id LUZ CUIL / Nombre / Apellido CUIL Titular Seleccionar Gerenciador Se…" at bounding box center [738, 366] width 1035 height 357
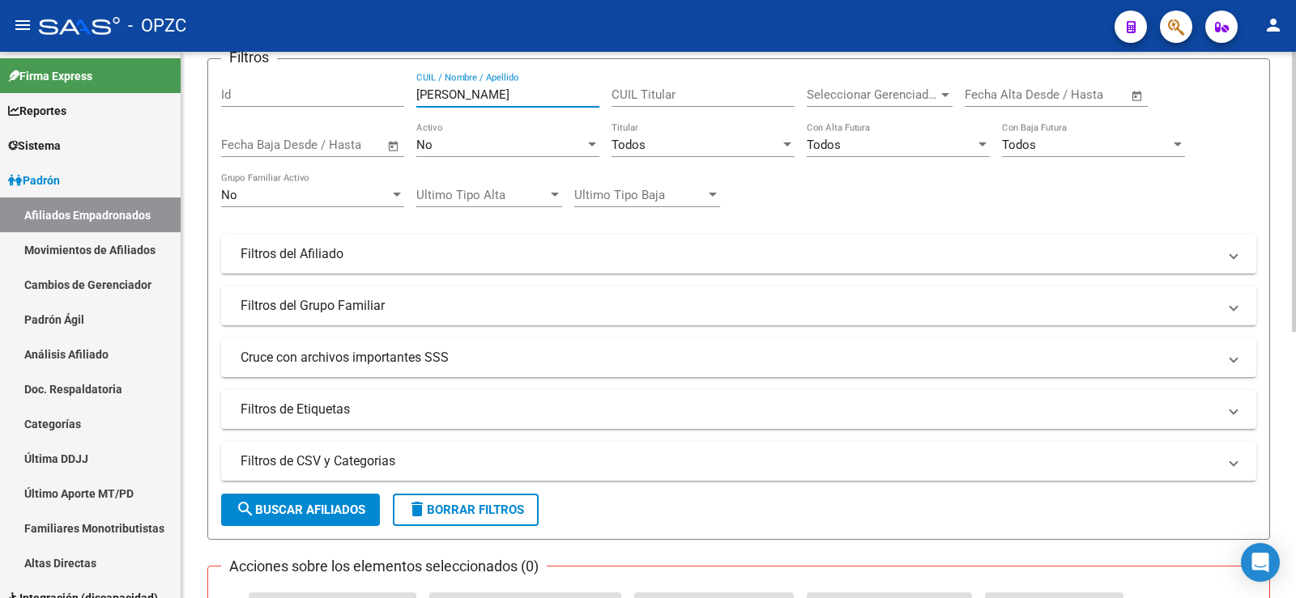
scroll to position [81, 0]
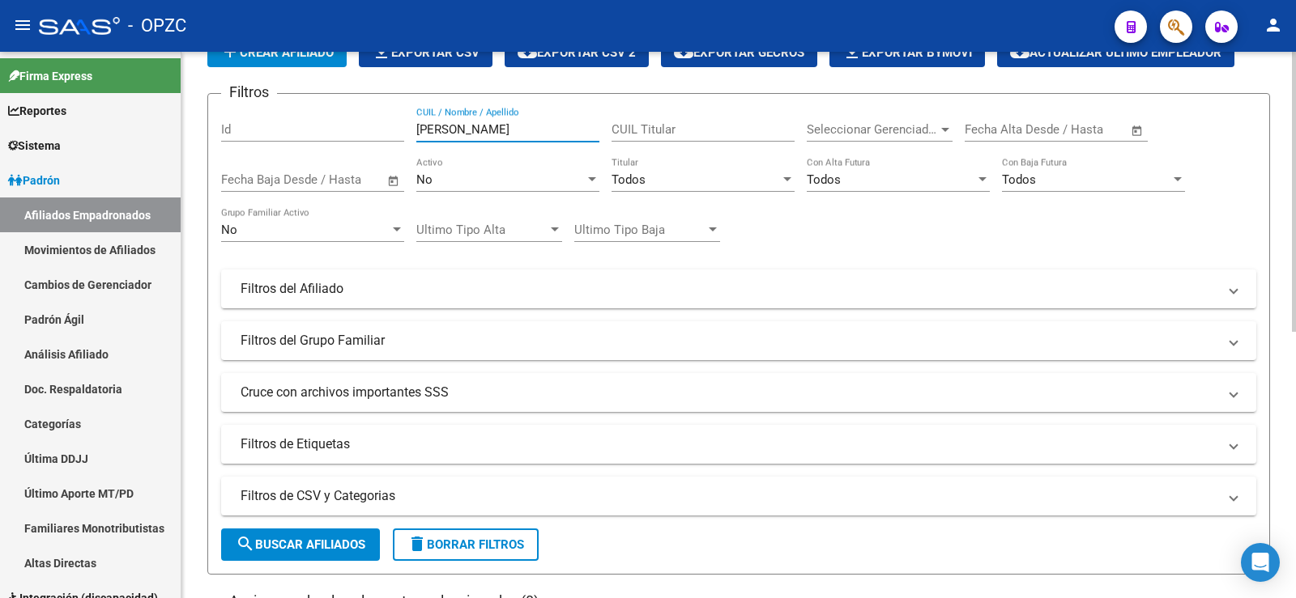
type input "[PERSON_NAME]"
click at [387, 232] on div "No" at bounding box center [305, 230] width 168 height 15
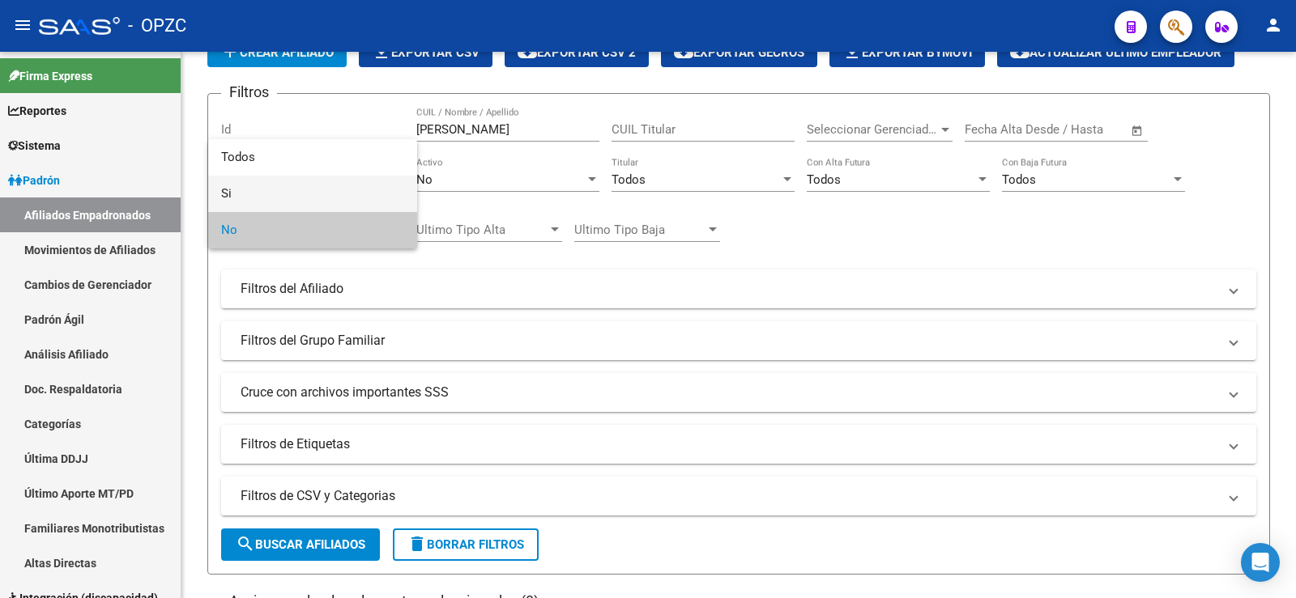
click at [355, 191] on span "Si" at bounding box center [312, 194] width 183 height 36
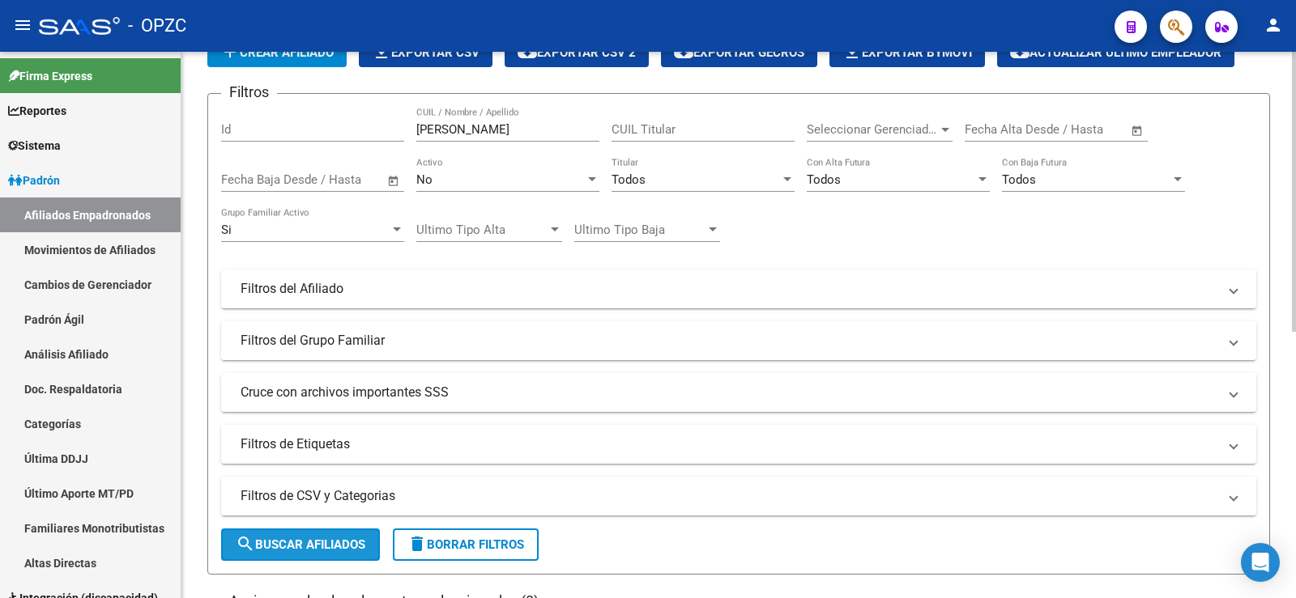
click at [294, 547] on span "search Buscar Afiliados" at bounding box center [301, 545] width 130 height 15
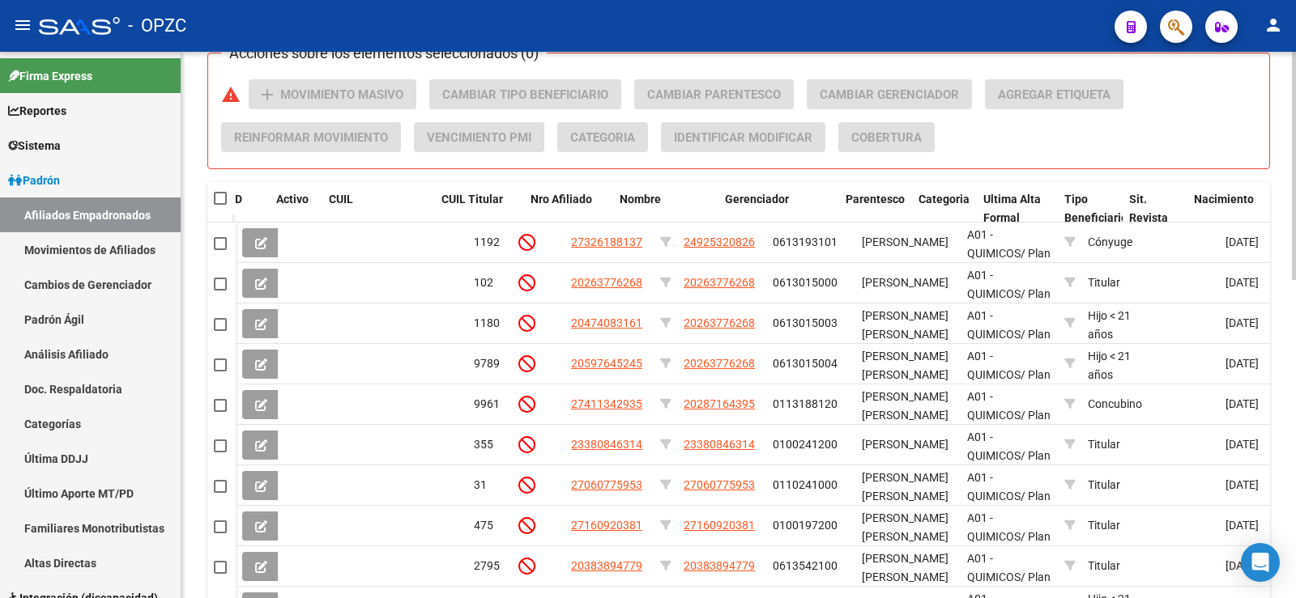
scroll to position [602, 0]
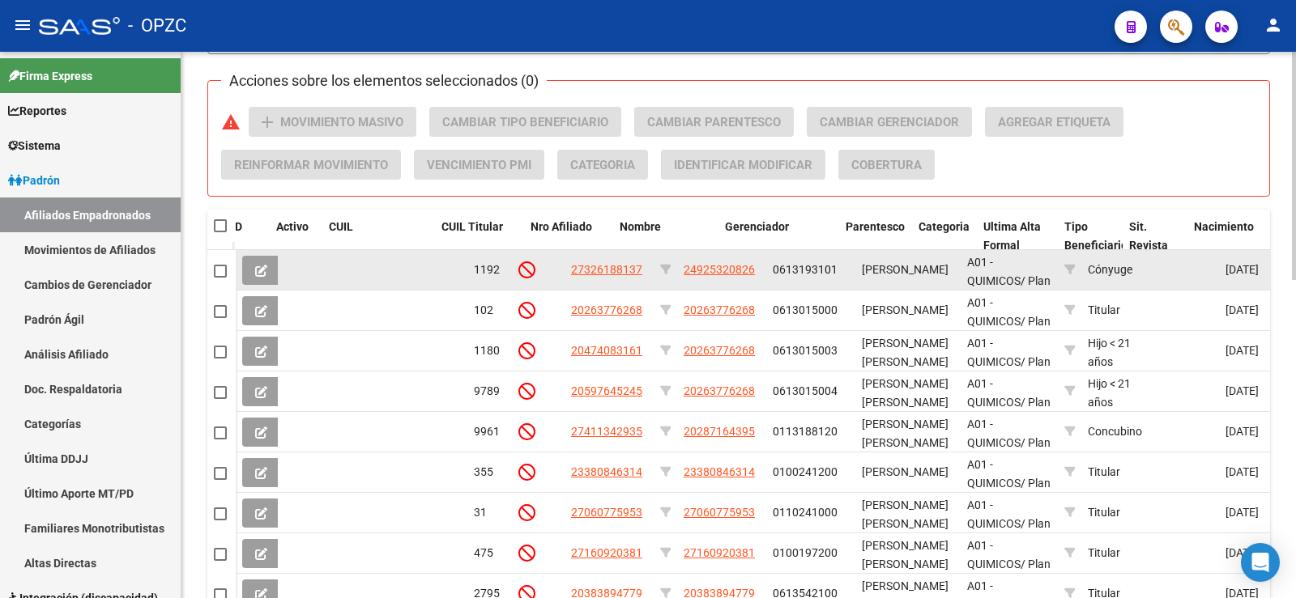
click at [266, 267] on icon at bounding box center [261, 271] width 12 height 12
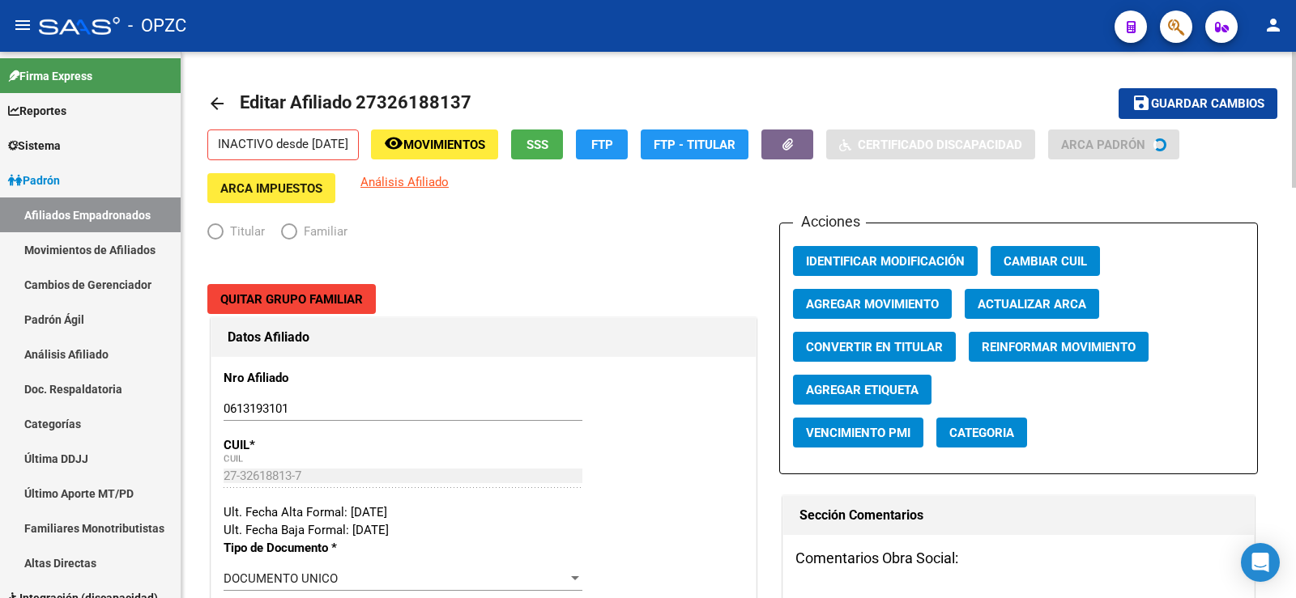
radio input "true"
type input "30-70953733-0"
click at [324, 291] on button "Quitar Grupo Familiar" at bounding box center [291, 299] width 168 height 30
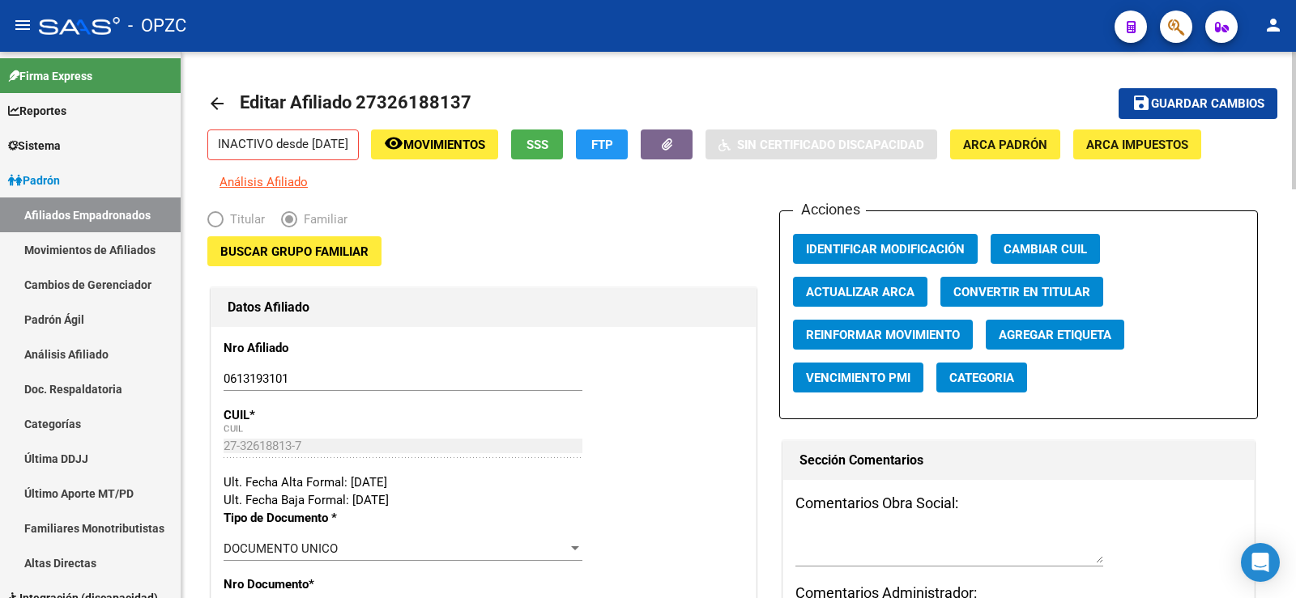
click at [1199, 97] on span "Guardar cambios" at bounding box center [1207, 104] width 113 height 15
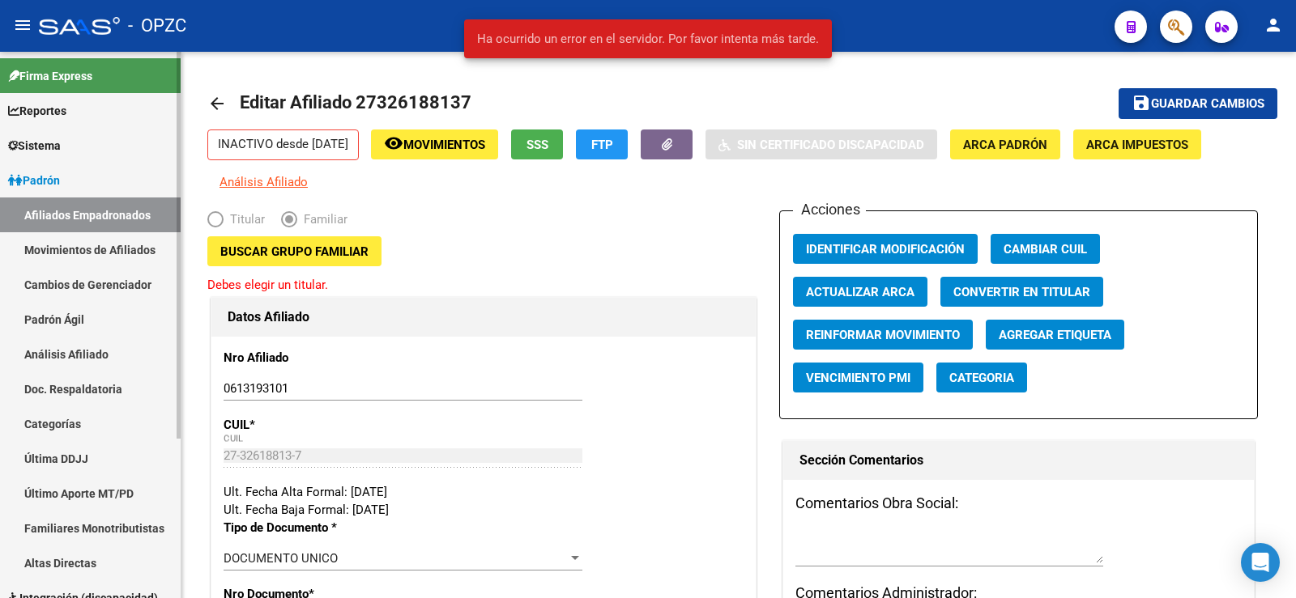
click at [138, 208] on link "Afiliados Empadronados" at bounding box center [90, 215] width 181 height 35
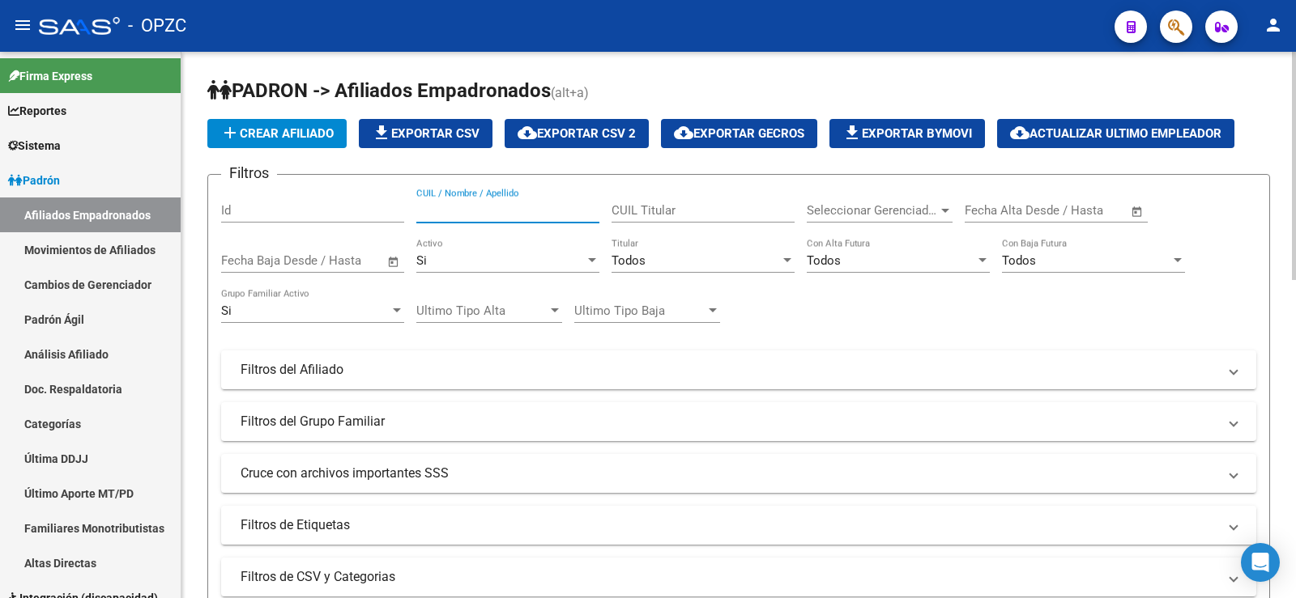
click at [470, 211] on input "CUIL / Nombre / Apellido" at bounding box center [507, 210] width 183 height 15
type input "[PERSON_NAME]"
click at [480, 266] on div "Si" at bounding box center [500, 260] width 168 height 15
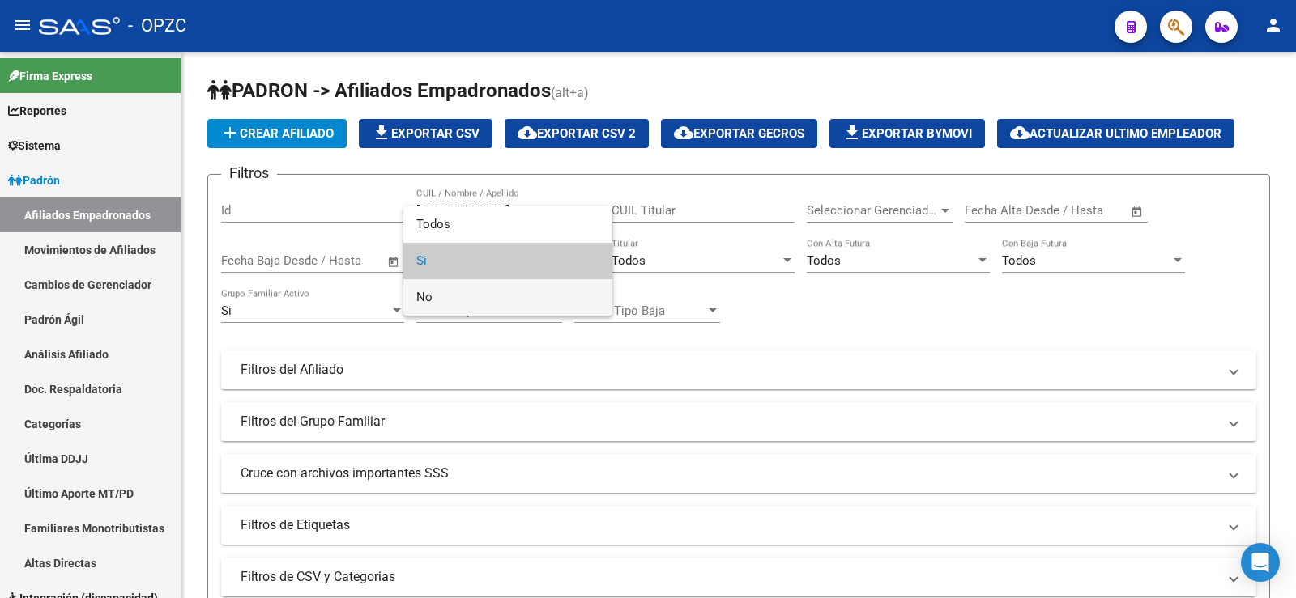
click at [462, 302] on span "No" at bounding box center [507, 297] width 183 height 36
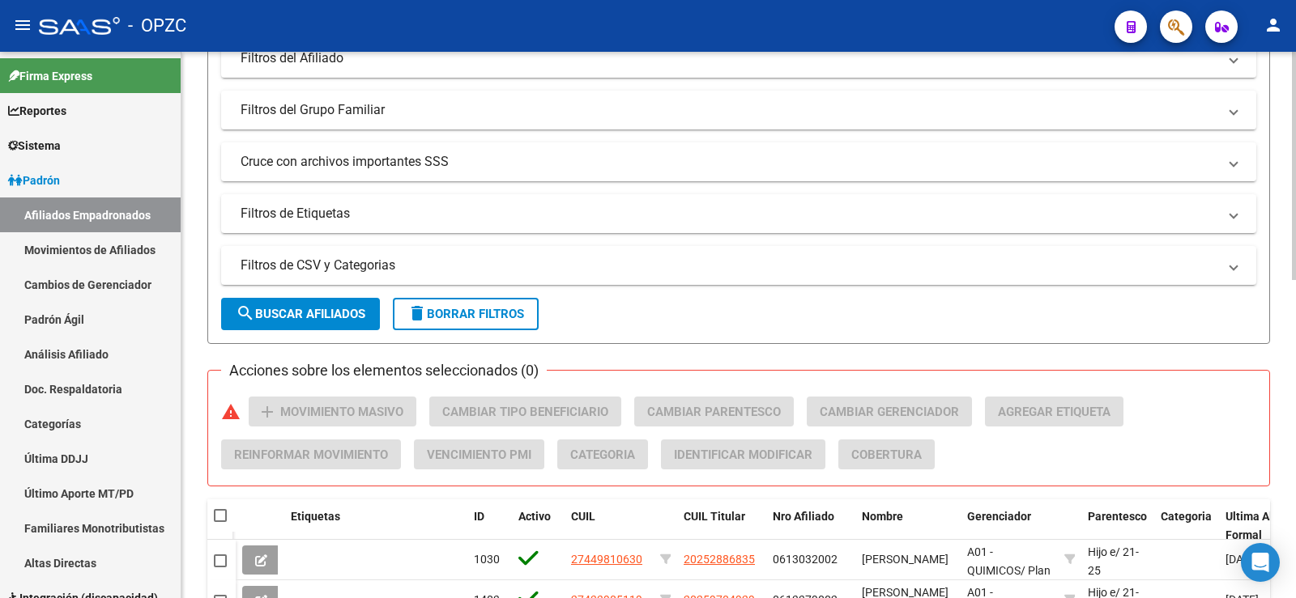
scroll to position [405, 0]
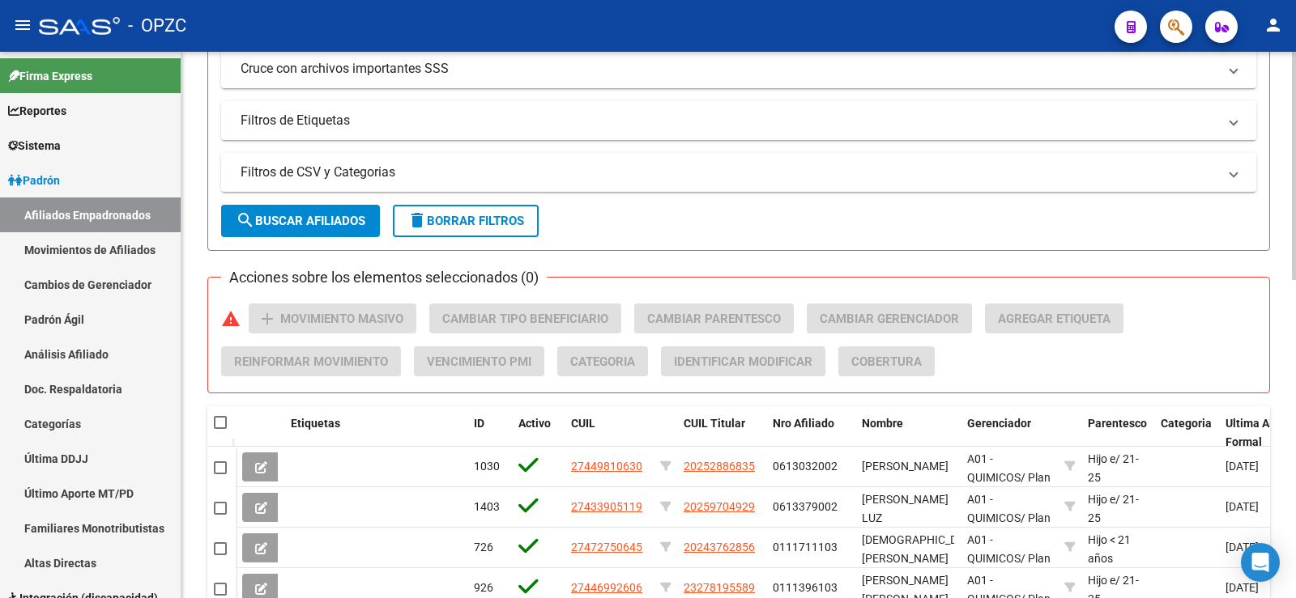
click at [336, 225] on span "search Buscar Afiliados" at bounding box center [301, 221] width 130 height 15
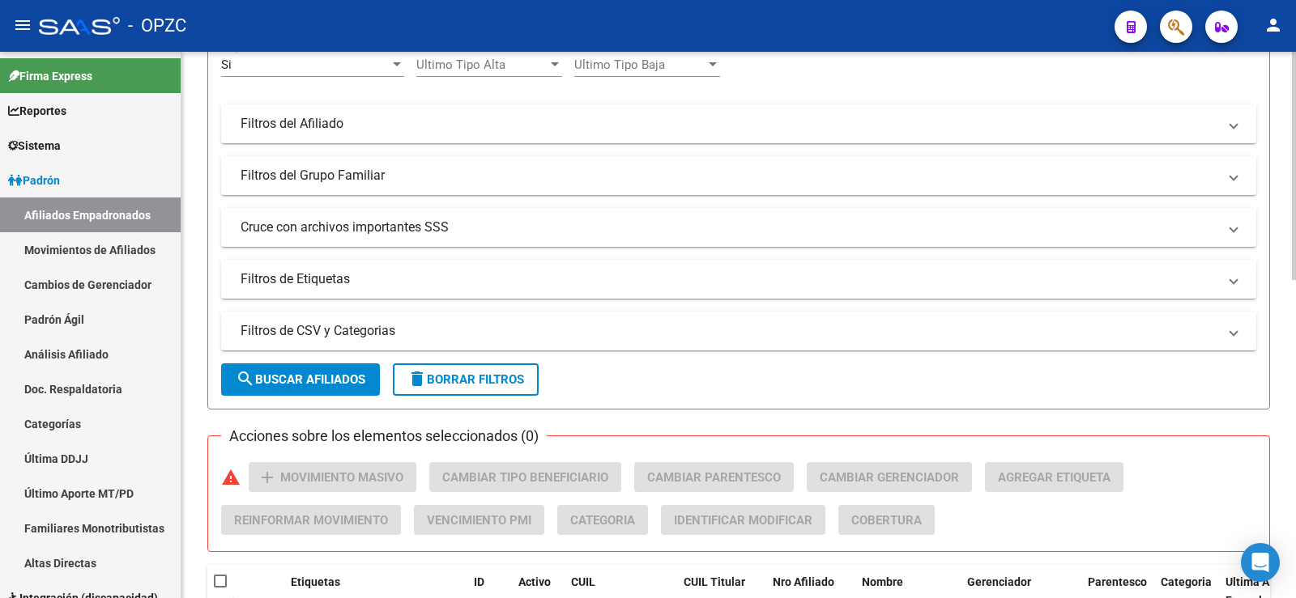
scroll to position [243, 0]
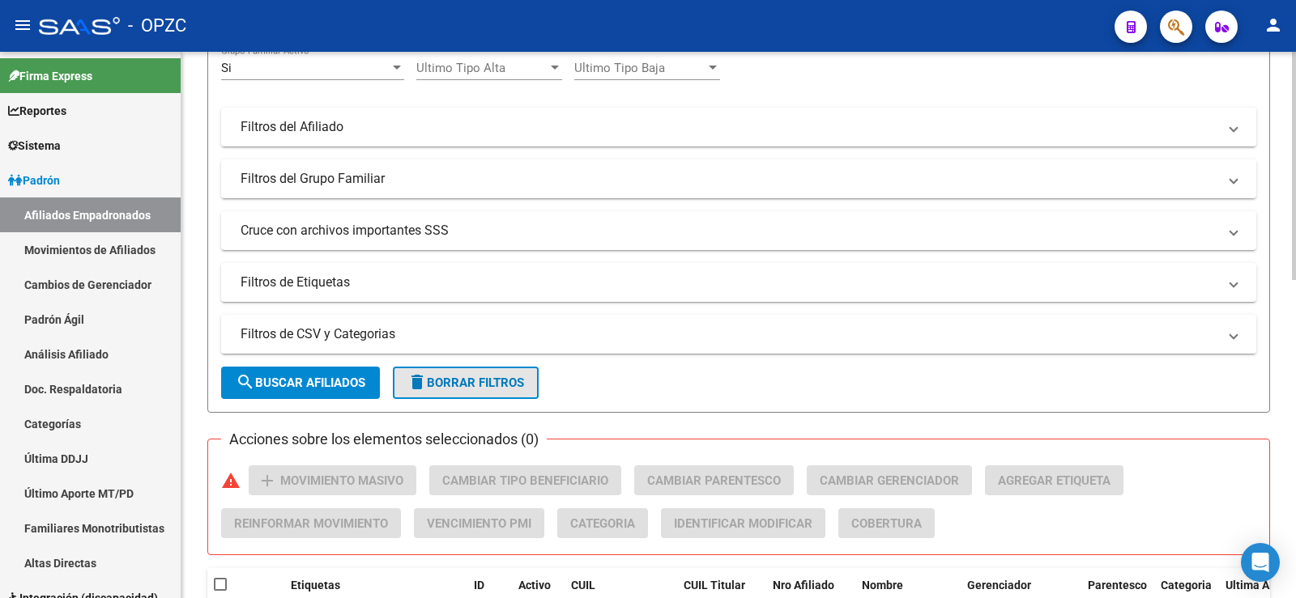
click at [474, 383] on span "delete Borrar Filtros" at bounding box center [465, 383] width 117 height 15
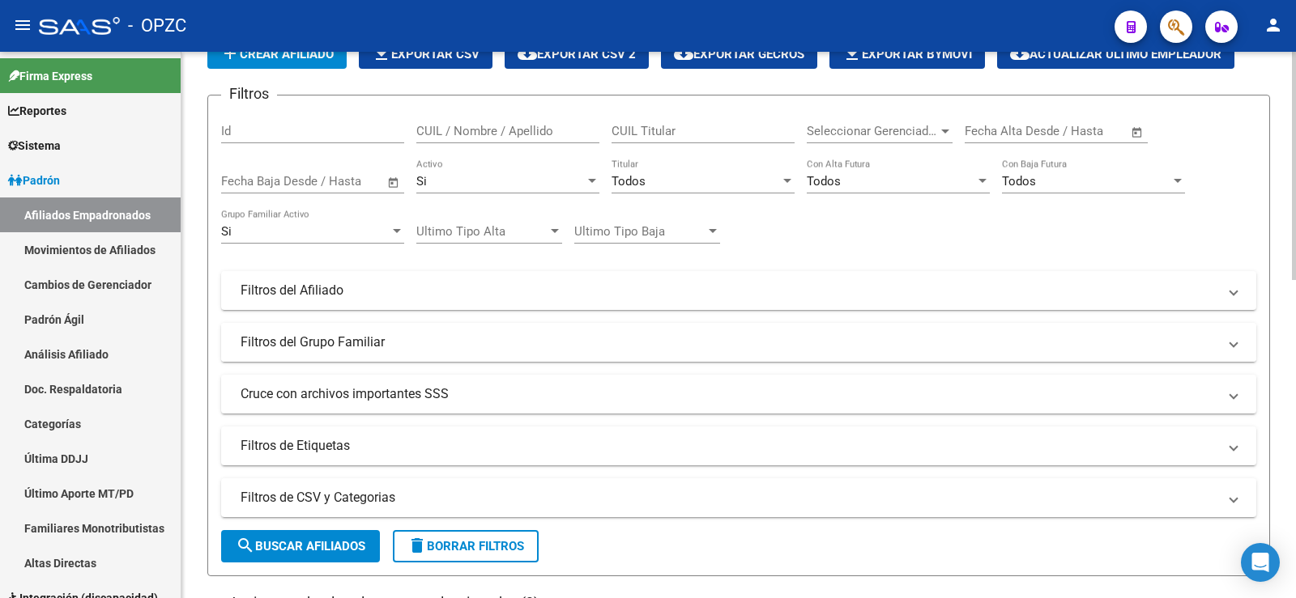
scroll to position [0, 0]
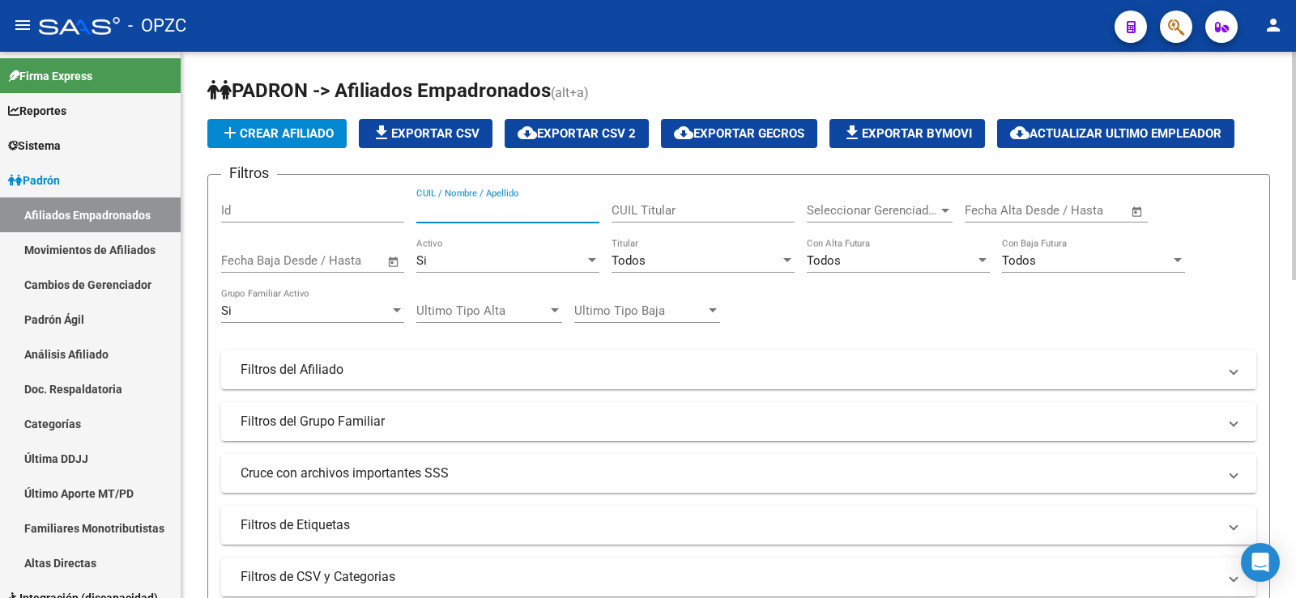
click at [498, 214] on input "CUIL / Nombre / Apellido" at bounding box center [507, 210] width 183 height 15
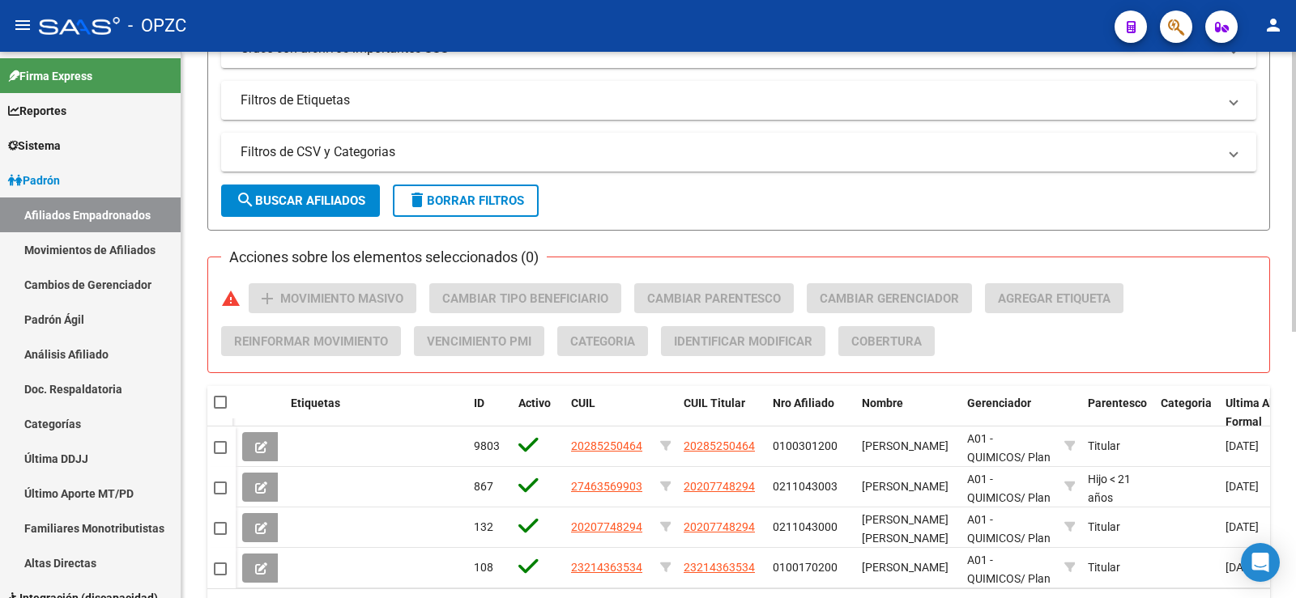
scroll to position [521, 0]
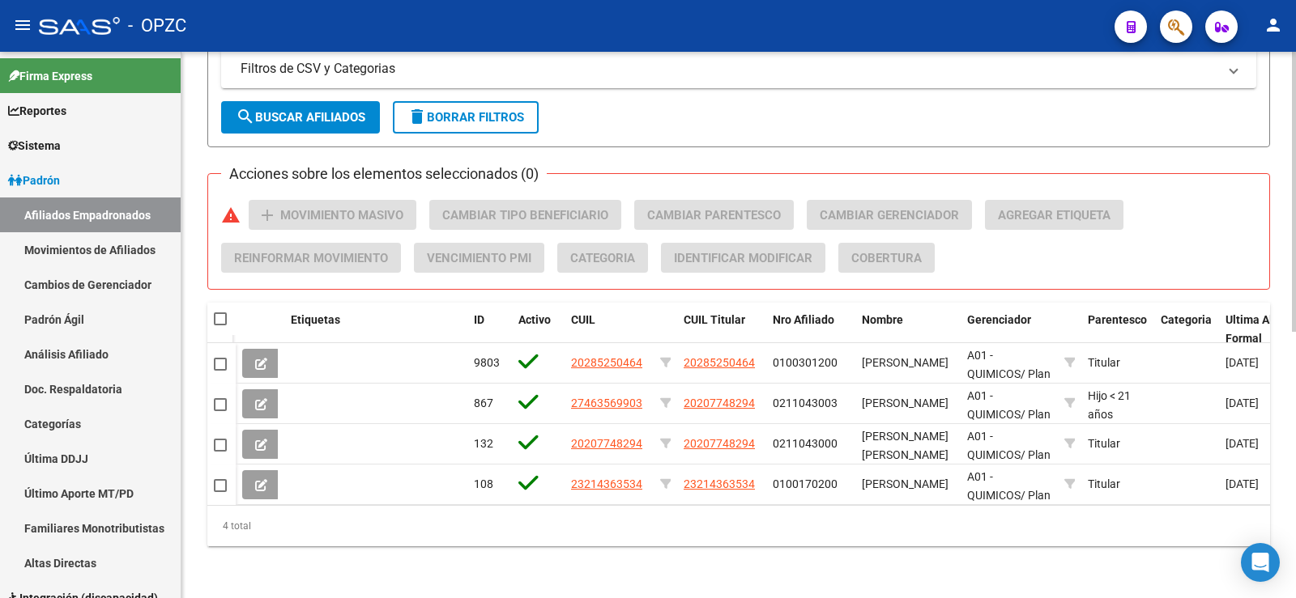
type input "GIMENEZ"
